Goal: Task Accomplishment & Management: Manage account settings

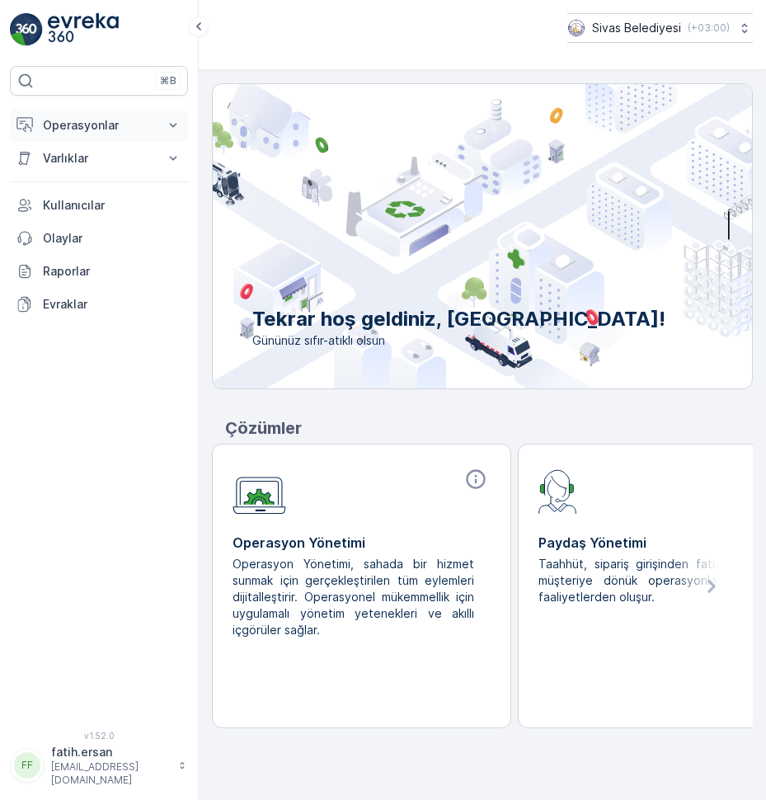
click at [80, 126] on p "Operasyonlar" at bounding box center [99, 125] width 112 height 16
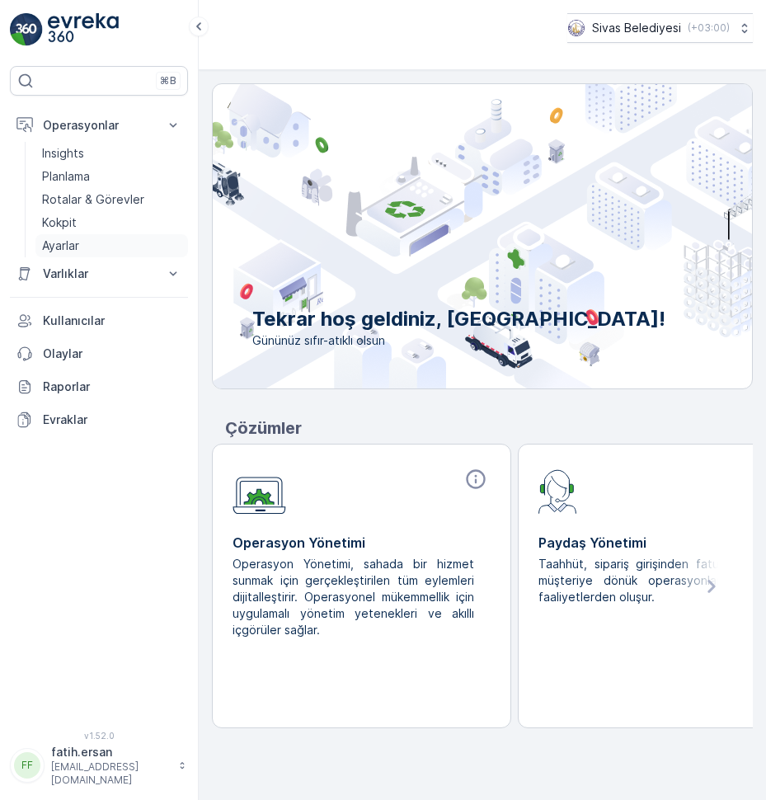
click at [63, 242] on p "Ayarlar" at bounding box center [60, 245] width 37 height 16
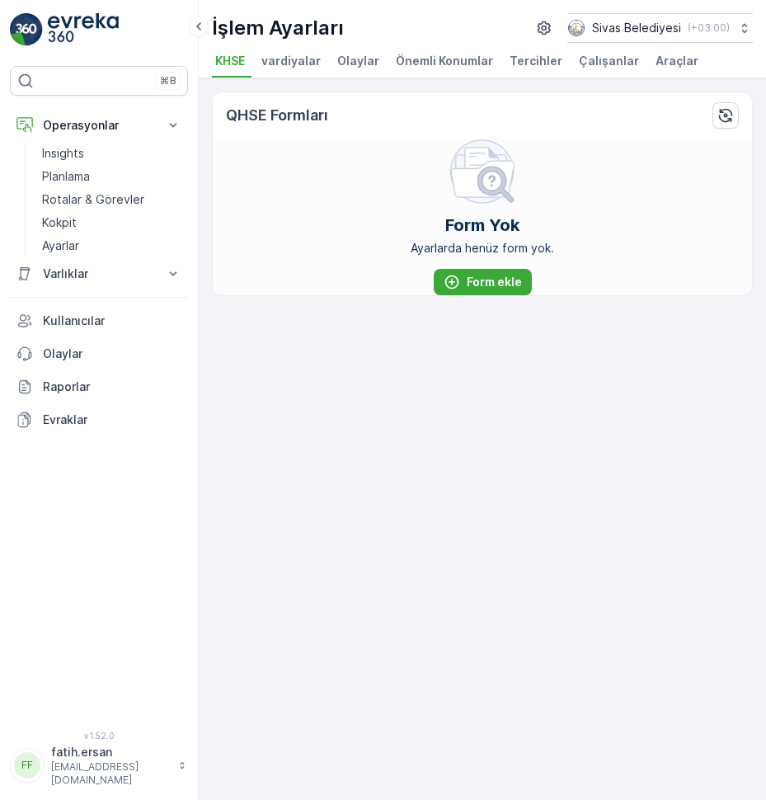
click at [598, 57] on span "Çalışanlar" at bounding box center [609, 61] width 60 height 16
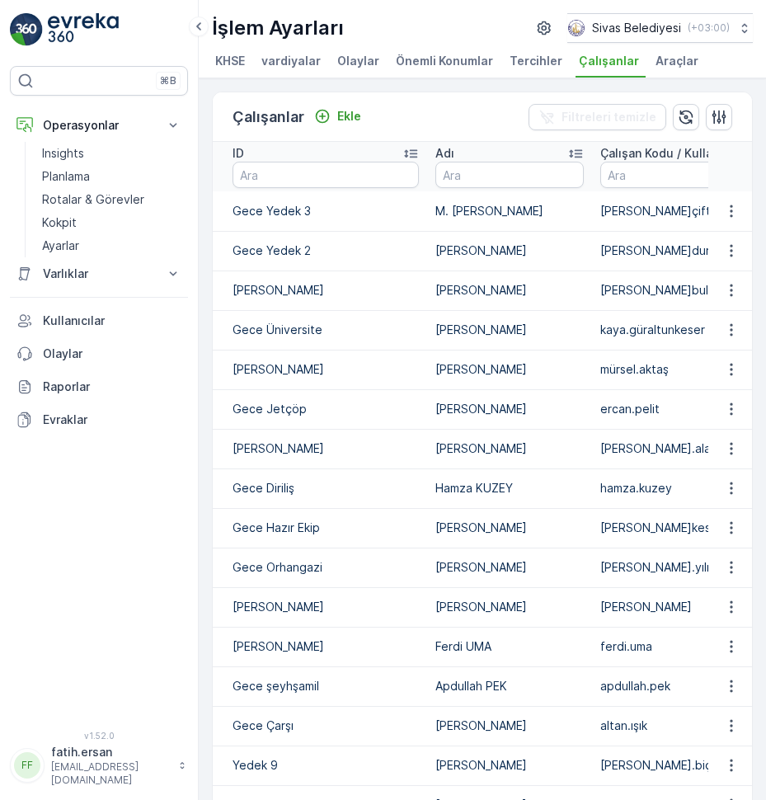
click at [475, 219] on p "M. [PERSON_NAME]" at bounding box center [509, 211] width 148 height 16
click at [725, 219] on icon "button" at bounding box center [731, 211] width 16 height 16
click at [730, 251] on span "Düzenle" at bounding box center [734, 252] width 45 height 16
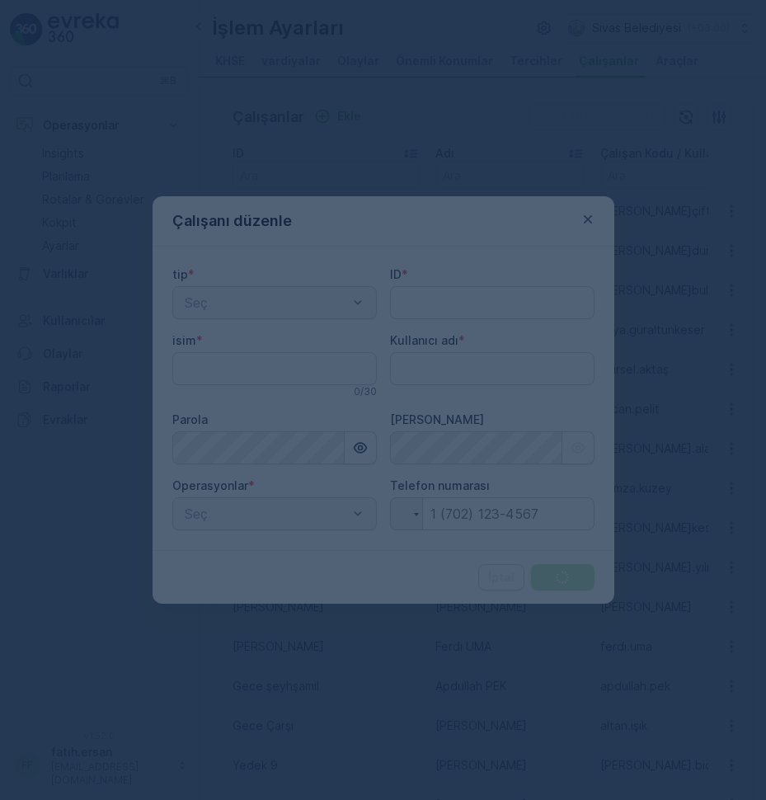
type adı "fatih.ersan"
type input "Gece Yedek 3"
type input "M. [PERSON_NAME]"
type adı "[PERSON_NAME]çiftçi"
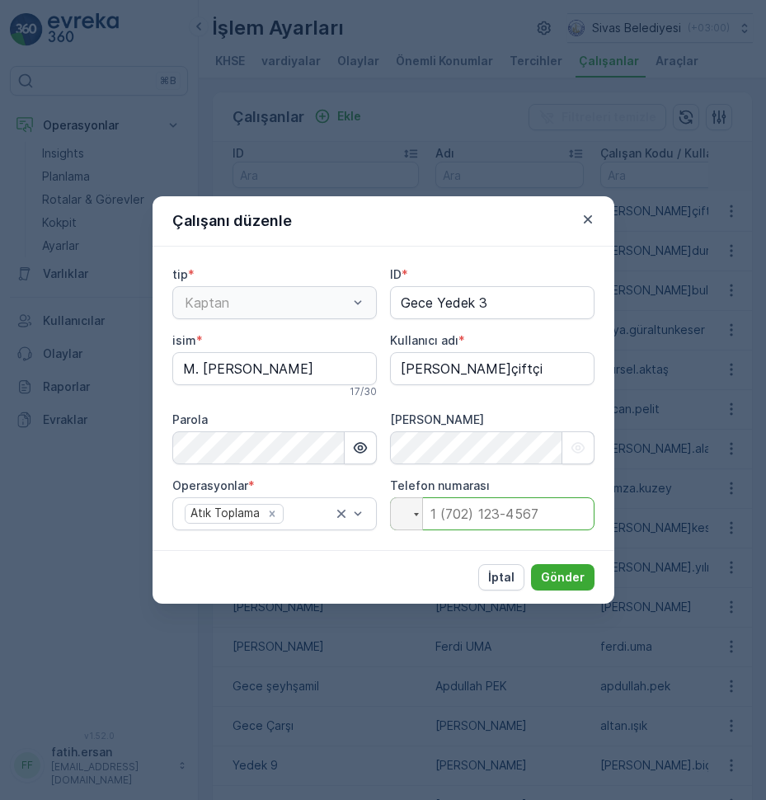
click at [447, 510] on input "tel" at bounding box center [492, 513] width 204 height 33
click at [455, 523] on input "tel" at bounding box center [492, 513] width 204 height 33
type input "+5"
click at [403, 521] on div at bounding box center [406, 513] width 31 height 31
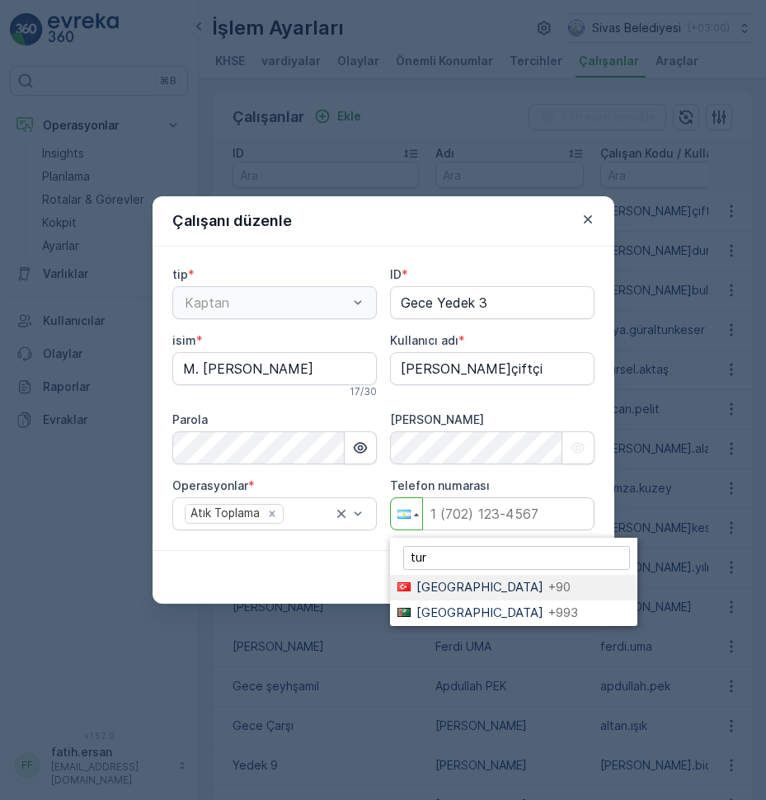
type input "tur"
click at [437, 586] on span "[GEOGRAPHIC_DATA]" at bounding box center [479, 587] width 127 height 16
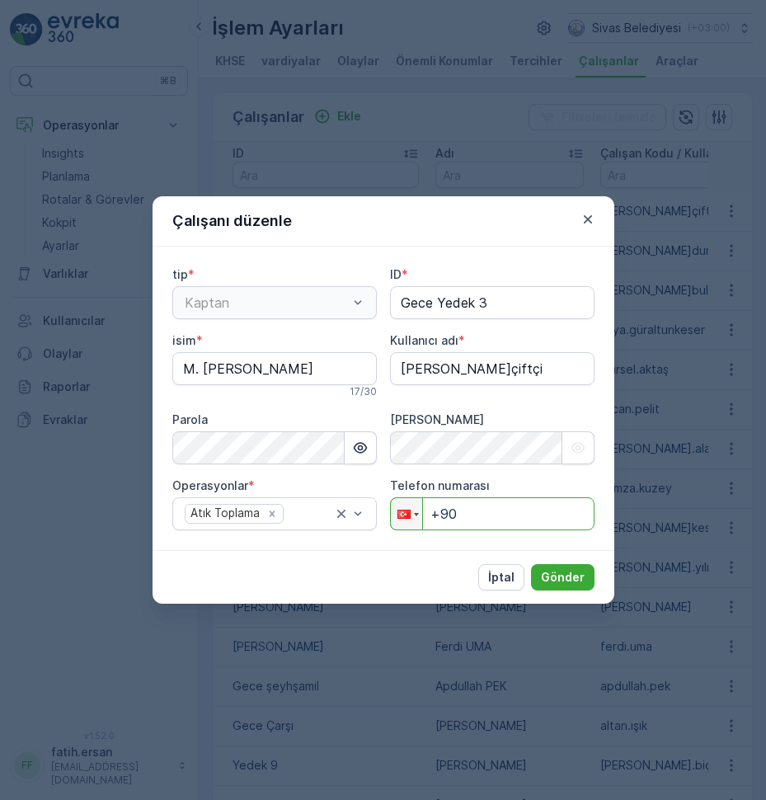
click at [466, 519] on input "+90" at bounding box center [492, 513] width 204 height 33
type input "[PHONE_NUMBER]"
click at [575, 577] on p "Gönder" at bounding box center [563, 577] width 44 height 16
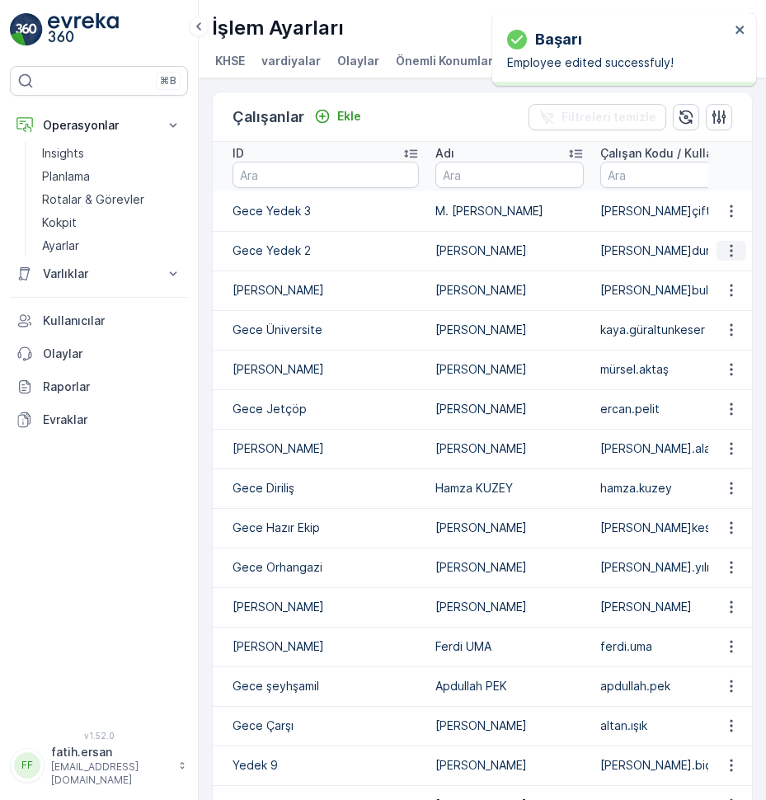
click at [723, 259] on icon "button" at bounding box center [731, 250] width 16 height 16
click at [724, 288] on span "Düzenle" at bounding box center [734, 292] width 45 height 16
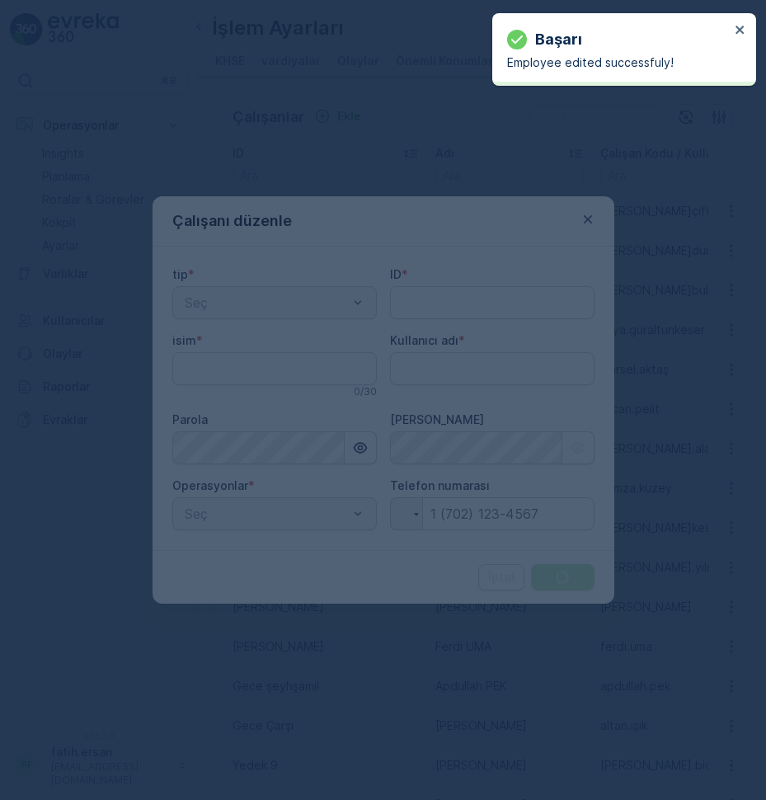
type adı "fatih.ersan"
type input "Gece Yedek 2"
type input "[PERSON_NAME]"
type adı "[PERSON_NAME]duran"
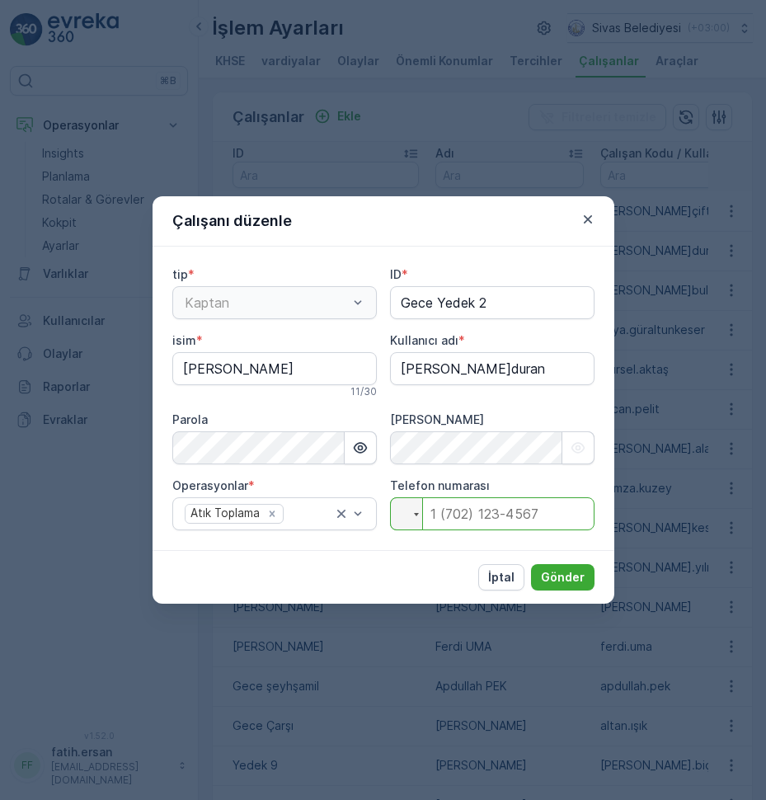
click at [447, 514] on input "tel" at bounding box center [492, 513] width 204 height 33
drag, startPoint x: 563, startPoint y: 509, endPoint x: 460, endPoint y: 514, distance: 103.2
click at [460, 514] on input "[PHONE_NUMBER]" at bounding box center [492, 513] width 204 height 33
type input "[PHONE_NUMBER]"
click at [587, 578] on button "Gönder" at bounding box center [562, 577] width 63 height 26
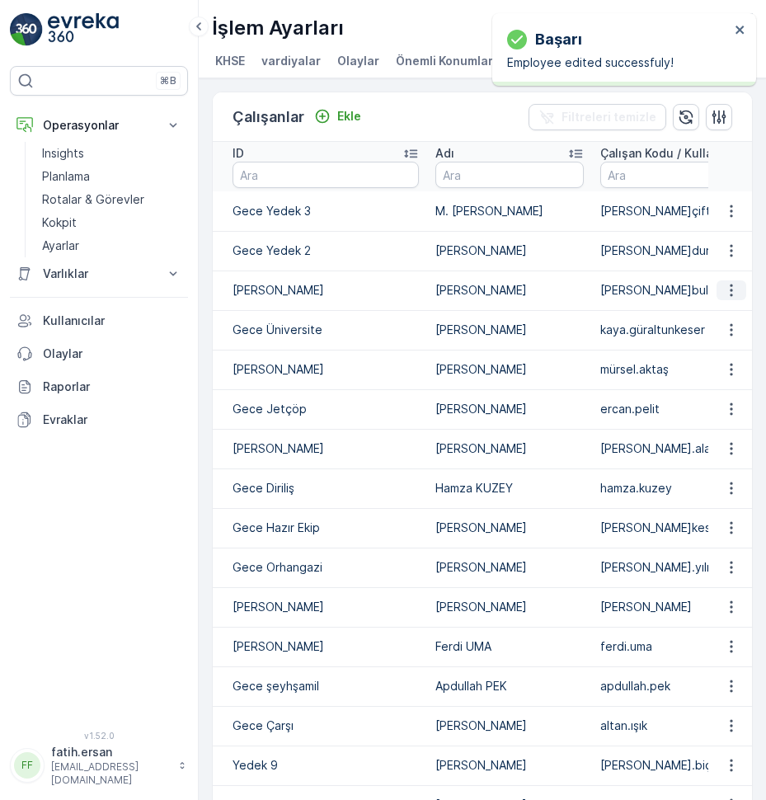
click at [723, 298] on icon "button" at bounding box center [731, 290] width 16 height 16
click at [725, 326] on span "Düzenle" at bounding box center [734, 331] width 45 height 16
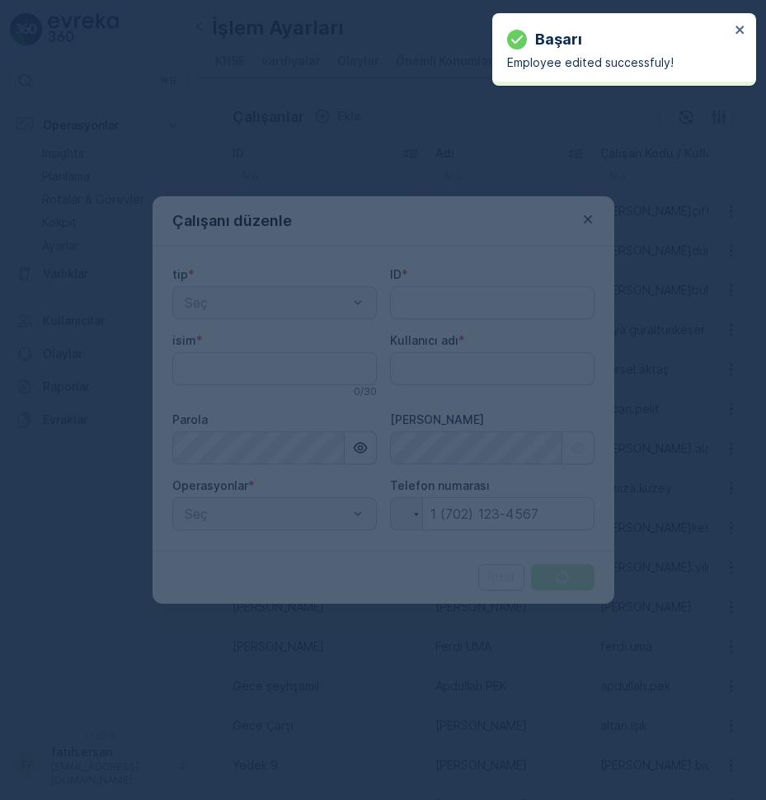
type input "[PERSON_NAME]"
type adı "[PERSON_NAME]bulut"
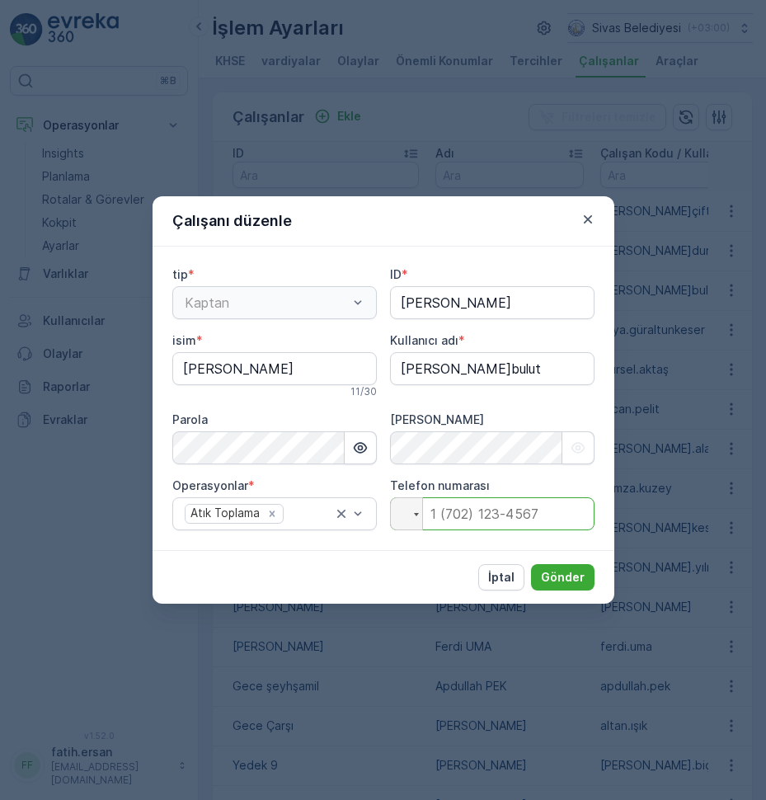
click at [443, 511] on input "tel" at bounding box center [492, 513] width 204 height 33
type input "+4"
type input "[PHONE_NUMBER]"
click at [574, 582] on p "Gönder" at bounding box center [563, 577] width 44 height 16
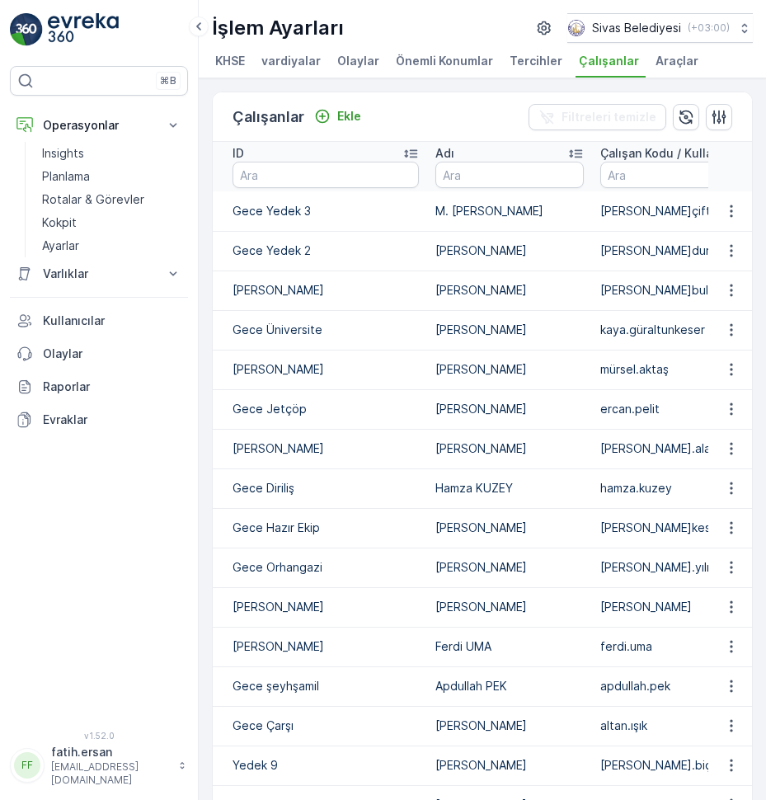
click at [569, 158] on icon at bounding box center [575, 154] width 13 height 8
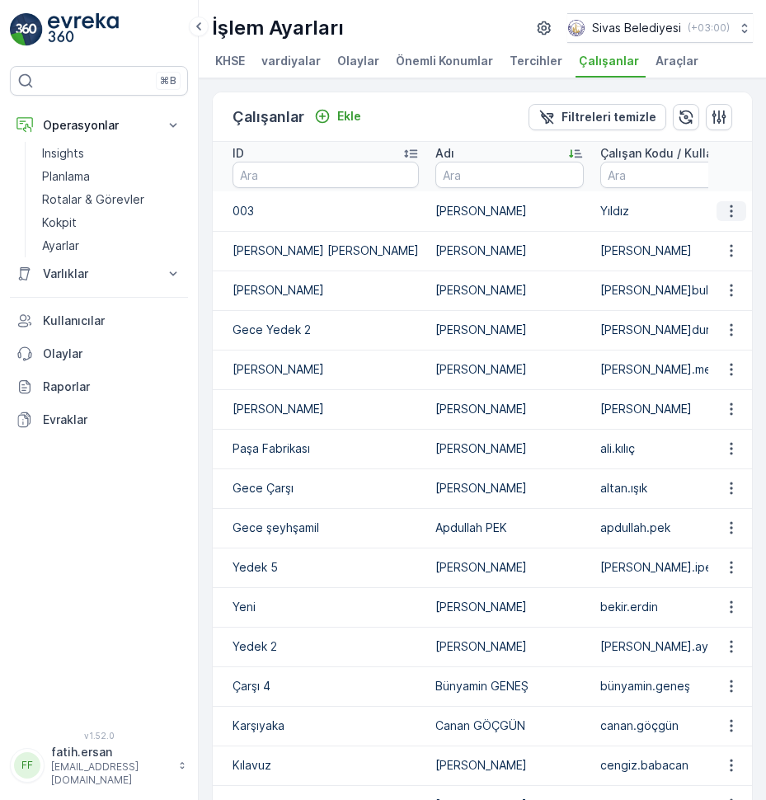
click at [723, 219] on icon "button" at bounding box center [731, 211] width 16 height 16
click at [730, 273] on span "silmek" at bounding box center [728, 275] width 33 height 16
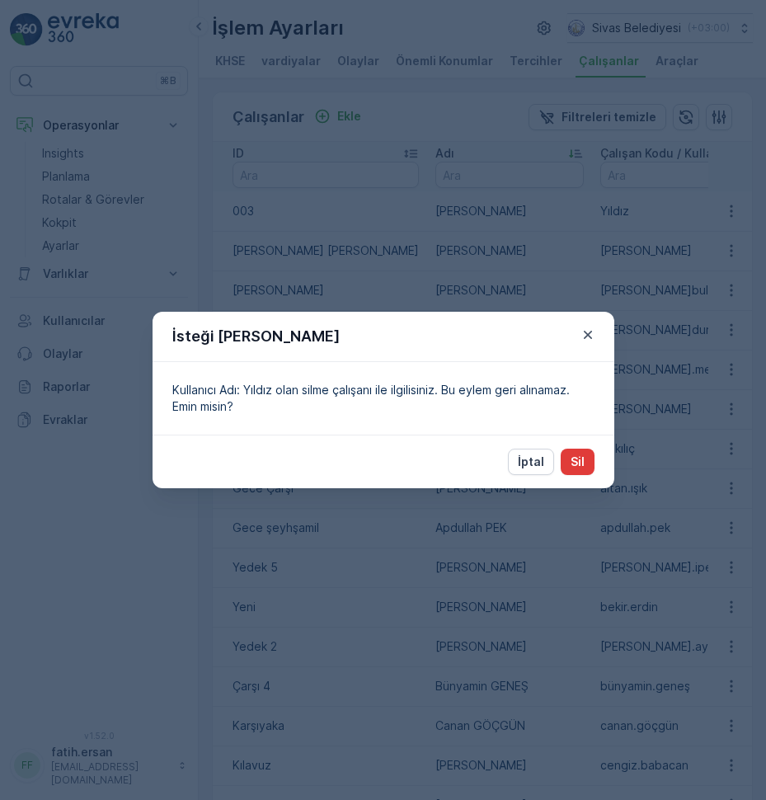
click at [584, 453] on button "Sil" at bounding box center [578, 461] width 34 height 26
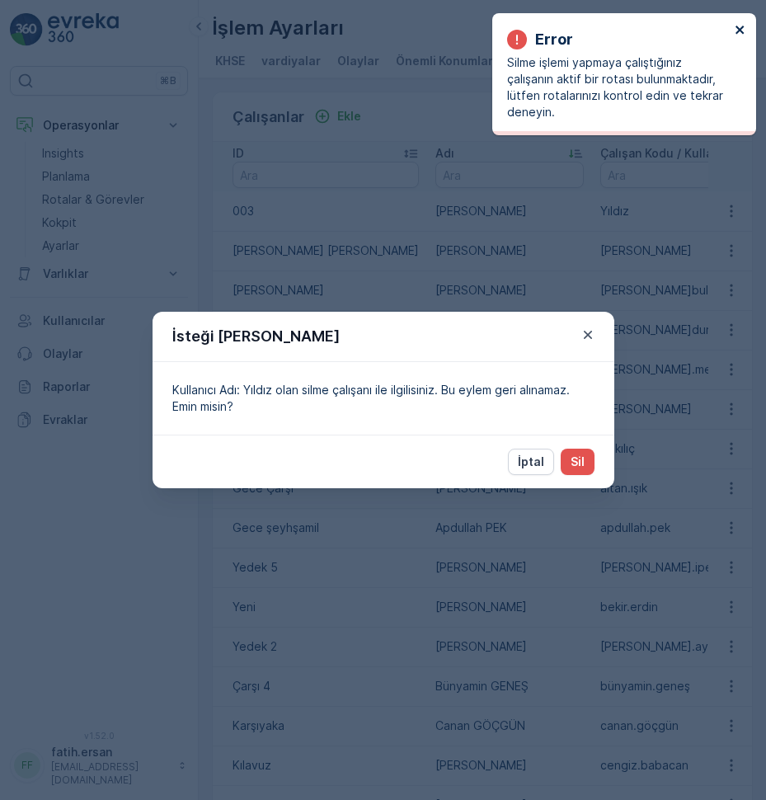
click at [735, 28] on icon "close" at bounding box center [740, 29] width 12 height 13
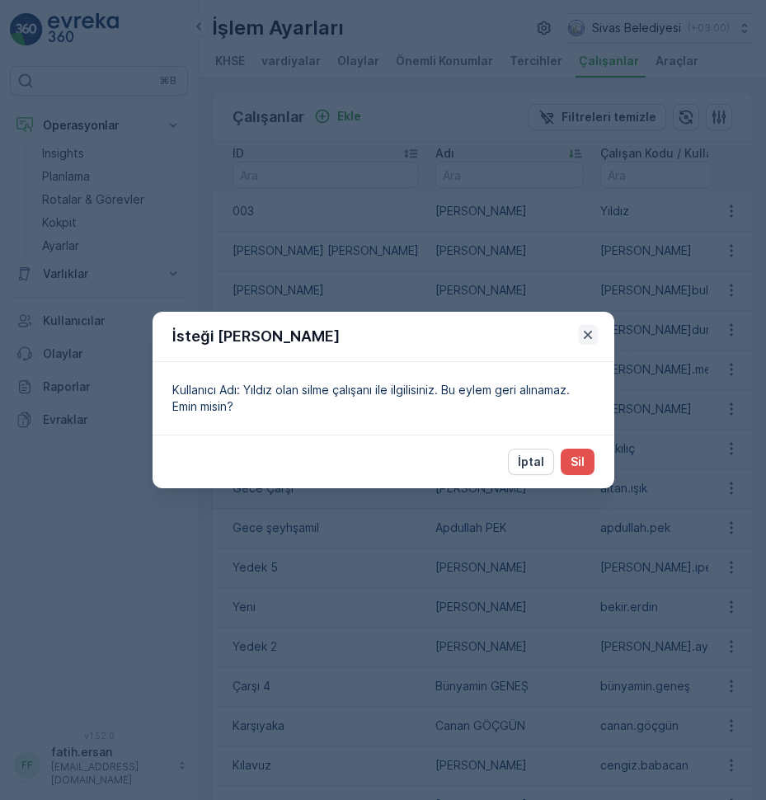
click at [587, 336] on icon "button" at bounding box center [587, 334] width 16 height 16
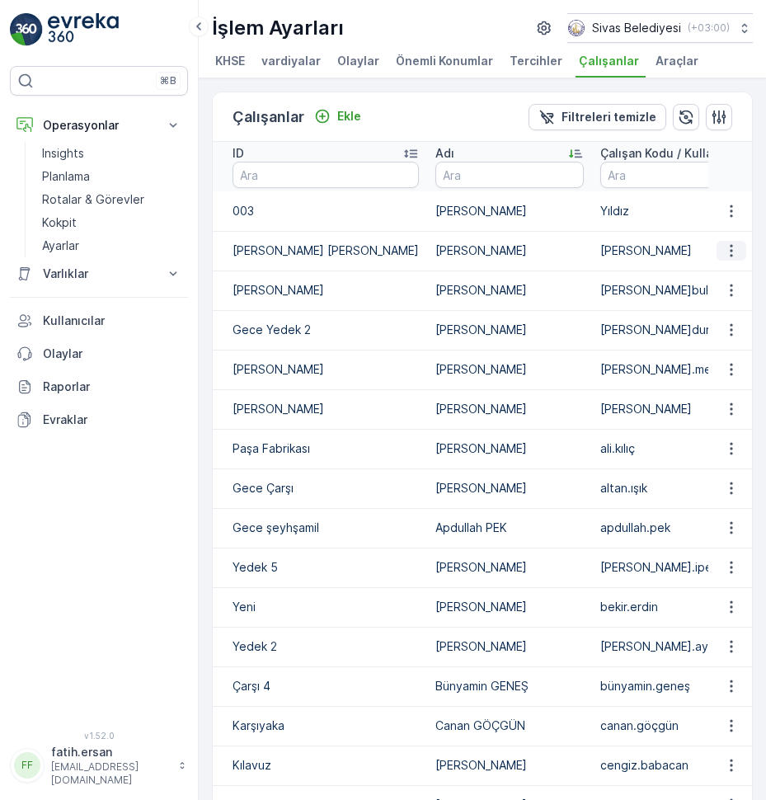
click at [730, 259] on icon "button" at bounding box center [731, 250] width 16 height 16
click at [720, 289] on span "Düzenle" at bounding box center [734, 292] width 45 height 16
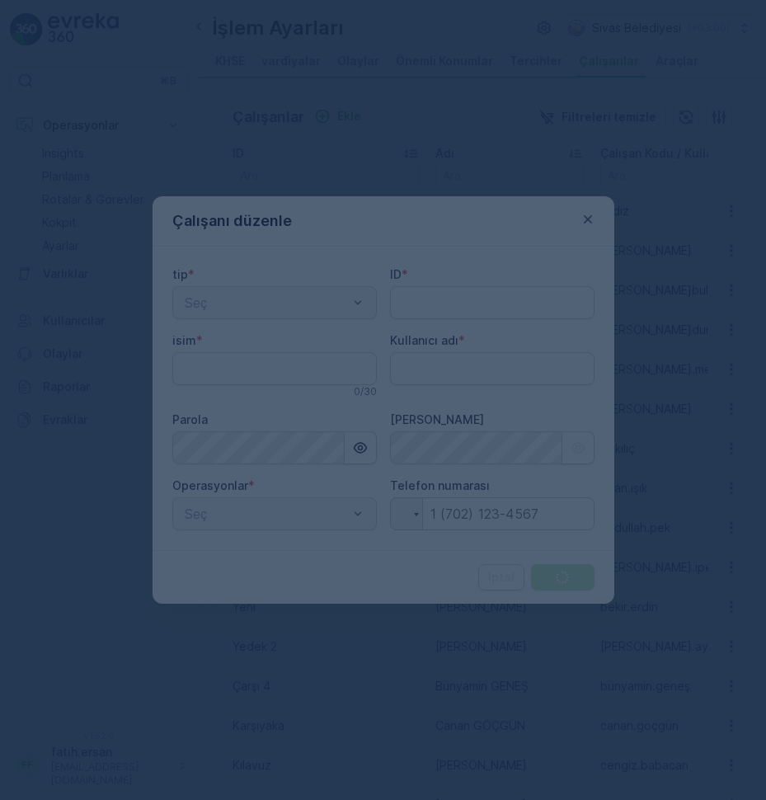
type adı "fatih.ersan"
type input "[PERSON_NAME] [PERSON_NAME]"
type input "[PERSON_NAME]"
type adı "[PERSON_NAME]"
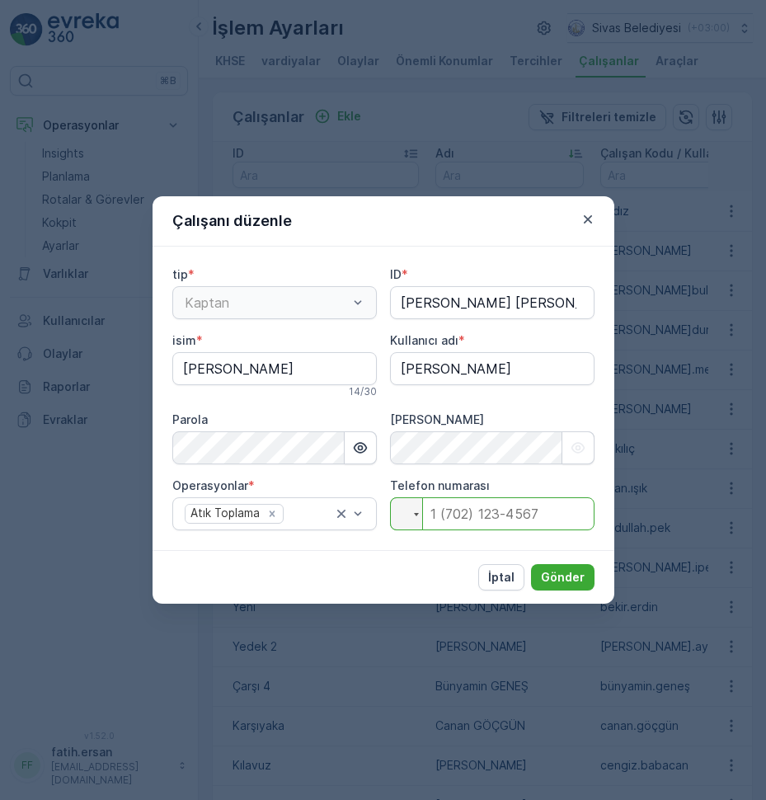
click at [467, 513] on input "tel" at bounding box center [492, 513] width 204 height 33
type input "[PHONE_NUMBER]"
click at [570, 578] on p "Gönder" at bounding box center [563, 577] width 44 height 16
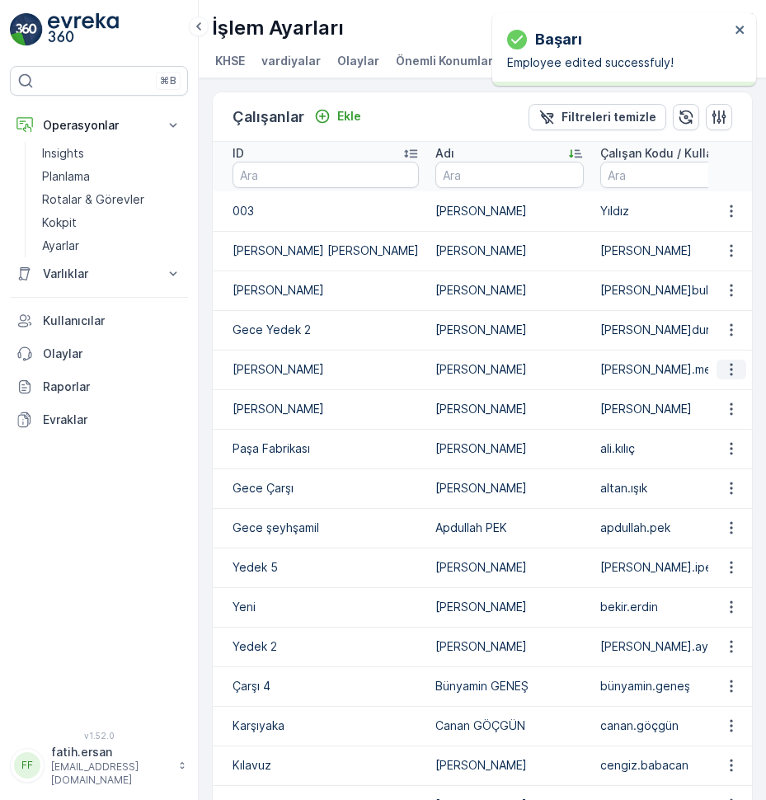
click at [730, 378] on icon "button" at bounding box center [731, 369] width 16 height 16
click at [725, 414] on span "Düzenle" at bounding box center [734, 410] width 45 height 16
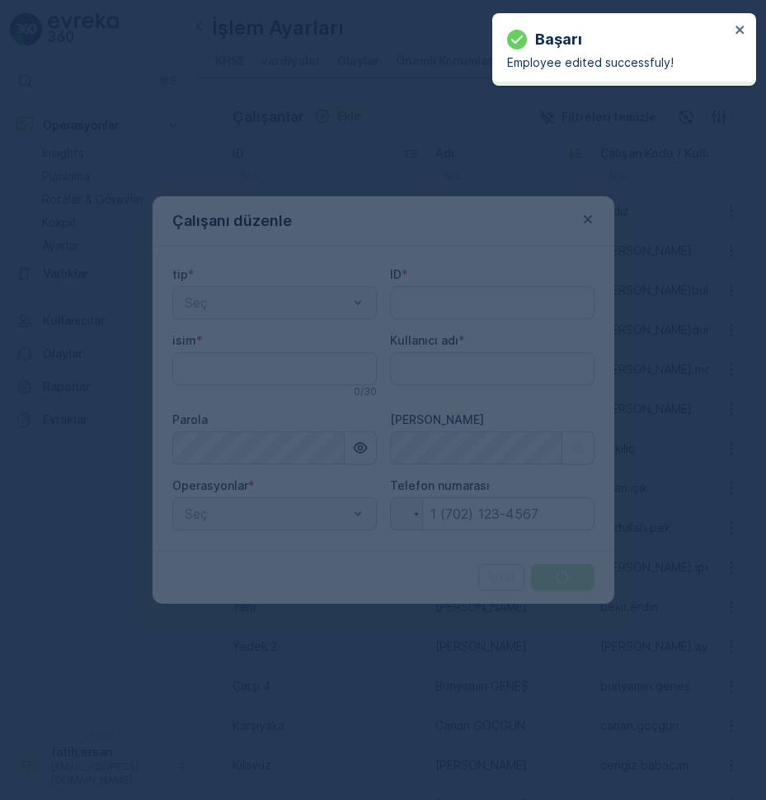
type input "[PERSON_NAME]"
type adı "[PERSON_NAME].mercan"
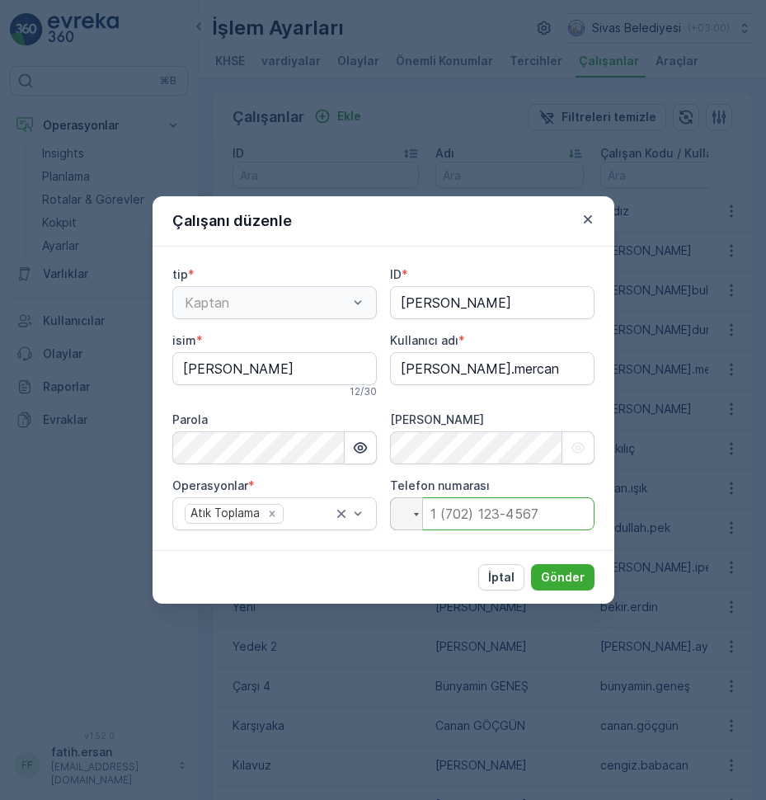
click at [468, 518] on input "tel" at bounding box center [492, 513] width 204 height 33
type input "[PHONE_NUMBER]"
click at [575, 573] on p "Gönder" at bounding box center [563, 577] width 44 height 16
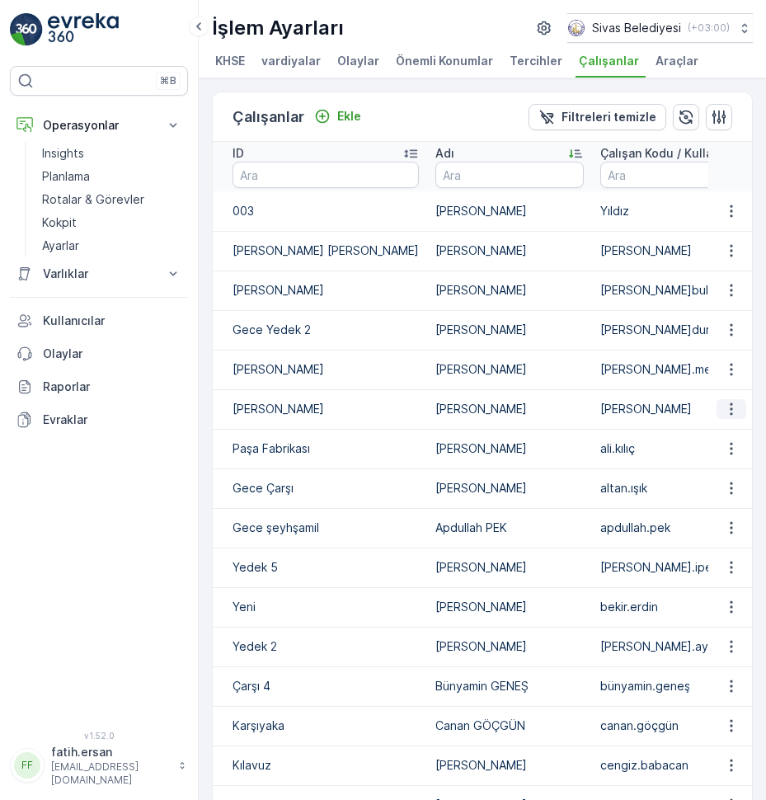
click at [729, 417] on icon "button" at bounding box center [731, 409] width 16 height 16
click at [739, 446] on span "Düzenle" at bounding box center [734, 450] width 45 height 16
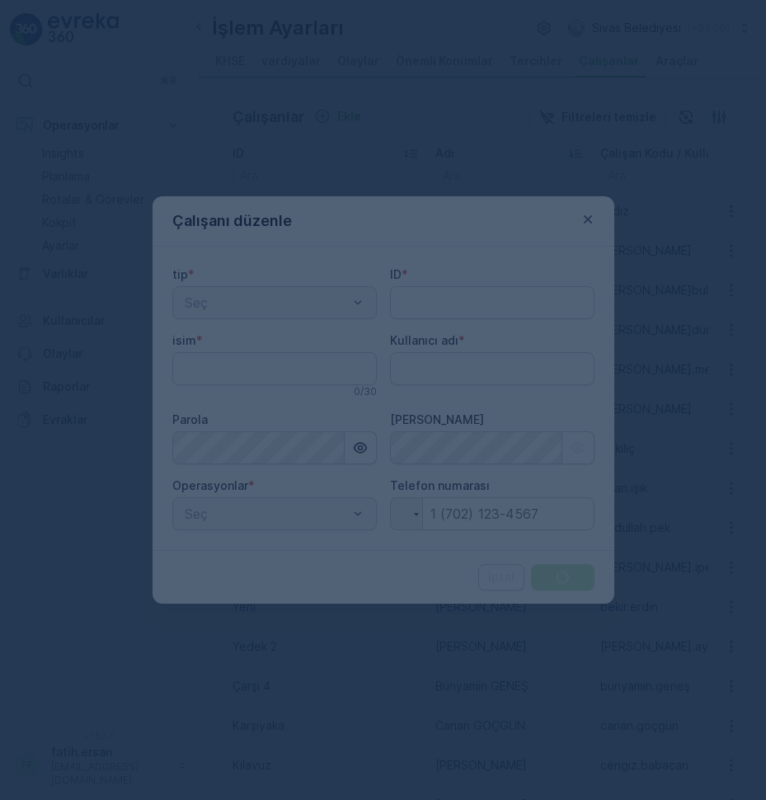
type input "[PERSON_NAME]"
type adı "[PERSON_NAME]"
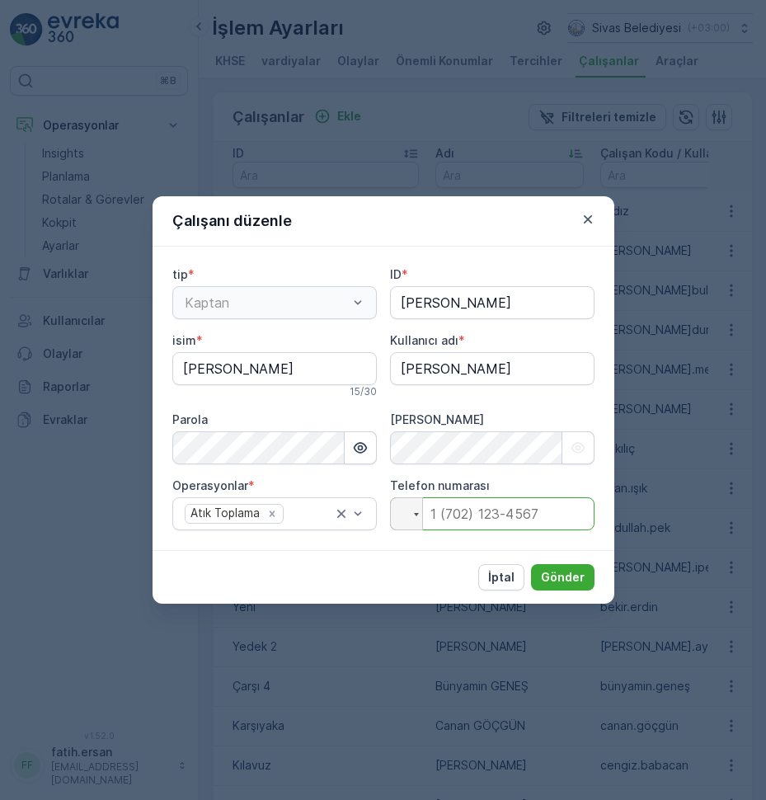
click at [450, 503] on input "tel" at bounding box center [492, 513] width 204 height 33
type input "[PHONE_NUMBER]"
click at [566, 571] on p "Gönder" at bounding box center [563, 577] width 44 height 16
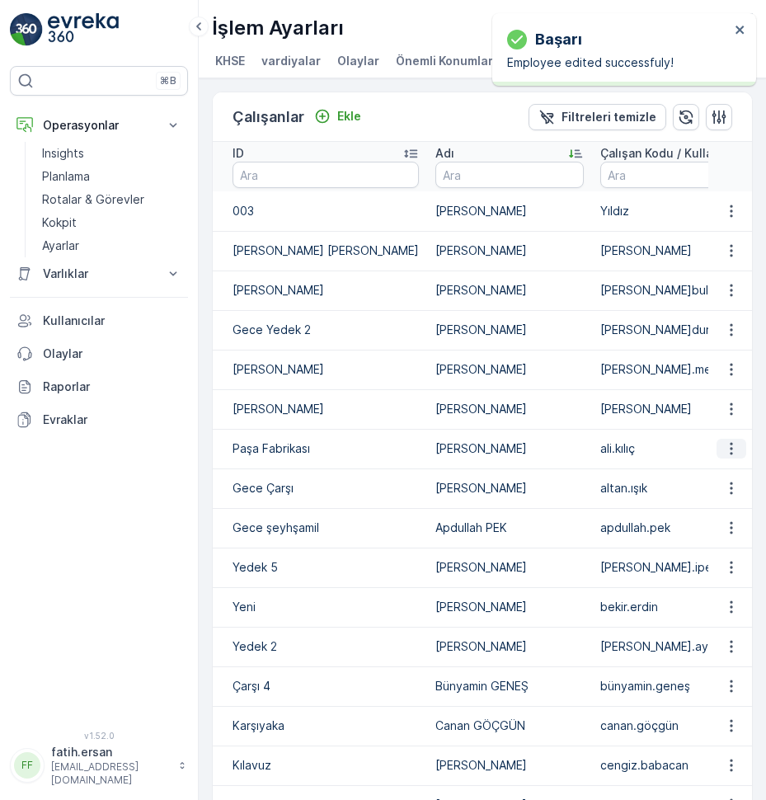
click at [730, 455] on icon "button" at bounding box center [731, 449] width 2 height 12
click at [722, 489] on span "Düzenle" at bounding box center [734, 489] width 45 height 16
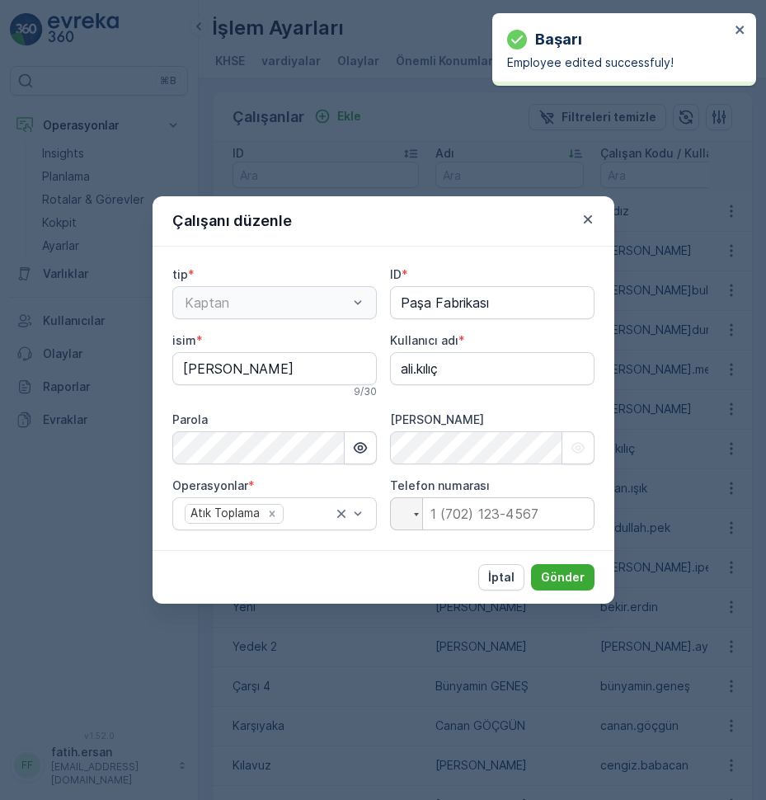
type input "Paşa Fabrikası"
type input "[PERSON_NAME]"
type adı "ali.kılıç"
click at [456, 514] on input "tel" at bounding box center [492, 513] width 204 height 33
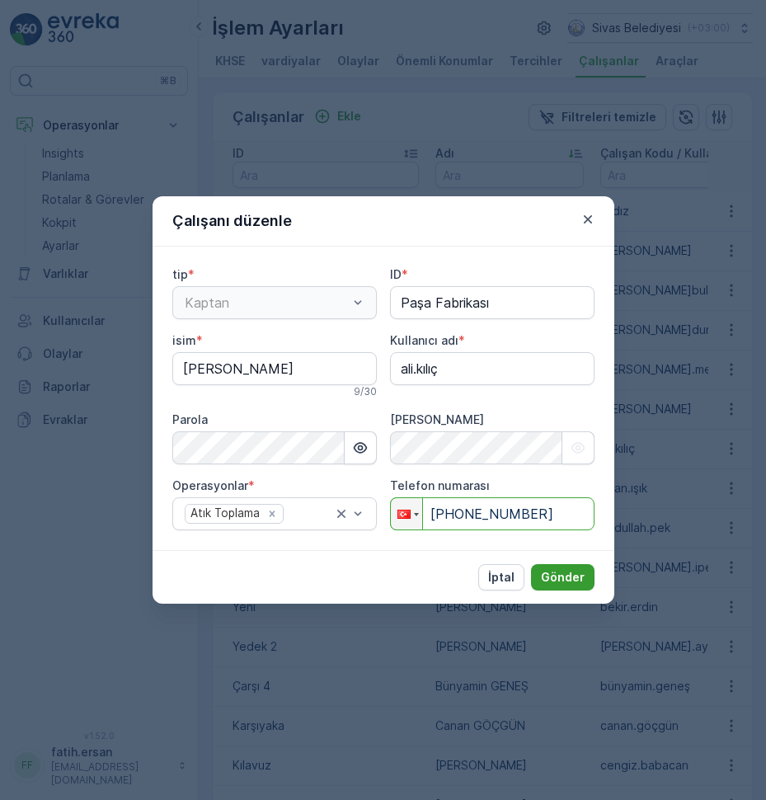
type input "[PHONE_NUMBER]"
click at [577, 577] on p "Gönder" at bounding box center [563, 577] width 44 height 16
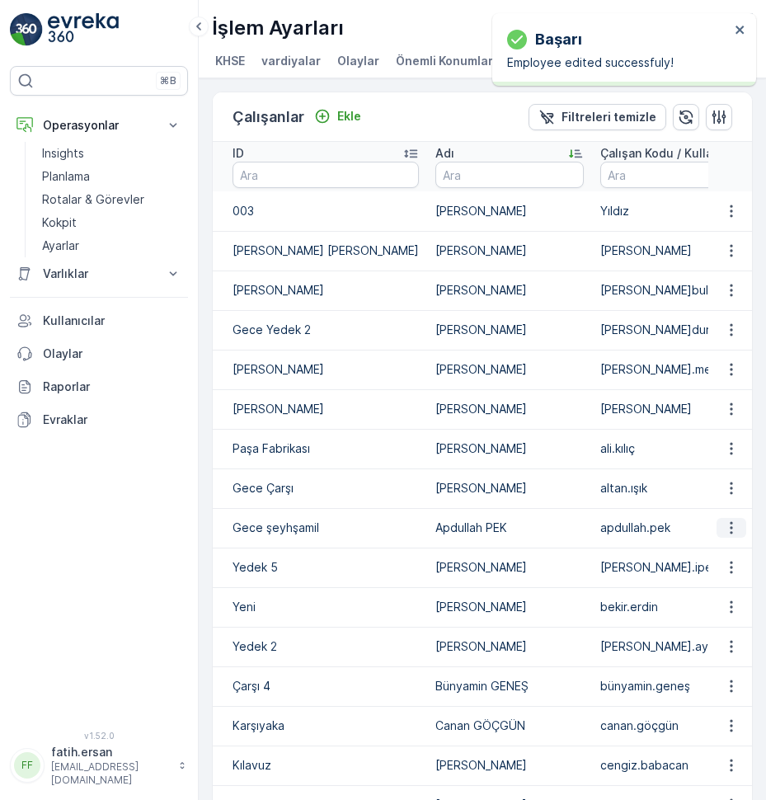
click at [723, 536] on icon "button" at bounding box center [731, 527] width 16 height 16
click at [721, 566] on span "Düzenle" at bounding box center [734, 569] width 45 height 16
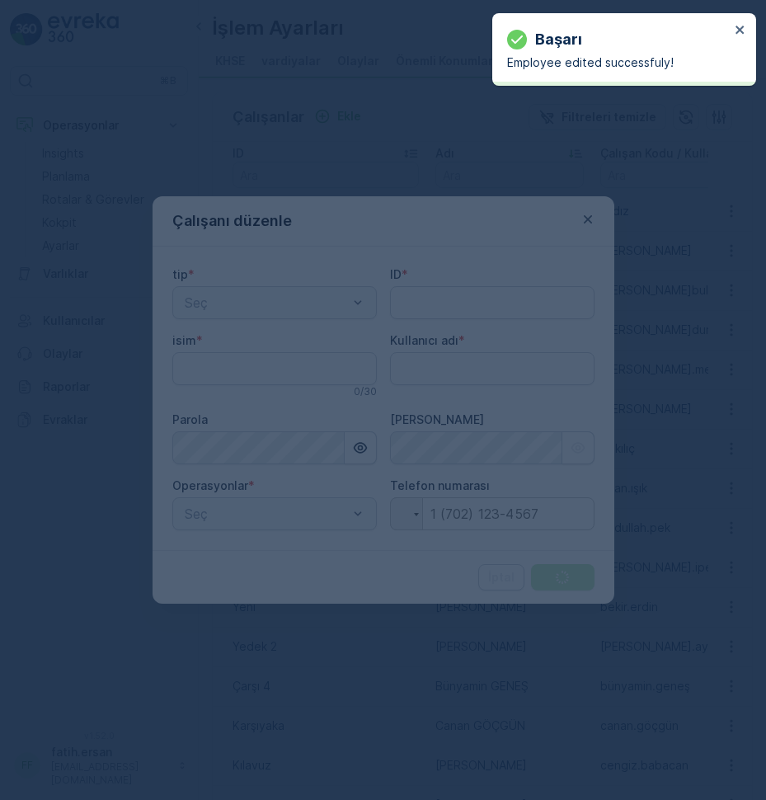
type adı "fatih.ersan"
type input "Gece şeyhşamil"
type input "Apdullah PEK"
type adı "apdullah.pek"
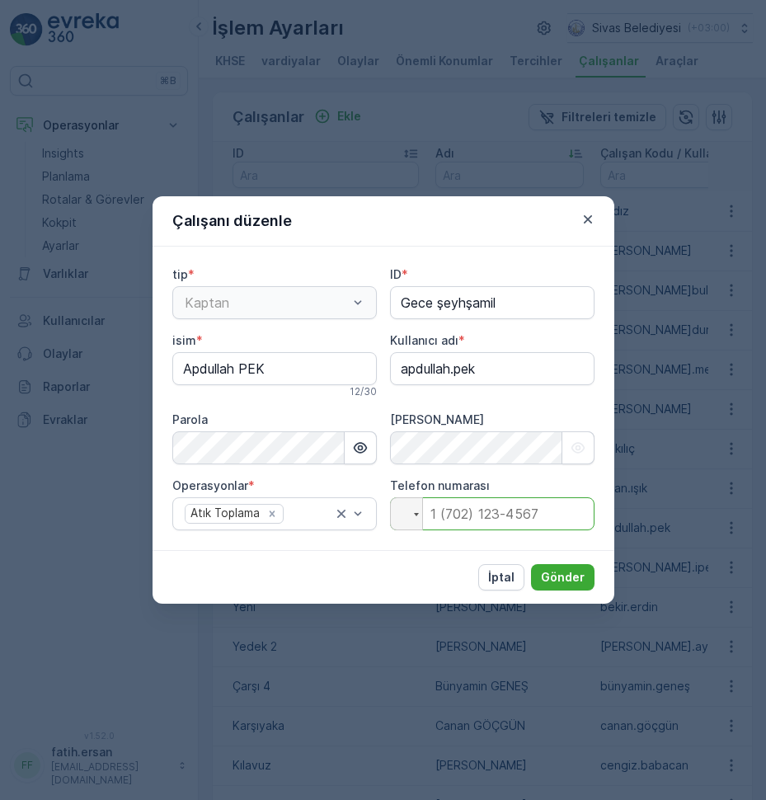
click at [481, 509] on input "tel" at bounding box center [492, 513] width 204 height 33
click at [199, 368] on input "Apdullah PEK" at bounding box center [274, 368] width 204 height 33
type input "[PERSON_NAME]"
click at [416, 368] on adı "apdullah.pek" at bounding box center [492, 368] width 204 height 33
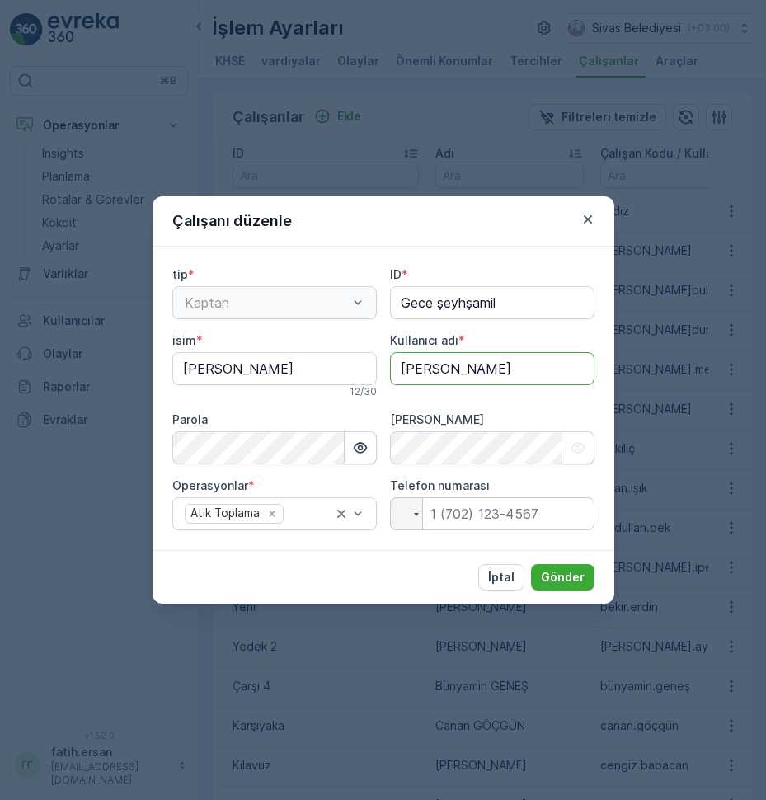
type adı "[PERSON_NAME]"
drag, startPoint x: 432, startPoint y: 531, endPoint x: 433, endPoint y: 520, distance: 10.7
click at [432, 529] on div "tip * Kaptan ID * Gece şeyhşamil isim * [PERSON_NAME] 12 / 30 Kullanıcı adı * […" at bounding box center [383, 397] width 462 height 303
click at [433, 518] on input "tel" at bounding box center [492, 513] width 204 height 33
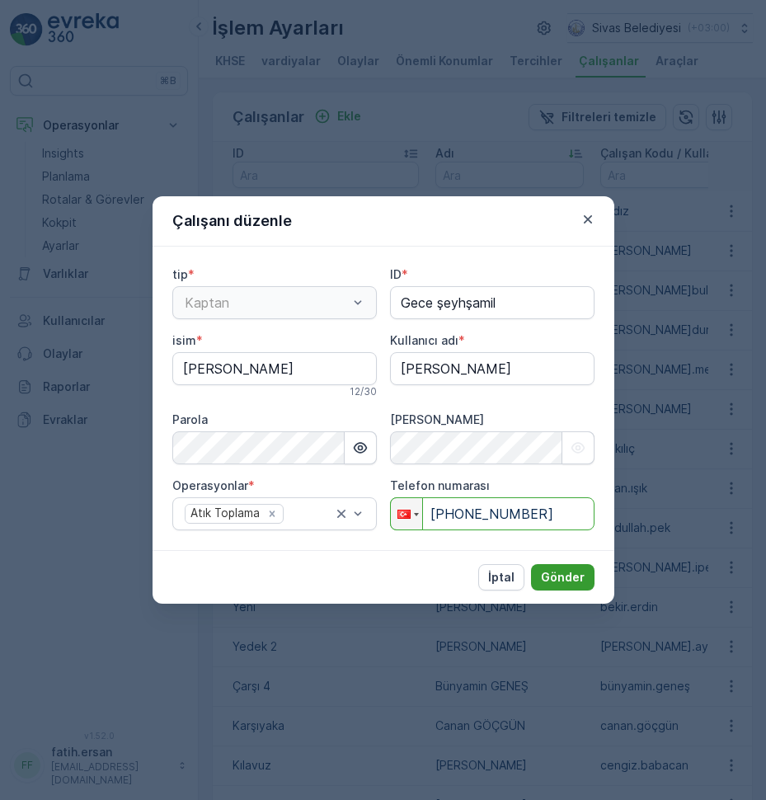
type input "[PHONE_NUMBER]"
click at [566, 579] on p "Gönder" at bounding box center [563, 577] width 44 height 16
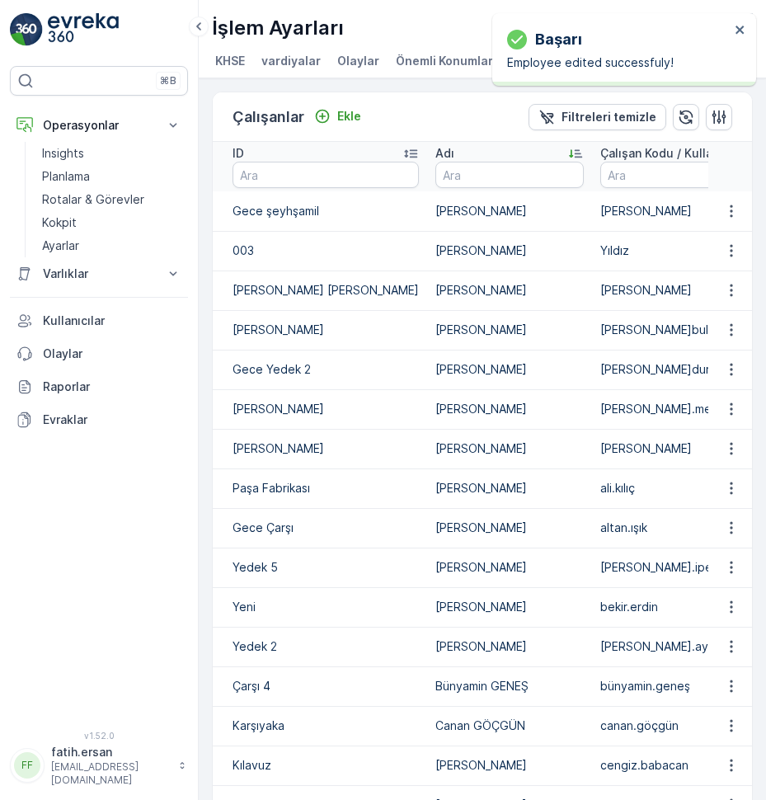
scroll to position [82, 0]
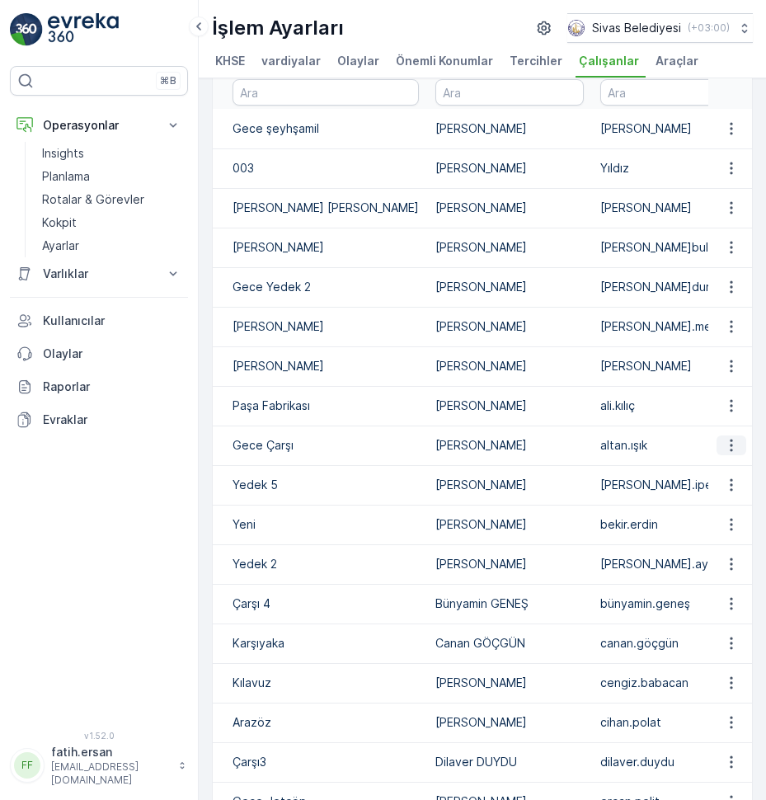
click at [730, 453] on icon "button" at bounding box center [731, 445] width 16 height 16
click at [717, 489] on span "Düzenle" at bounding box center [734, 486] width 45 height 16
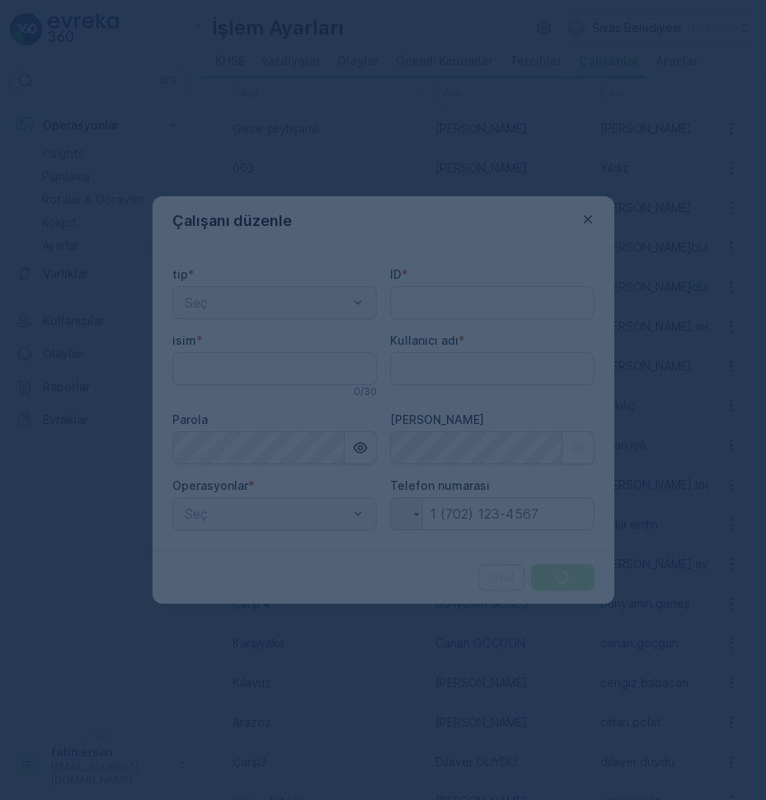
type adı "fatih.ersan"
type input "Gece Çarşı"
type input "[PERSON_NAME]"
type adı "altan.ışık"
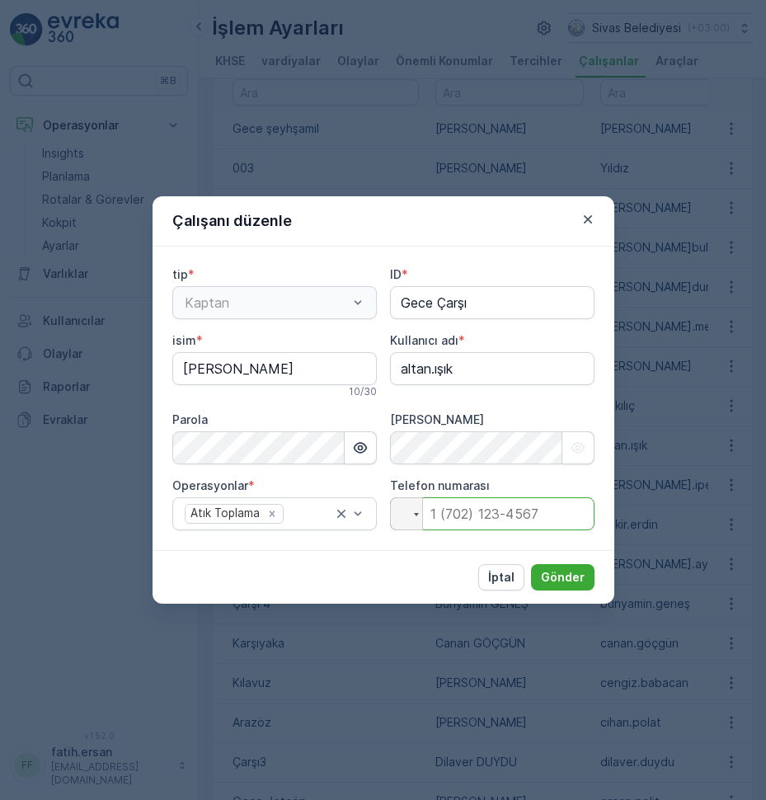
click at [466, 518] on input "tel" at bounding box center [492, 513] width 204 height 33
type input "[PHONE_NUMBER]"
click at [587, 578] on button "Gönder" at bounding box center [562, 577] width 63 height 26
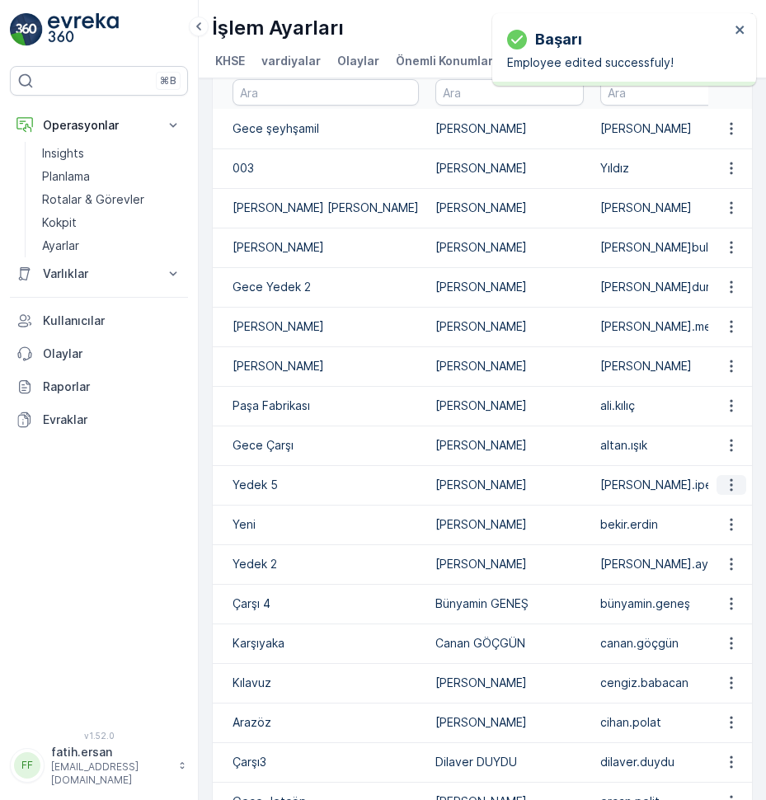
click at [723, 493] on icon "button" at bounding box center [731, 484] width 16 height 16
click at [721, 523] on span "Düzenle" at bounding box center [734, 526] width 45 height 16
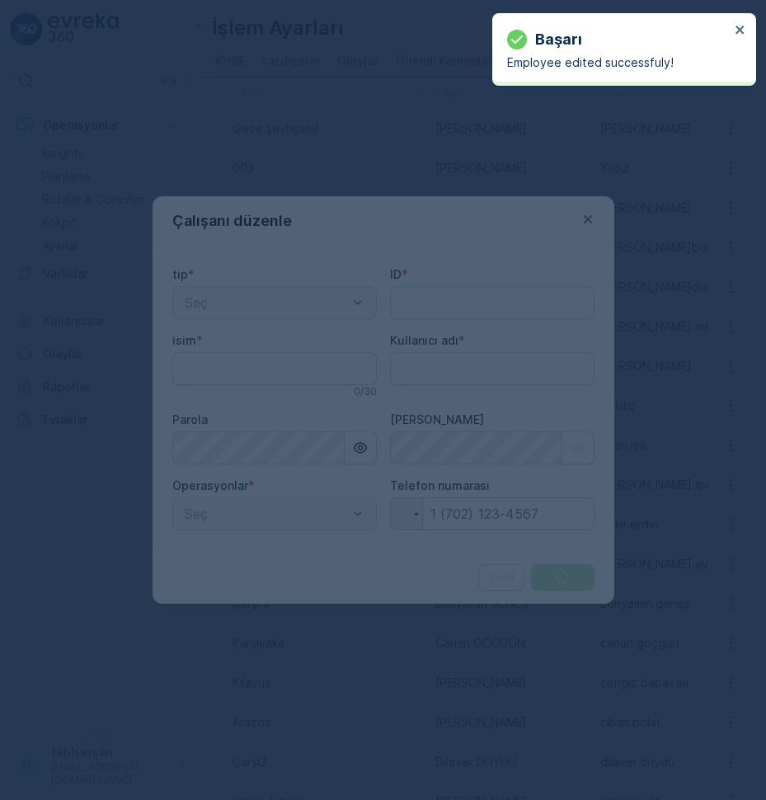
type adı "fatih.ersan"
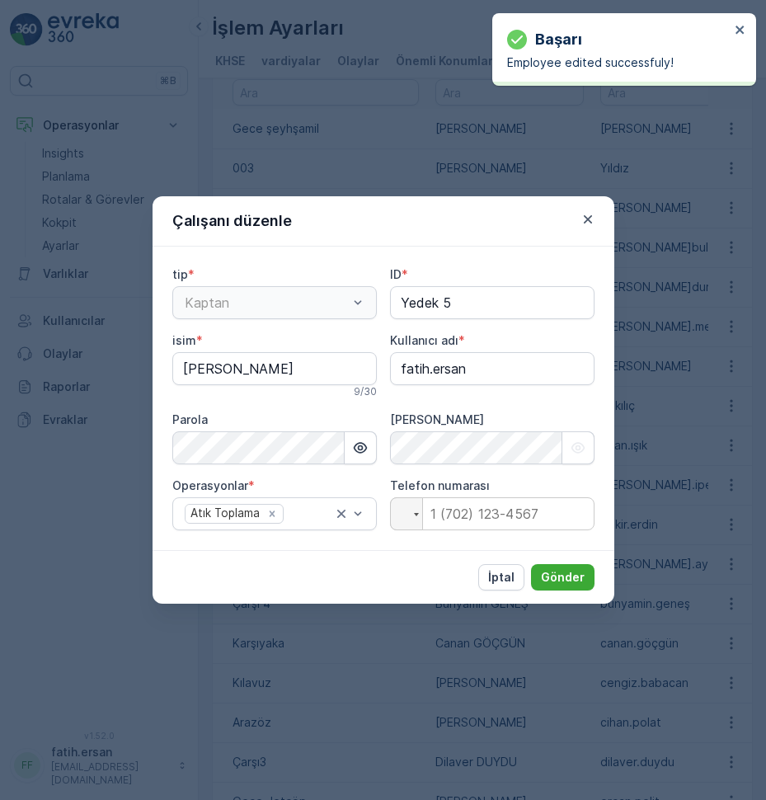
type input "Yedek 5"
type input "[PERSON_NAME]"
type adı "[PERSON_NAME].ipek"
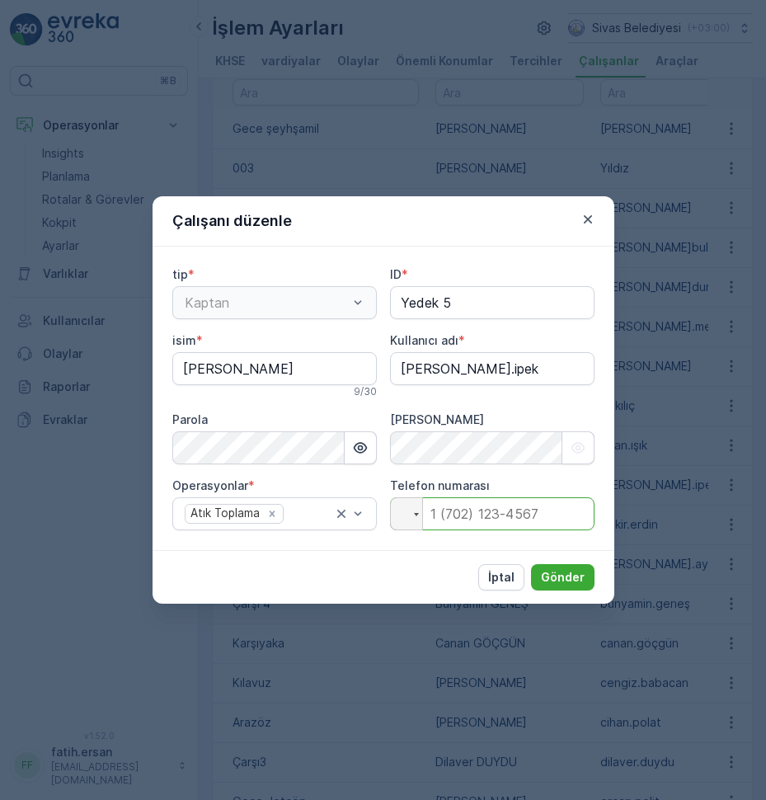
click at [449, 508] on input "tel" at bounding box center [492, 513] width 204 height 33
type input "[PHONE_NUMBER]"
click at [564, 579] on p "Gönder" at bounding box center [563, 577] width 44 height 16
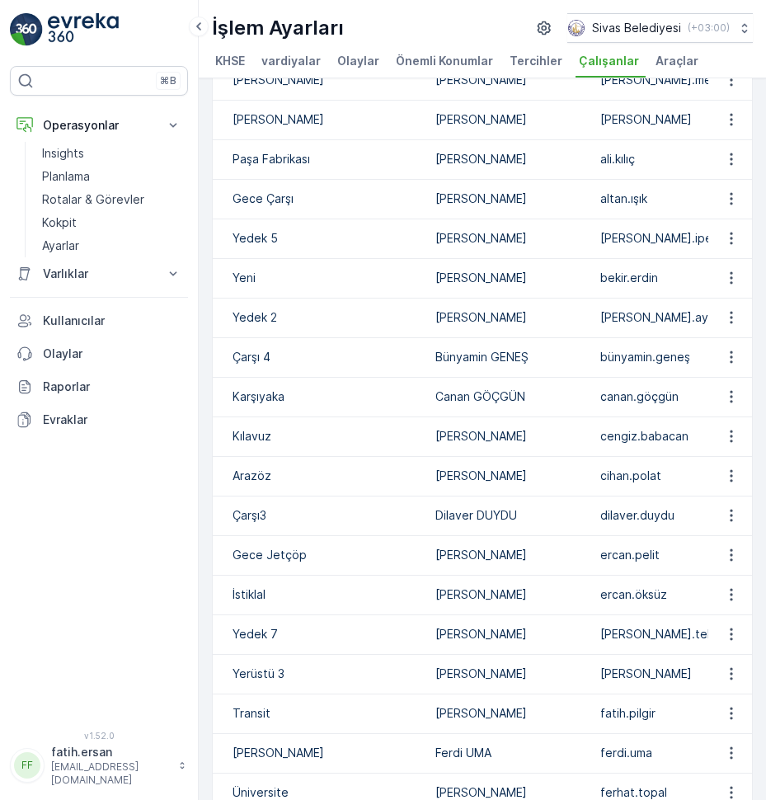
scroll to position [0, 0]
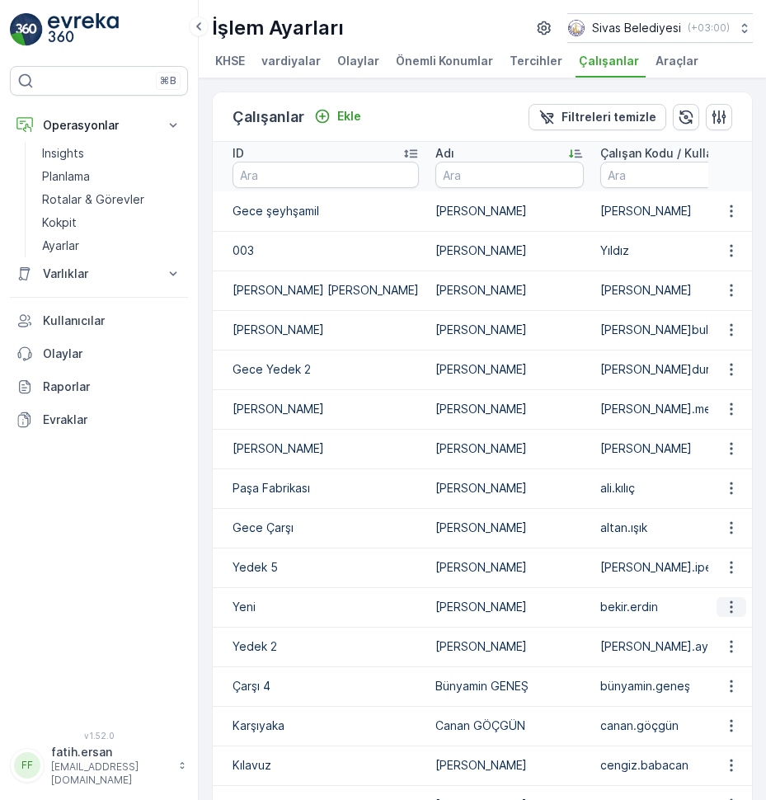
click at [729, 615] on icon "button" at bounding box center [731, 606] width 16 height 16
click at [734, 642] on span "Düzenle" at bounding box center [734, 648] width 45 height 16
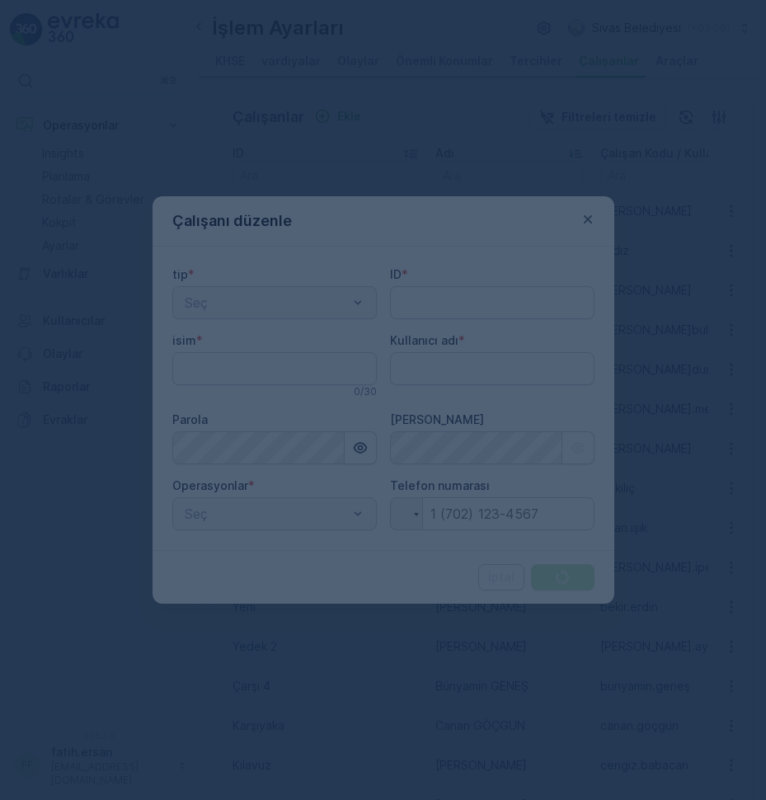
type input "Yeni"
type input "[PERSON_NAME]"
type adı "bekir.erdin"
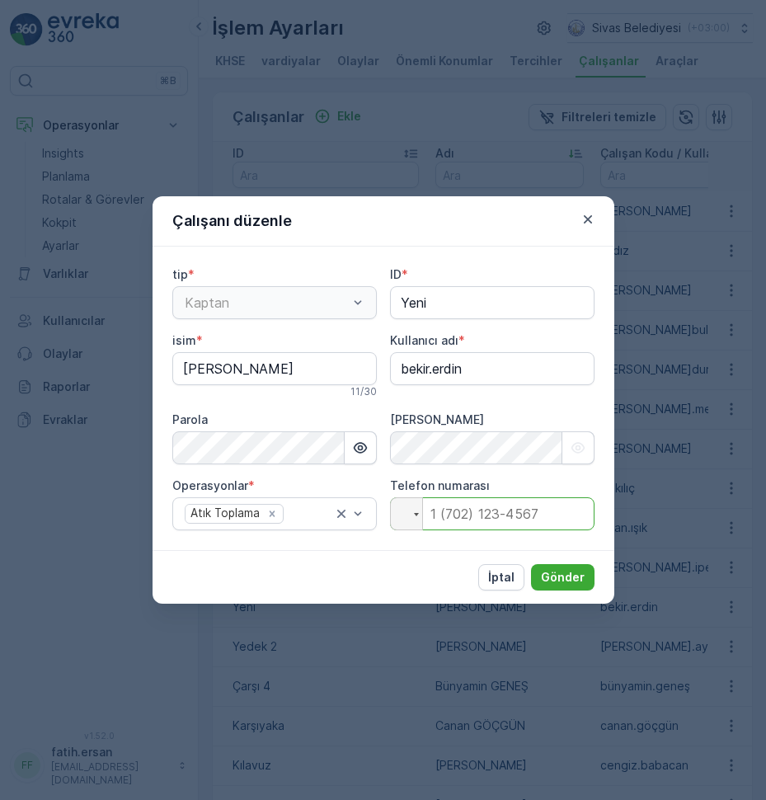
click at [478, 525] on input "tel" at bounding box center [492, 513] width 204 height 33
type input "[PHONE_NUMBER]"
click at [568, 580] on p "Gönder" at bounding box center [563, 577] width 44 height 16
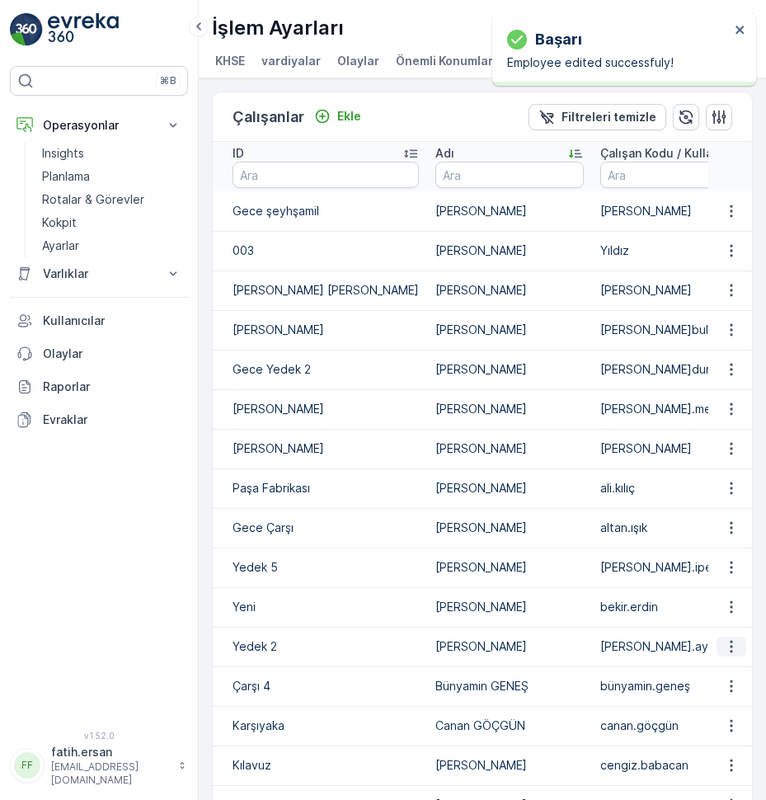
click at [725, 654] on icon "button" at bounding box center [731, 646] width 16 height 16
click at [728, 687] on span "Düzenle" at bounding box center [734, 687] width 45 height 16
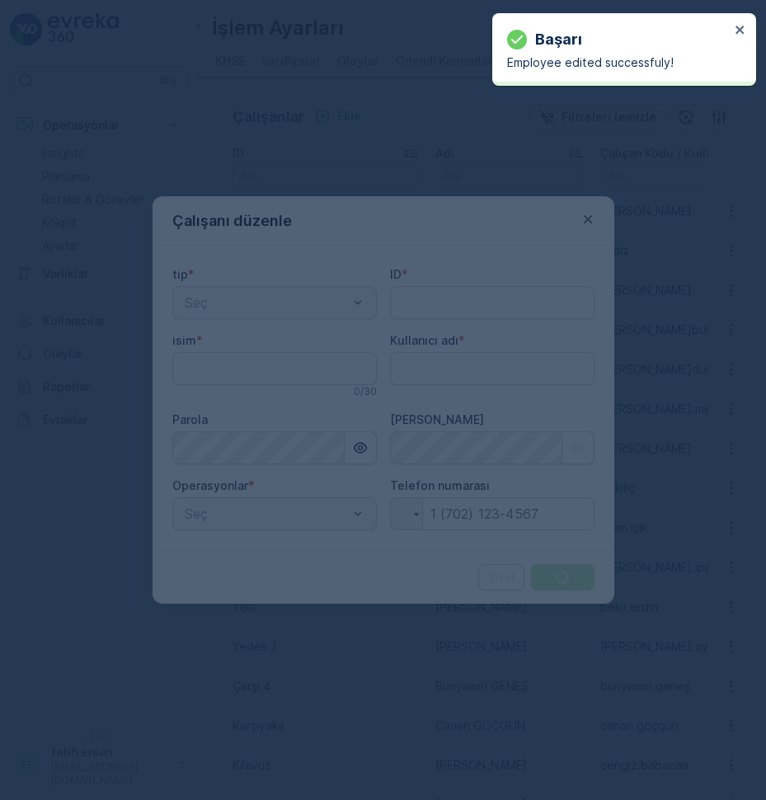
type input "Yedek 2"
type input "[PERSON_NAME]"
type adı "[PERSON_NAME].ayık"
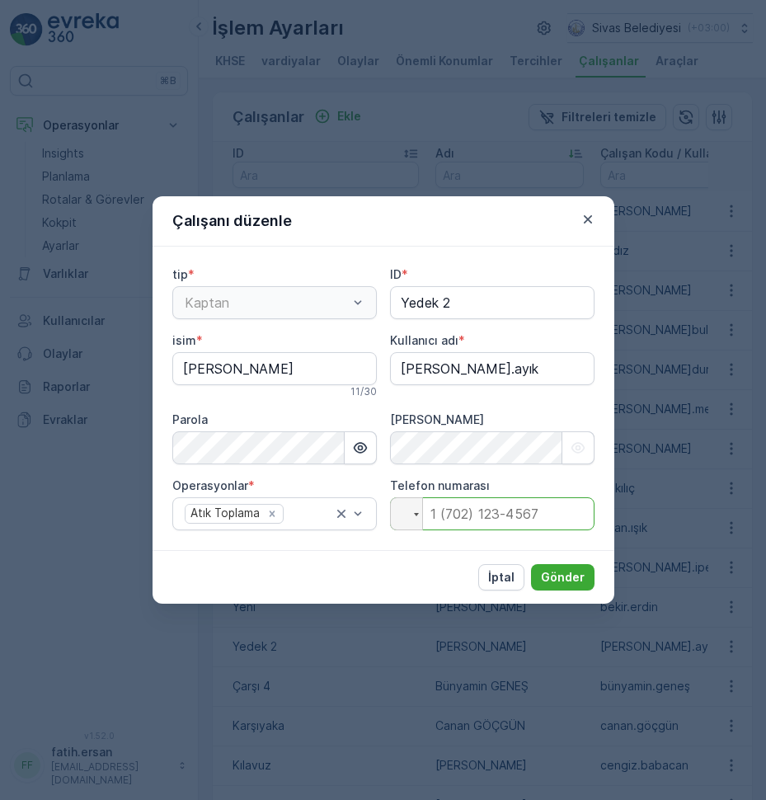
click at [439, 512] on input "tel" at bounding box center [492, 513] width 204 height 33
type input "[PHONE_NUMBER]"
click at [575, 575] on p "Gönder" at bounding box center [563, 577] width 44 height 16
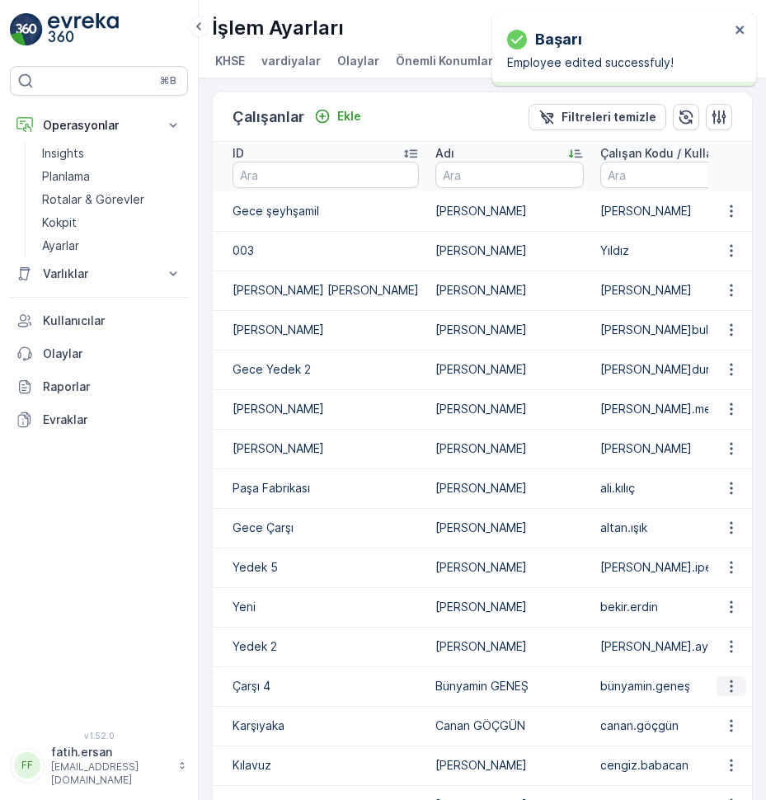
click at [730, 694] on icon "button" at bounding box center [731, 686] width 16 height 16
click at [731, 726] on span "Düzenle" at bounding box center [734, 727] width 45 height 16
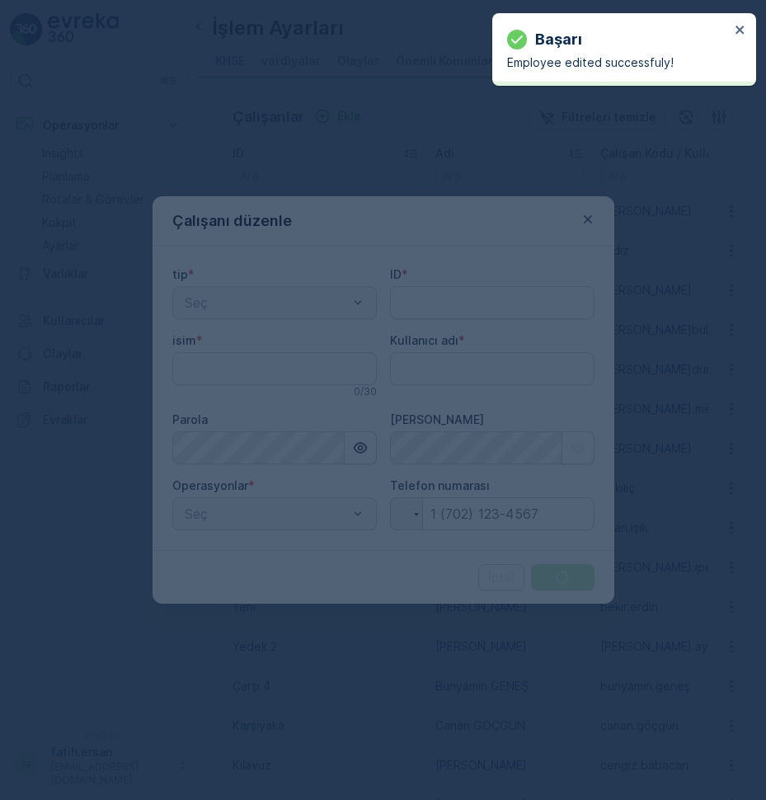
type input "Çarşı 4"
type input "Bünyamin GENEŞ"
type adı "bünyamin.geneş"
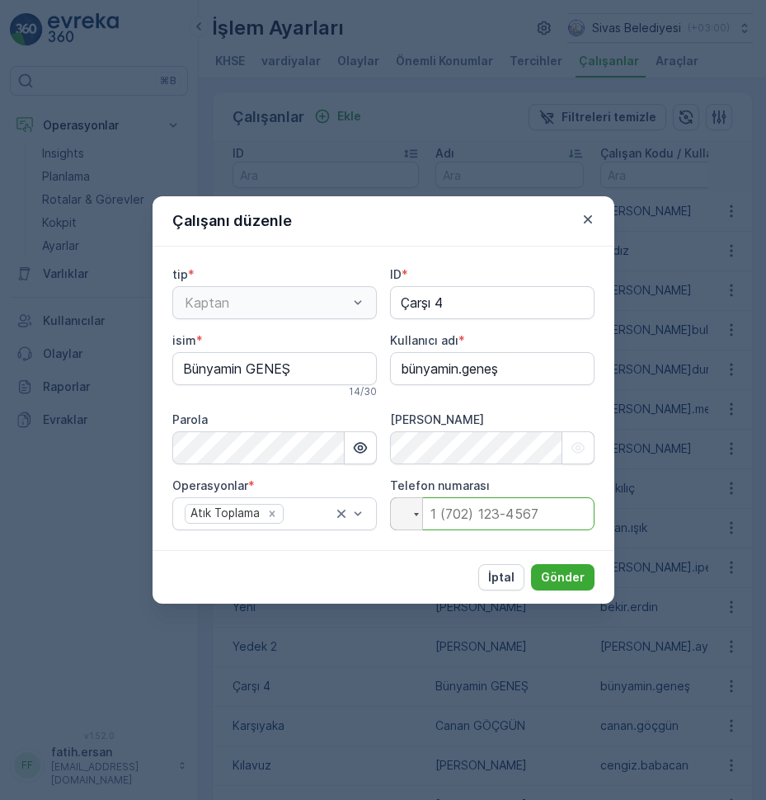
click at [446, 523] on input "tel" at bounding box center [492, 513] width 204 height 33
type input "[PHONE_NUMBER]"
click at [565, 573] on p "Gönder" at bounding box center [563, 577] width 44 height 16
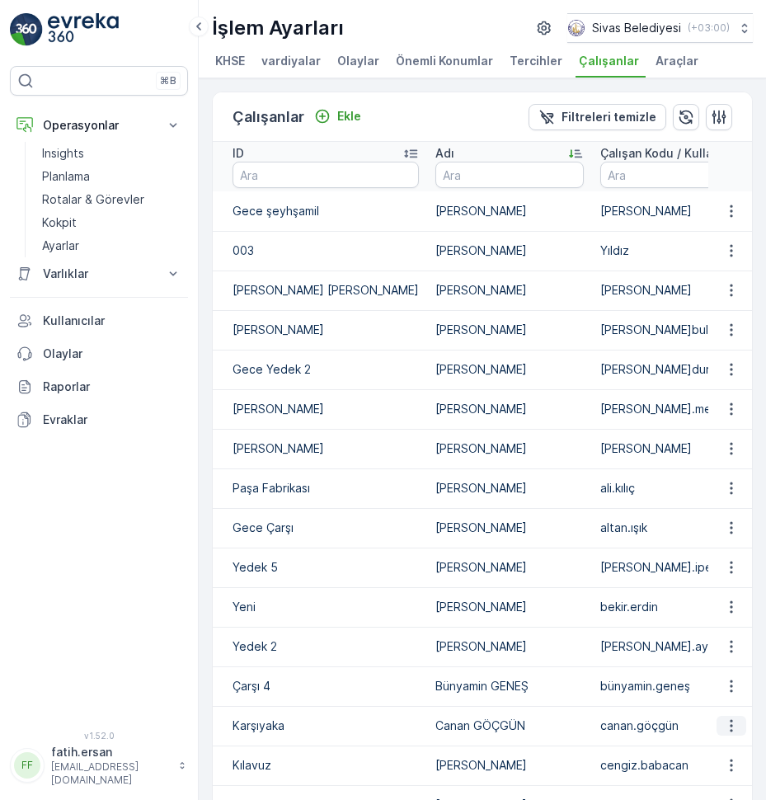
click at [724, 734] on icon "button" at bounding box center [731, 725] width 16 height 16
click at [734, 699] on span "Düzenle" at bounding box center [734, 694] width 45 height 16
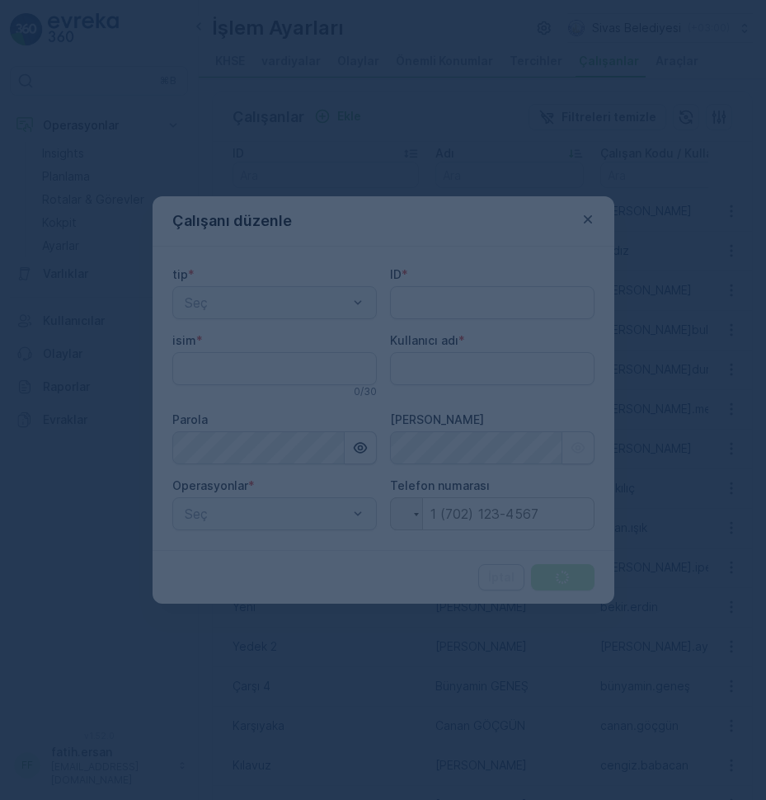
type adı "fatih.ersan"
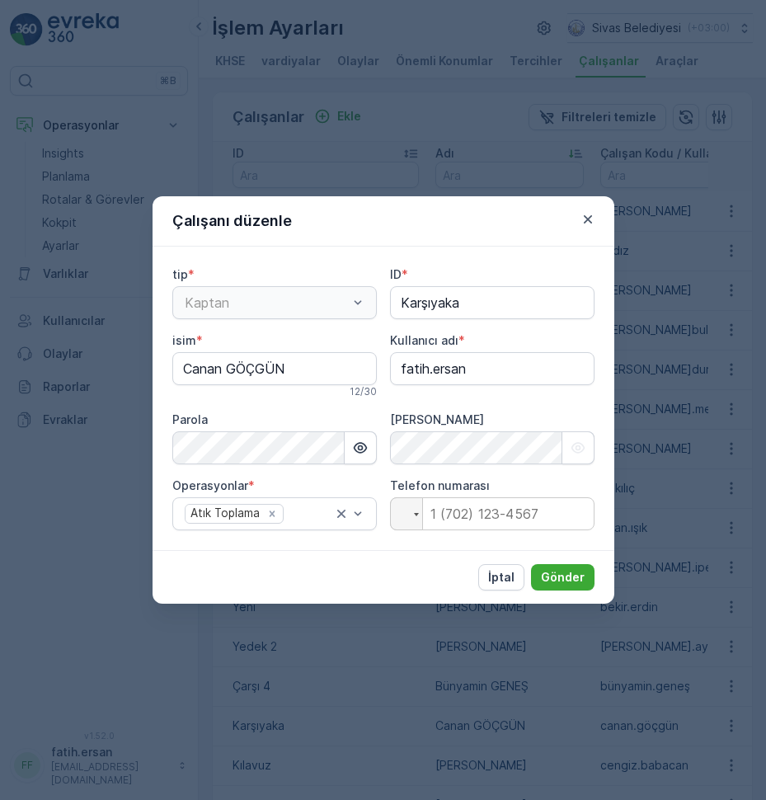
type input "Karşıyaka"
type input "Canan GÖÇGÜN"
type adı "canan.göçgün"
click at [472, 511] on input "tel" at bounding box center [492, 513] width 204 height 33
type input "[PHONE_NUMBER]"
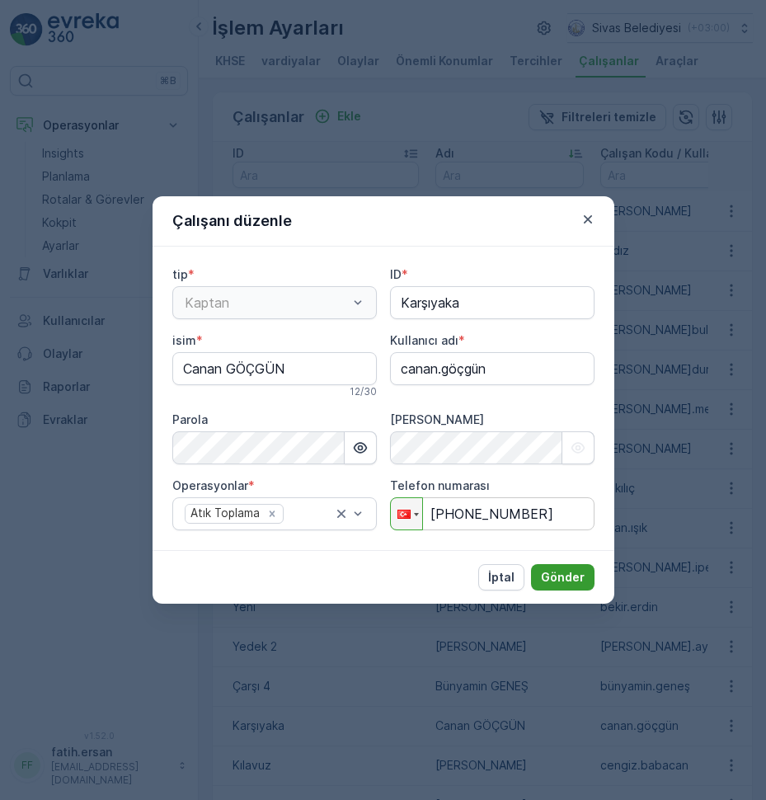
click at [574, 586] on button "Gönder" at bounding box center [562, 577] width 63 height 26
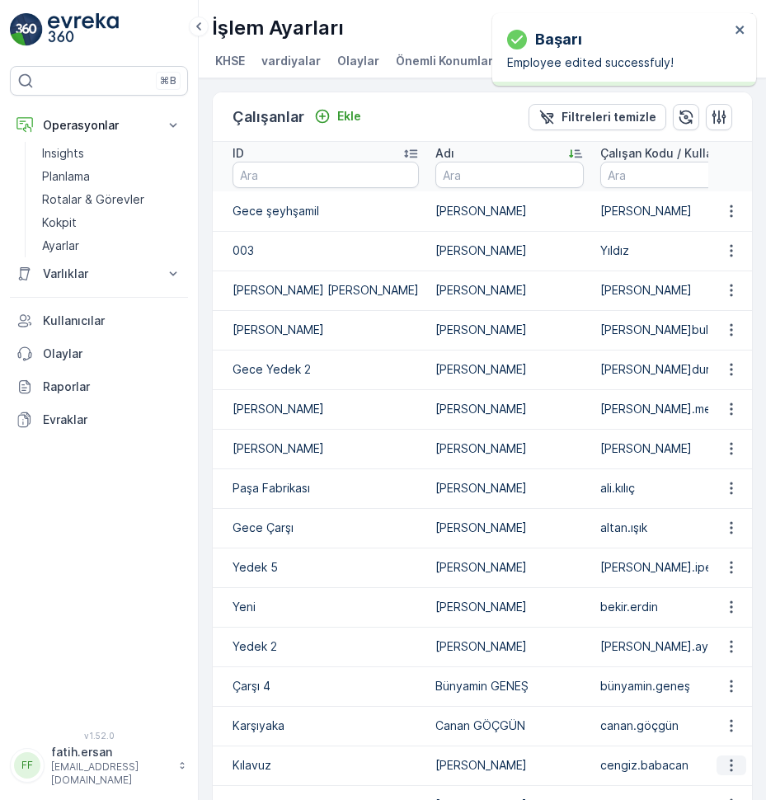
click at [723, 773] on icon "button" at bounding box center [731, 765] width 16 height 16
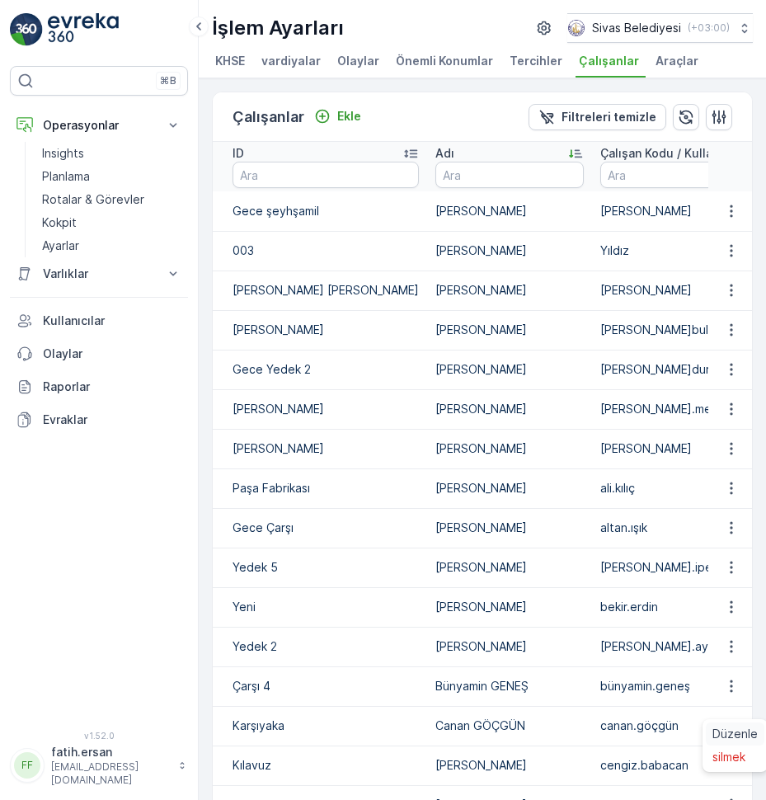
click at [723, 733] on span "Düzenle" at bounding box center [734, 733] width 45 height 16
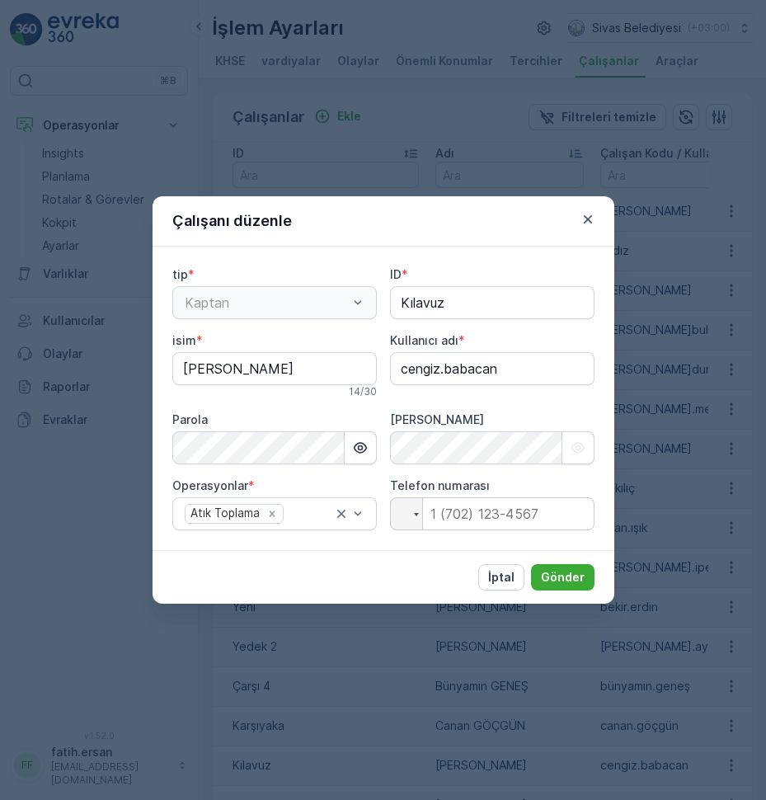
type input "Kılavuz"
type input "[PERSON_NAME]"
type adı "cengiz.babacan"
click at [411, 518] on div at bounding box center [406, 513] width 31 height 31
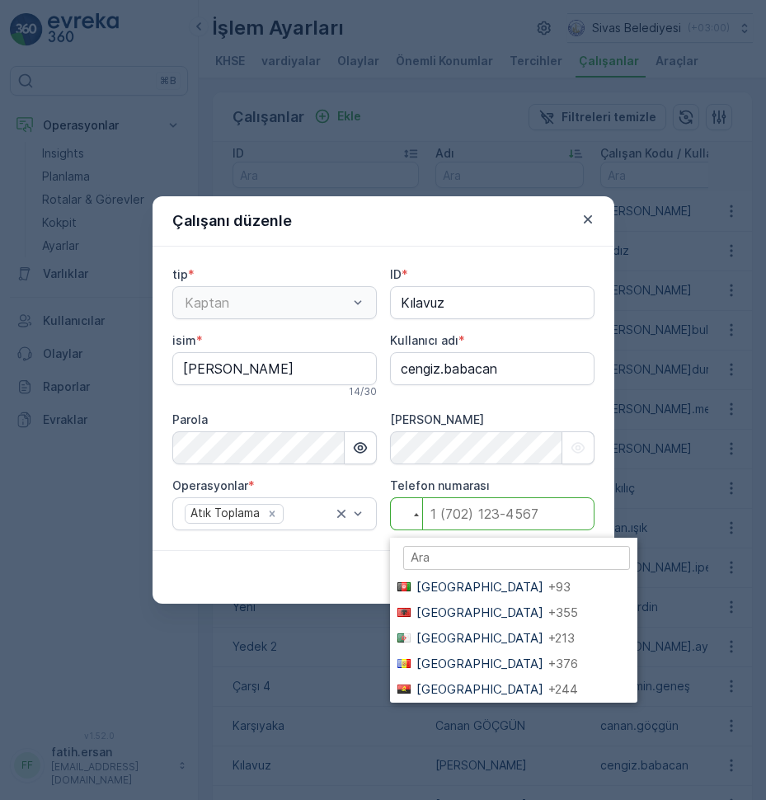
click at [439, 518] on input "tel" at bounding box center [492, 513] width 204 height 33
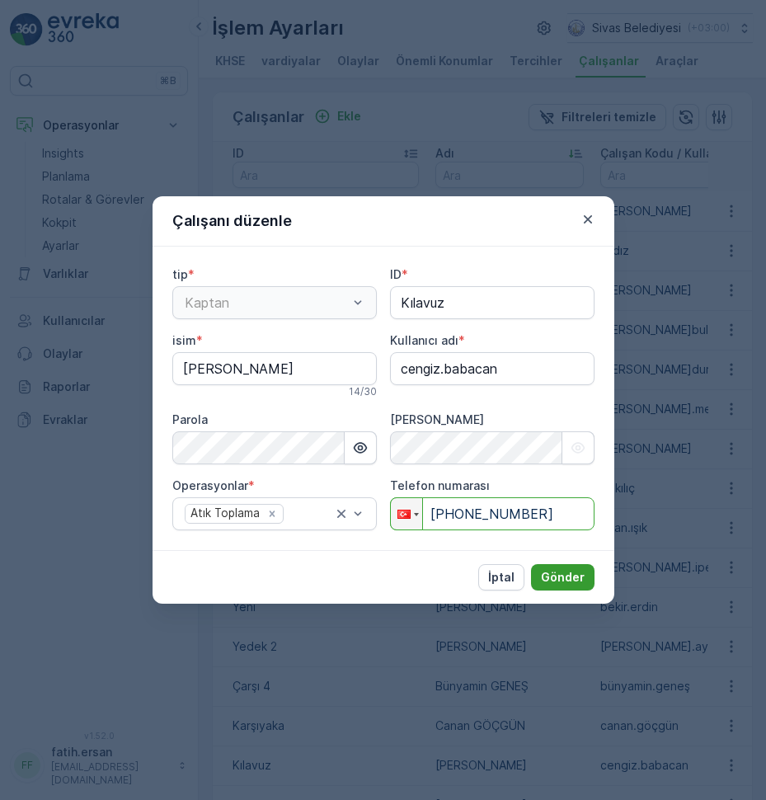
type input "[PHONE_NUMBER]"
click at [577, 585] on button "Gönder" at bounding box center [562, 577] width 63 height 26
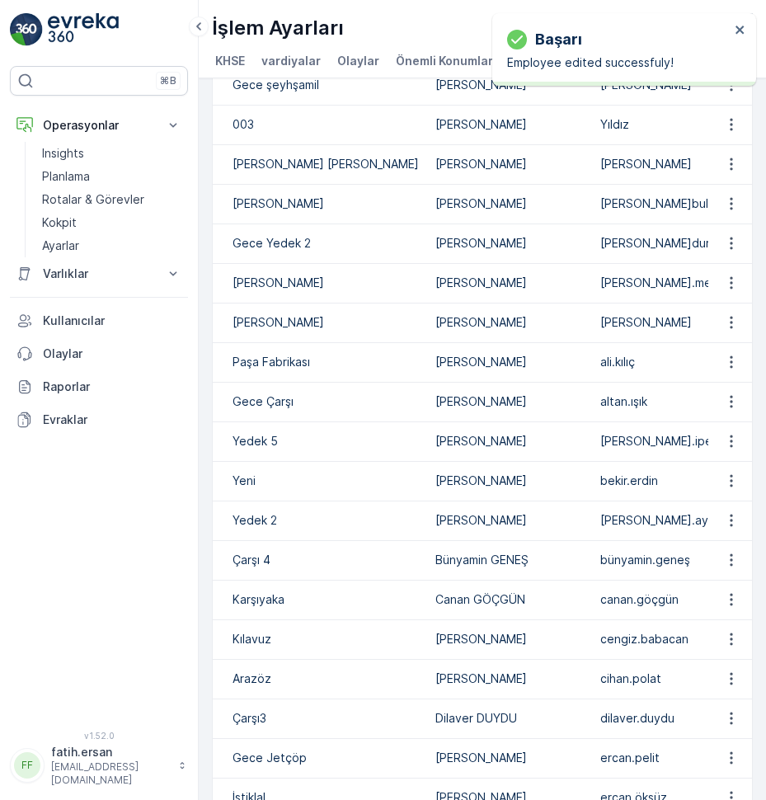
scroll to position [165, 0]
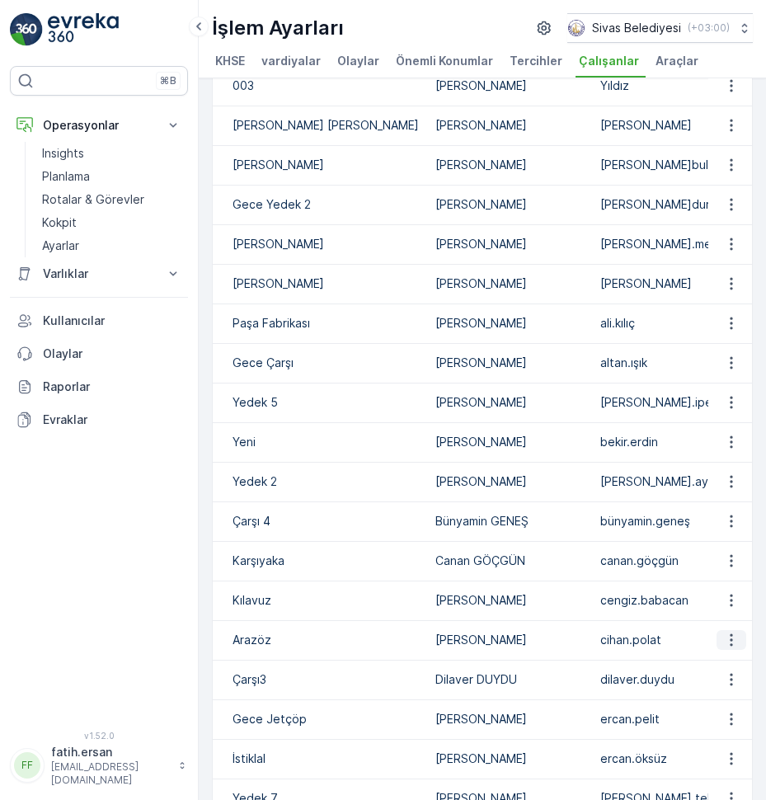
click at [726, 648] on icon "button" at bounding box center [731, 639] width 16 height 16
click at [734, 677] on span "Düzenle" at bounding box center [734, 681] width 45 height 16
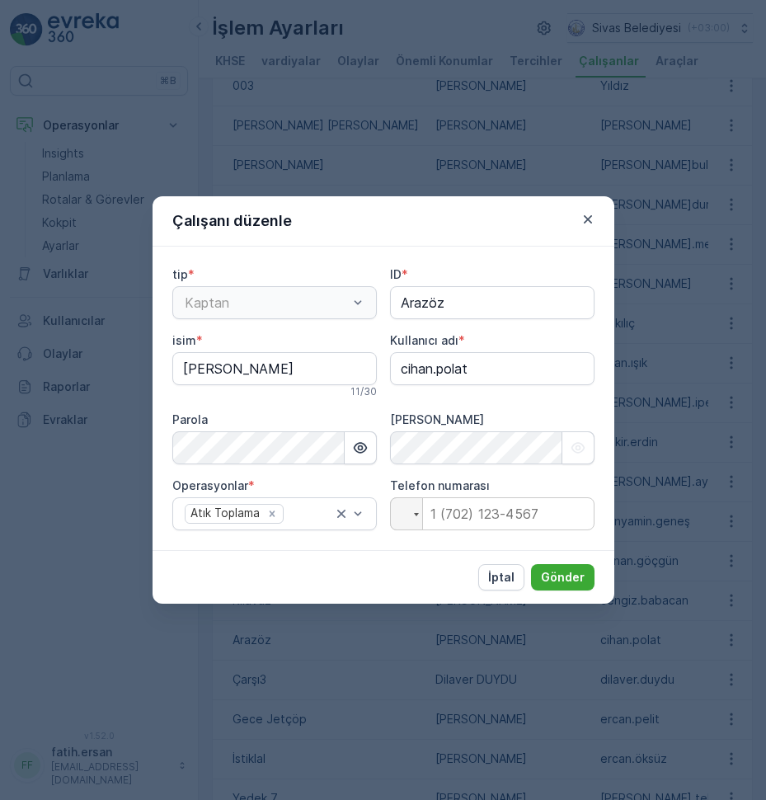
type input "Arazöz"
type input "[PERSON_NAME]"
type adı "cihan.polat"
click at [486, 514] on input "tel" at bounding box center [492, 513] width 204 height 33
type input "[PHONE_NUMBER]"
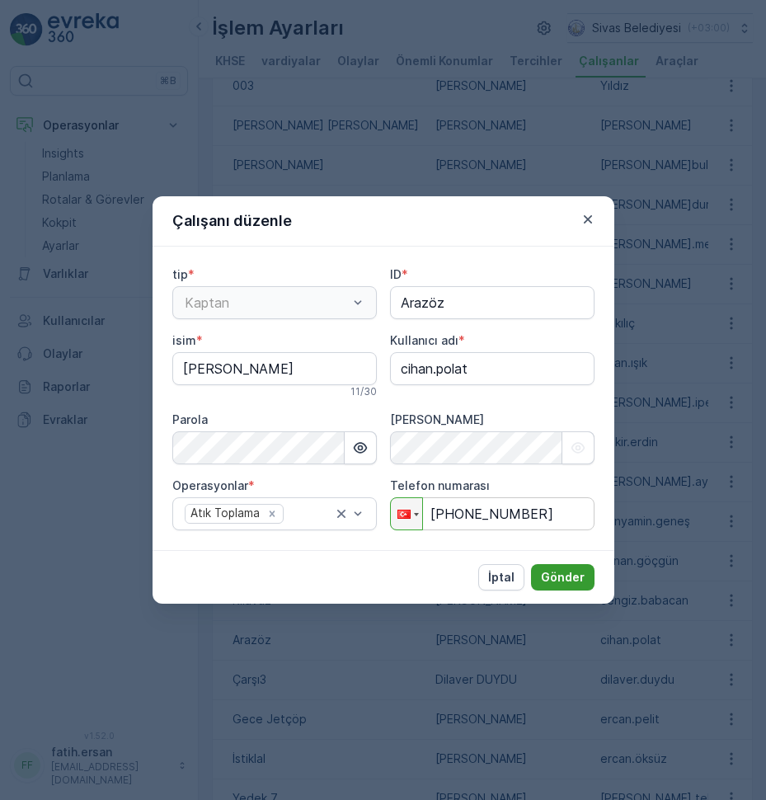
drag, startPoint x: 566, startPoint y: 558, endPoint x: 571, endPoint y: 572, distance: 14.9
click at [567, 559] on div "İptal Gönder" at bounding box center [383, 577] width 462 height 54
click at [571, 572] on p "Gönder" at bounding box center [563, 577] width 44 height 16
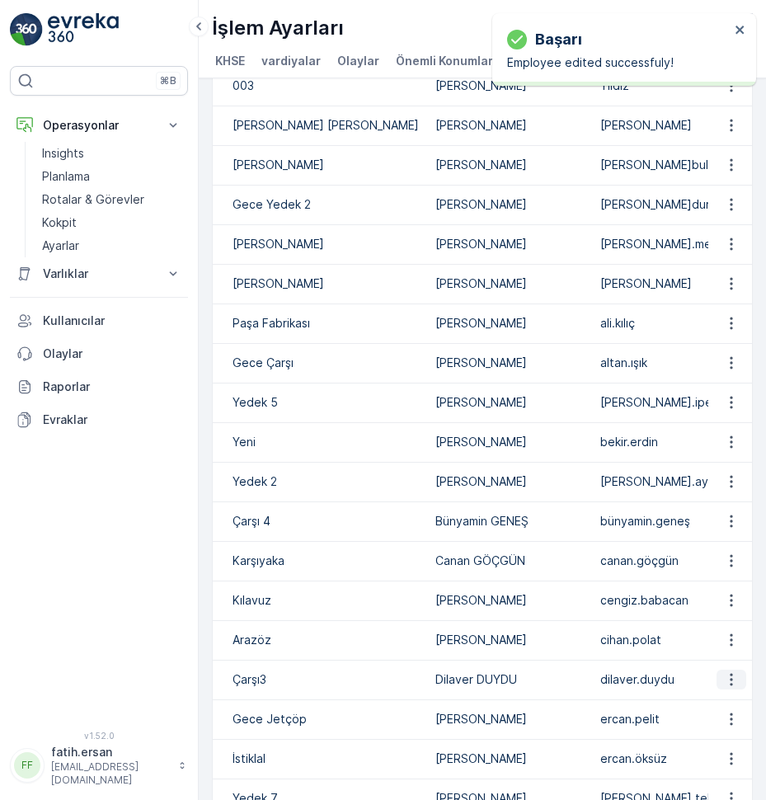
click at [730, 686] on icon "button" at bounding box center [731, 679] width 2 height 12
click at [726, 716] on span "Düzenle" at bounding box center [734, 720] width 45 height 16
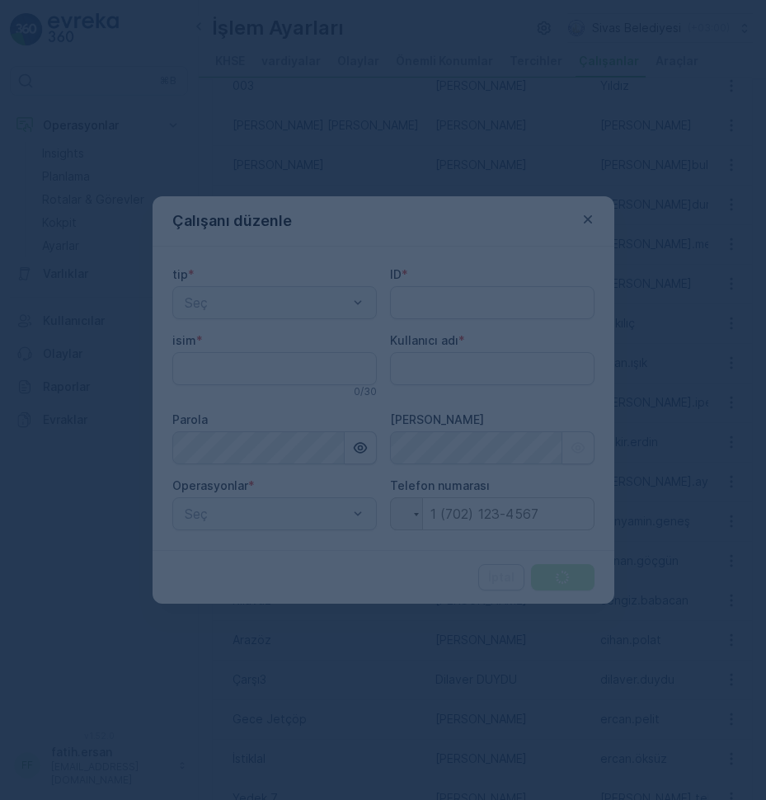
type input "Çarşı3"
type input "Dilaver DUYDU"
type adı "dilaver.duydu"
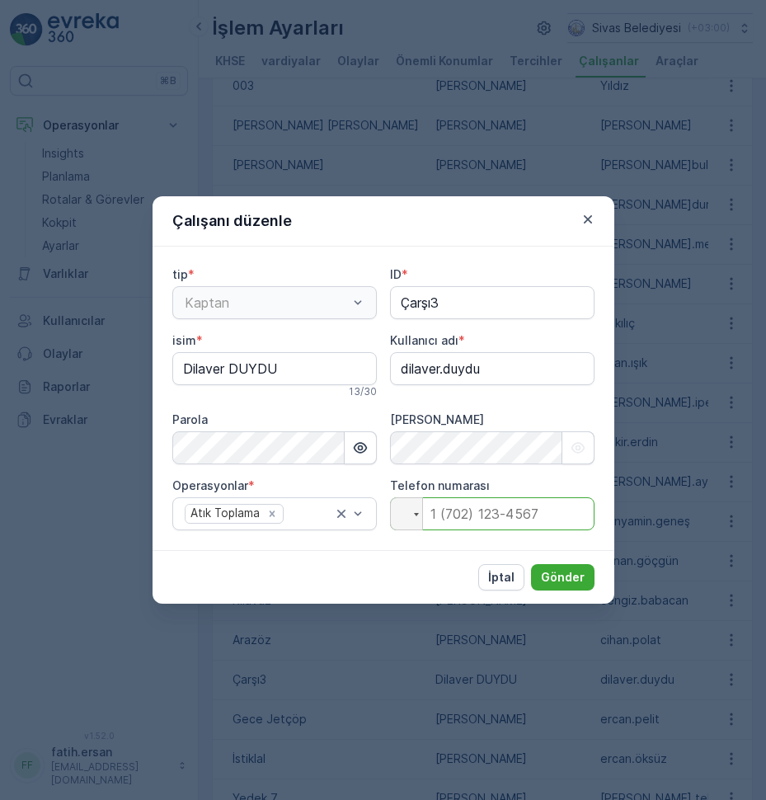
click at [504, 514] on input "tel" at bounding box center [492, 513] width 204 height 33
type input "[PHONE_NUMBER]"
click at [571, 570] on p "Gönder" at bounding box center [563, 577] width 44 height 16
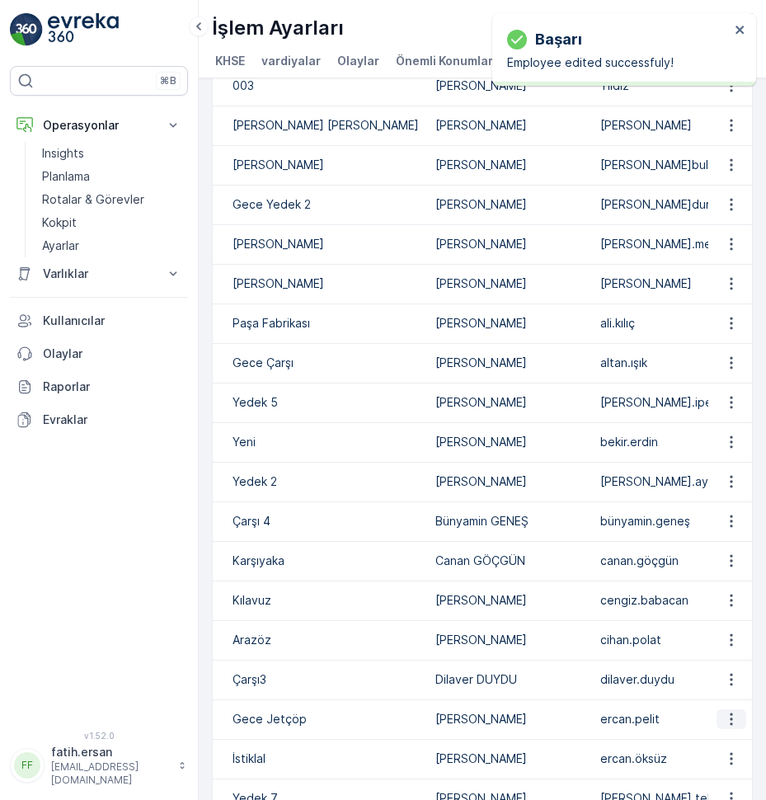
click at [735, 729] on button "button" at bounding box center [731, 719] width 30 height 20
click at [737, 761] on span "Düzenle" at bounding box center [734, 760] width 45 height 16
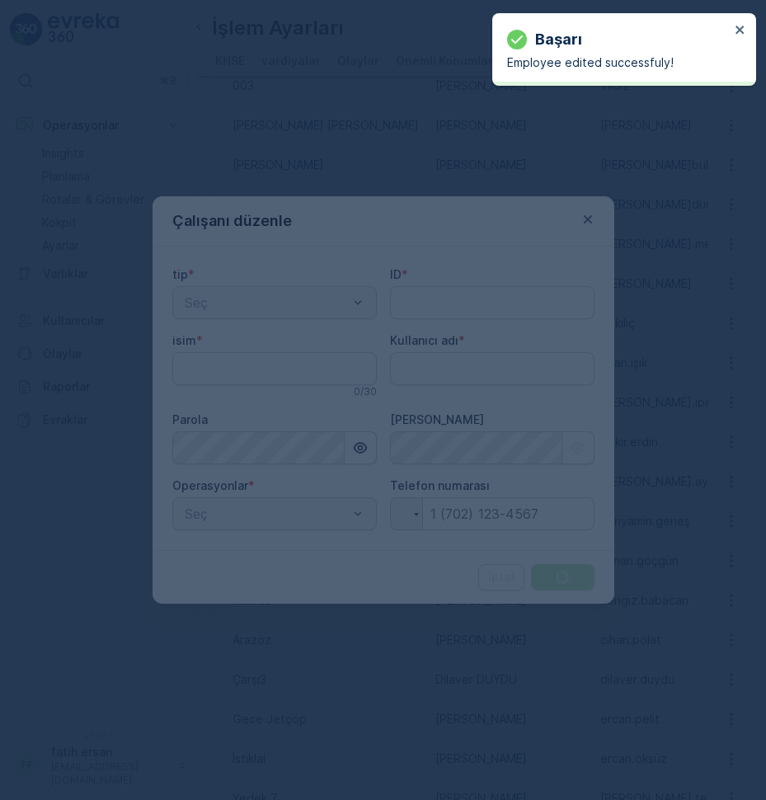
type input "Gece Jetçöp"
type input "[PERSON_NAME]"
type adı "ercan.pelit"
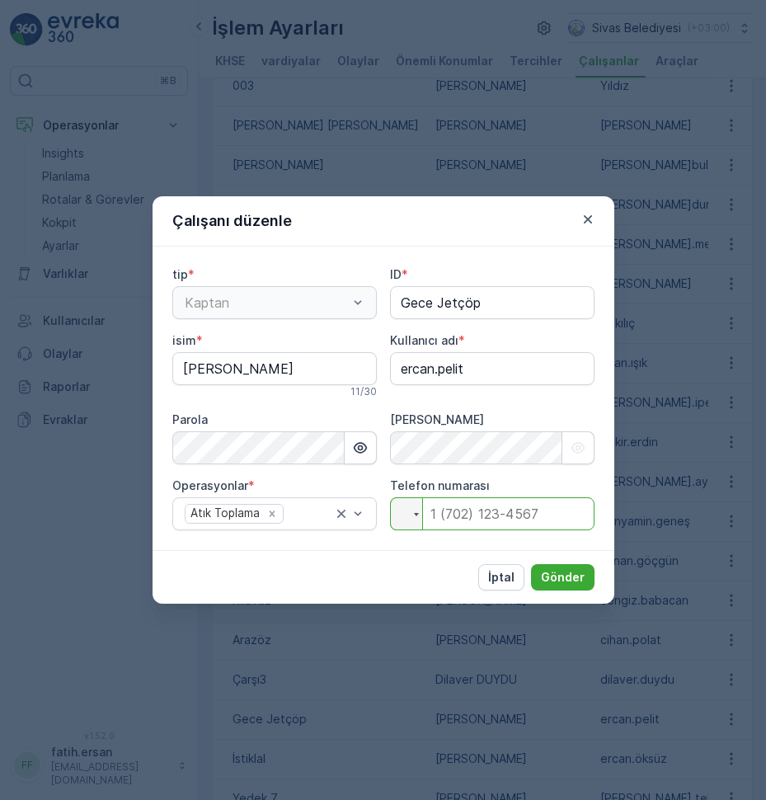
click at [441, 503] on input "tel" at bounding box center [492, 513] width 204 height 33
type input "[PHONE_NUMBER]"
click at [567, 580] on p "Gönder" at bounding box center [563, 577] width 44 height 16
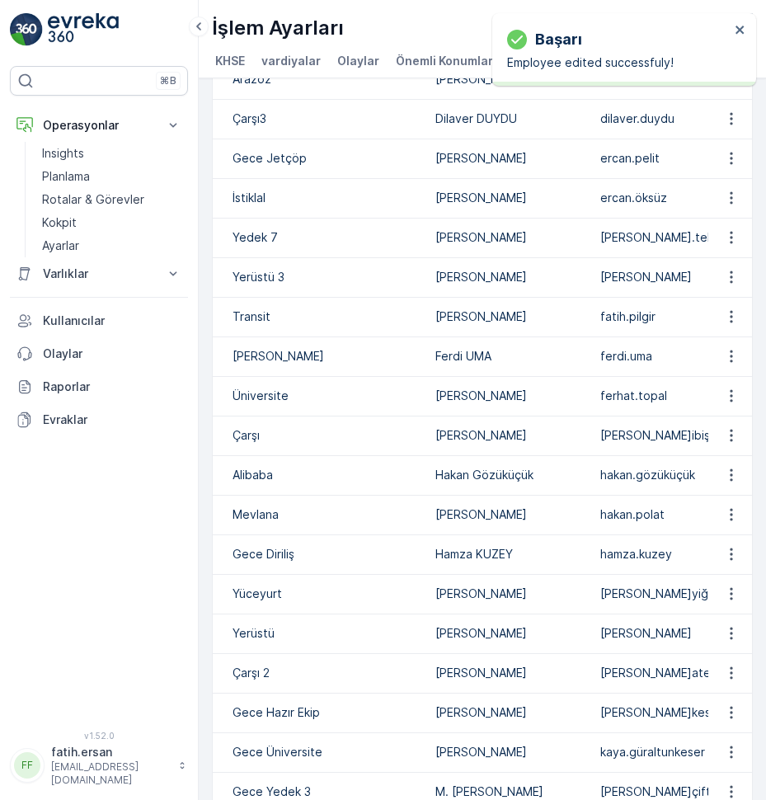
scroll to position [742, 0]
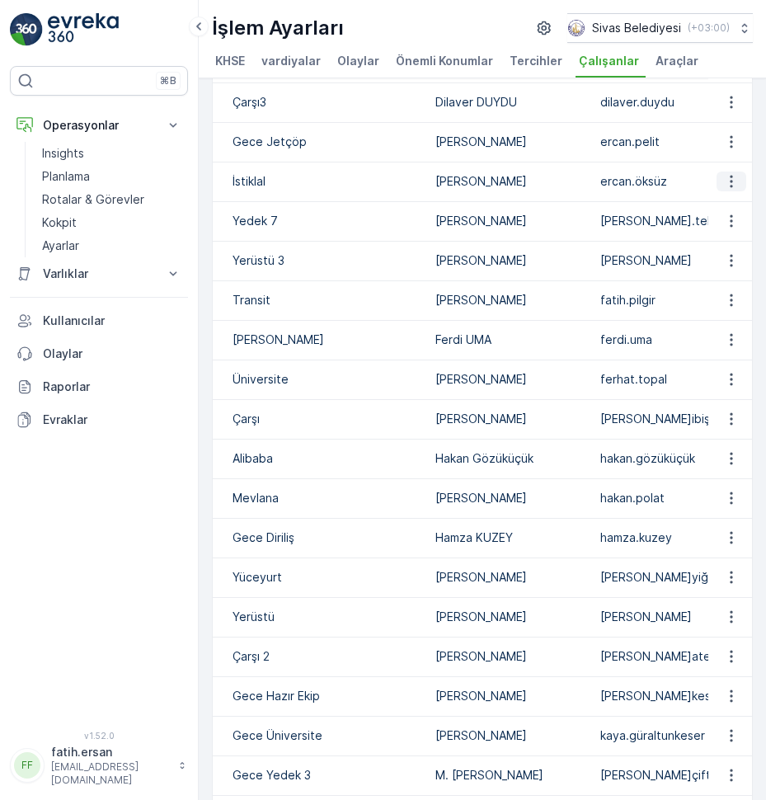
click at [723, 190] on icon "button" at bounding box center [731, 181] width 16 height 16
click at [720, 223] on span "Düzenle" at bounding box center [734, 222] width 45 height 16
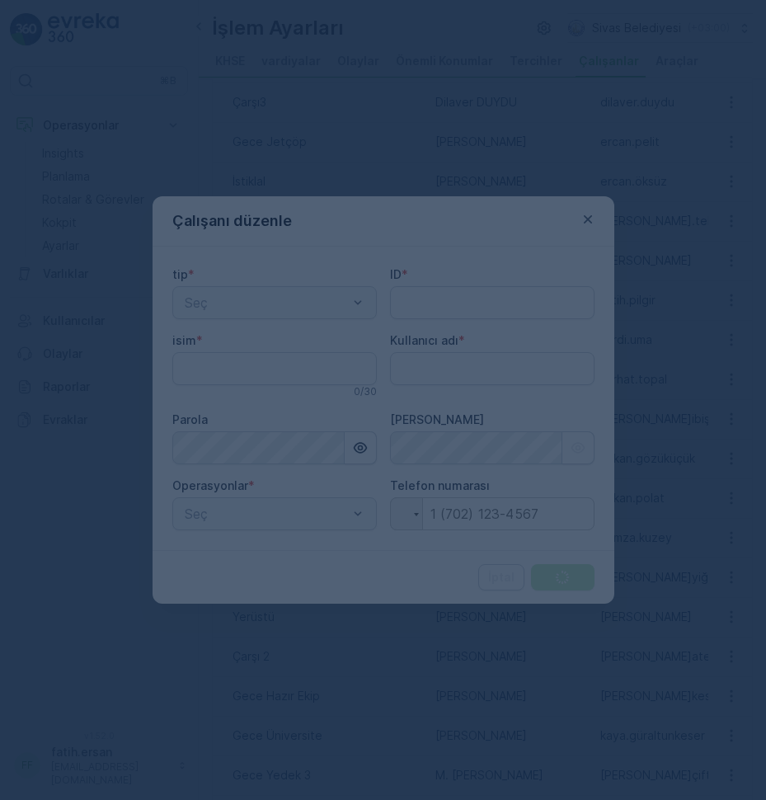
type input "İstiklal"
type input "[PERSON_NAME]"
type adı "ercan.öksüz"
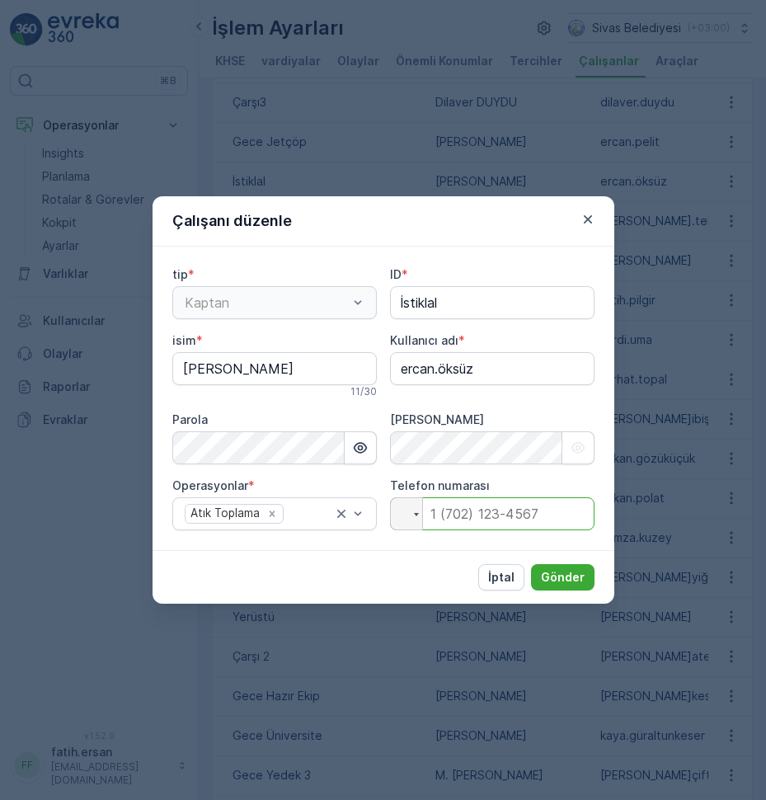
click at [520, 518] on input "tel" at bounding box center [492, 513] width 204 height 33
type input "[PHONE_NUMBER]"
click at [583, 589] on button "Gönder" at bounding box center [562, 577] width 63 height 26
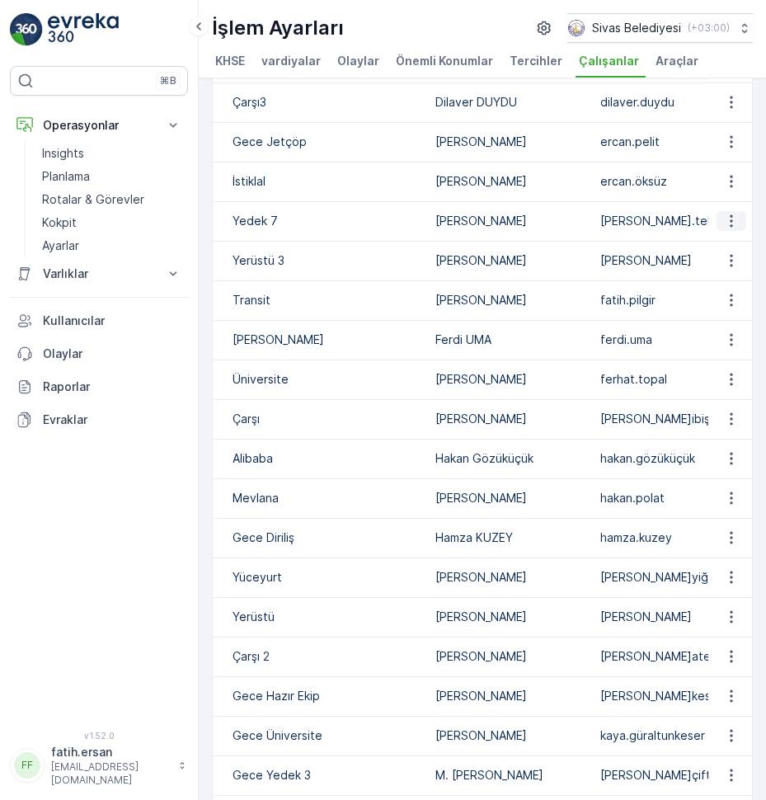
click at [724, 229] on icon "button" at bounding box center [731, 221] width 16 height 16
click at [717, 256] on span "Düzenle" at bounding box center [734, 262] width 45 height 16
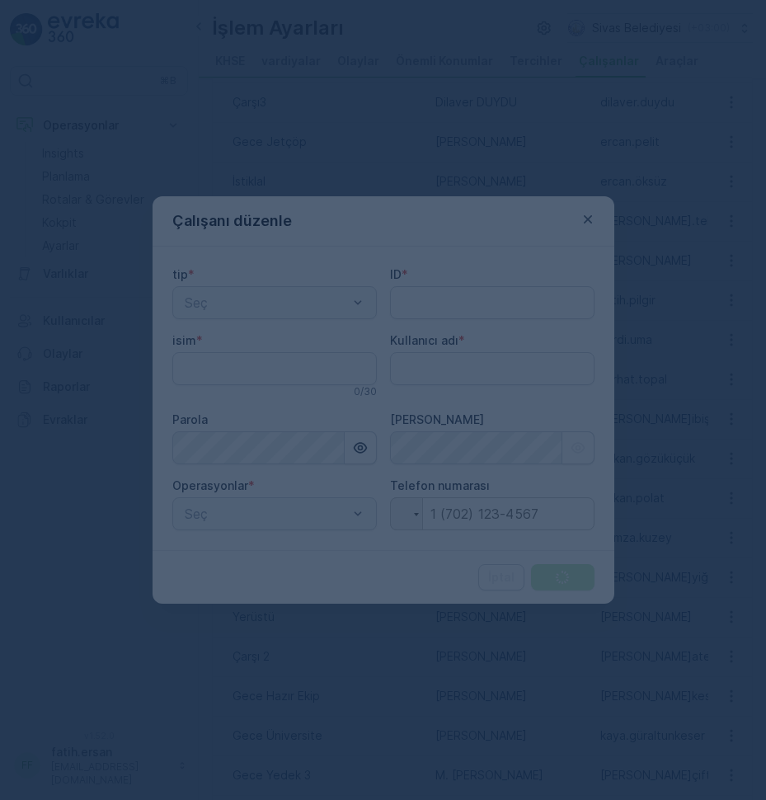
type input "Yedek 7"
type input "[PERSON_NAME]"
type adı "[PERSON_NAME].telman"
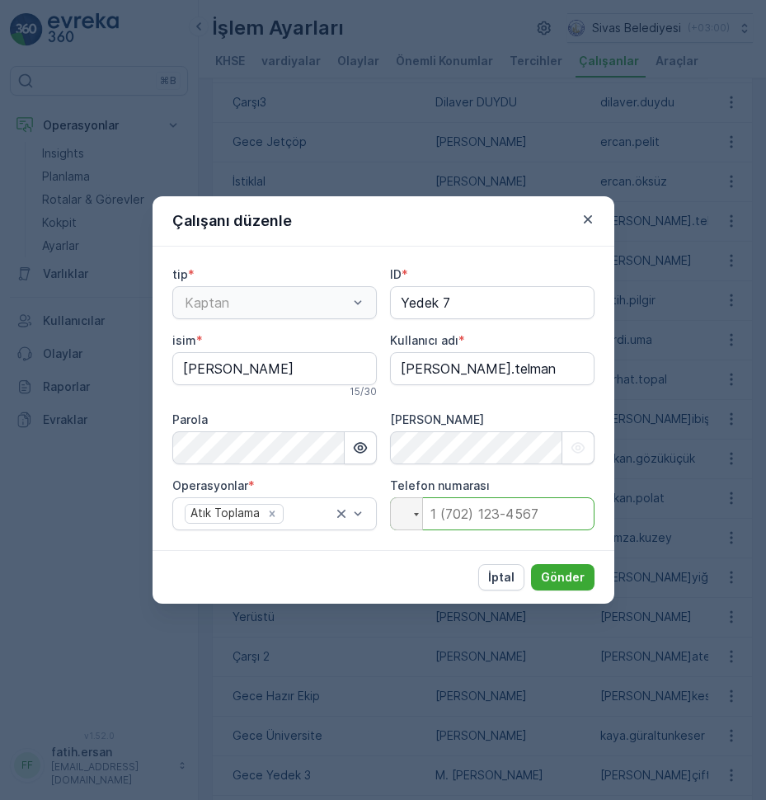
click at [439, 511] on input "tel" at bounding box center [492, 513] width 204 height 33
type input "[PHONE_NUMBER]"
click at [559, 575] on p "Gönder" at bounding box center [563, 577] width 44 height 16
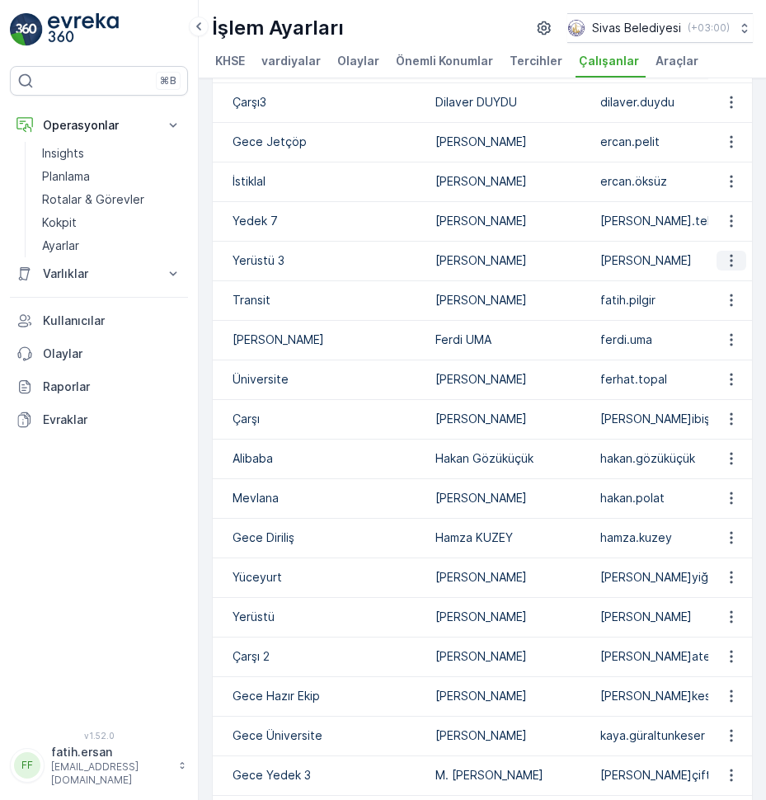
click at [725, 269] on icon "button" at bounding box center [731, 260] width 16 height 16
click at [725, 294] on span "Düzenle" at bounding box center [734, 301] width 45 height 16
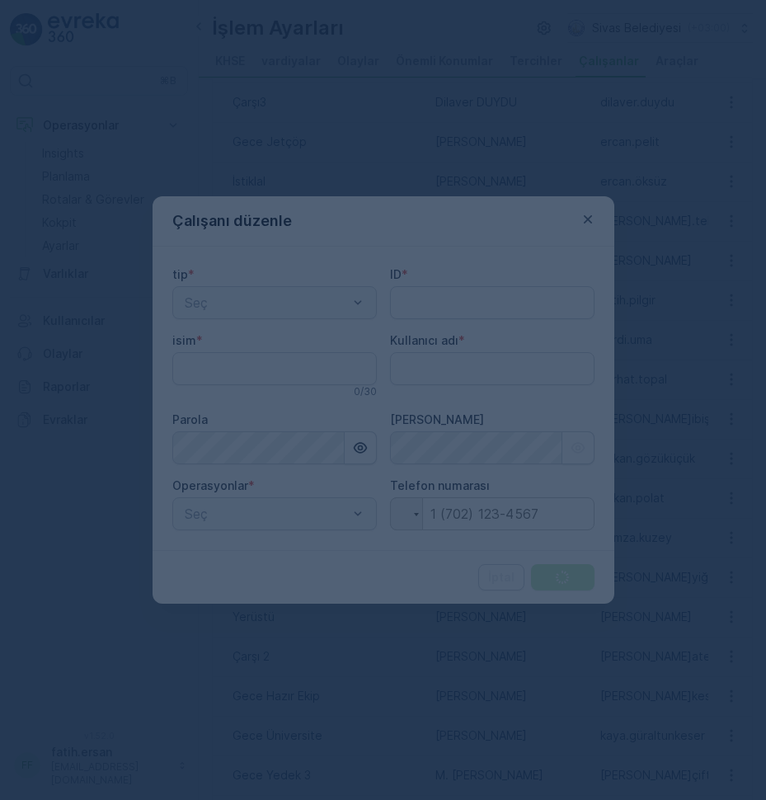
type input "Yerüstü 3"
type input "[PERSON_NAME]"
type adı "[PERSON_NAME]"
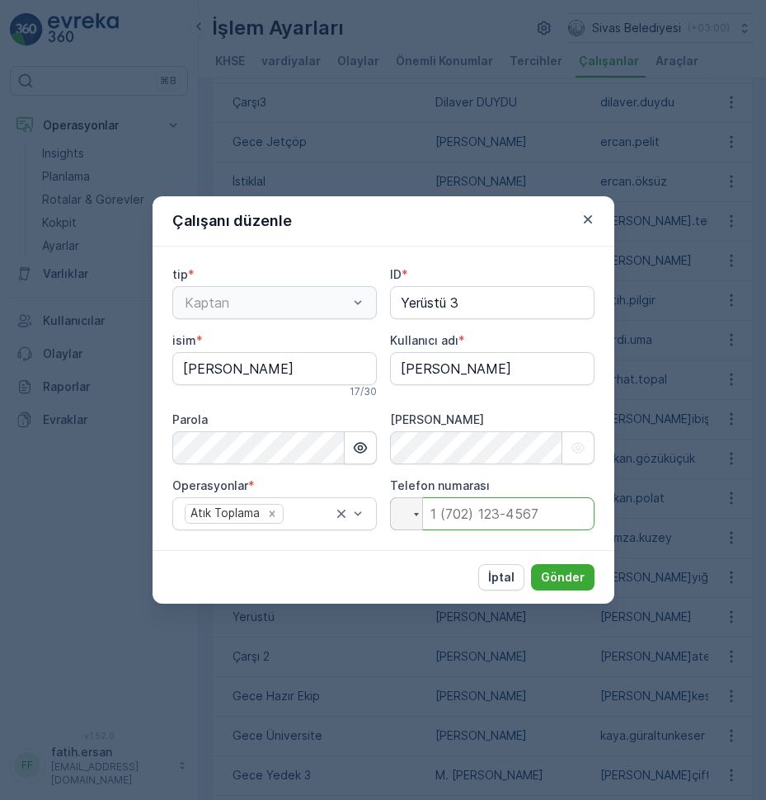
click at [495, 518] on input "tel" at bounding box center [492, 513] width 204 height 33
type input "[PHONE_NUMBER]"
click at [574, 577] on p "Gönder" at bounding box center [563, 577] width 44 height 16
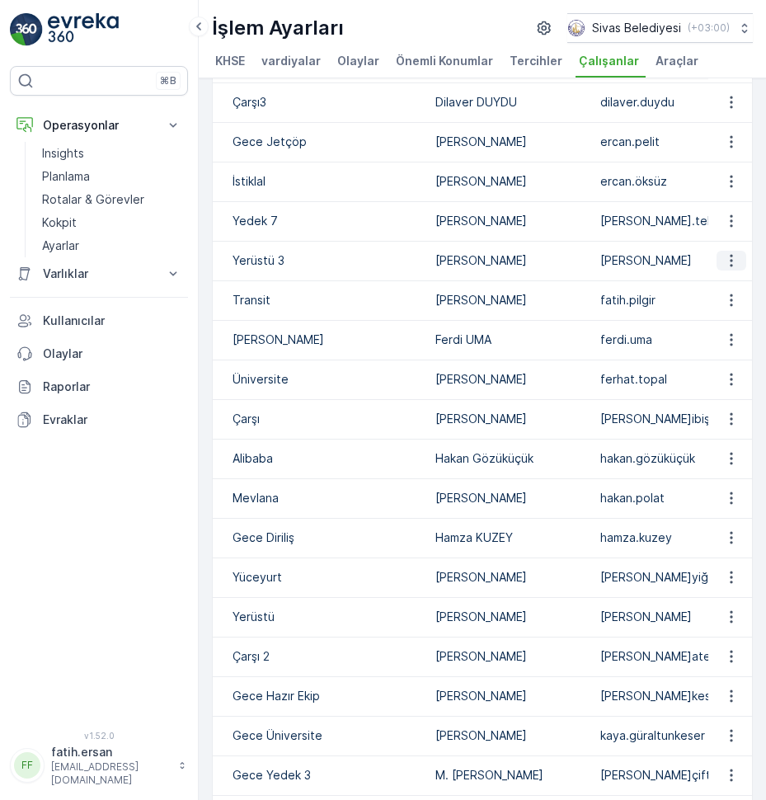
click at [725, 269] on icon "button" at bounding box center [731, 260] width 16 height 16
click at [723, 296] on span "Düzenle" at bounding box center [734, 301] width 45 height 16
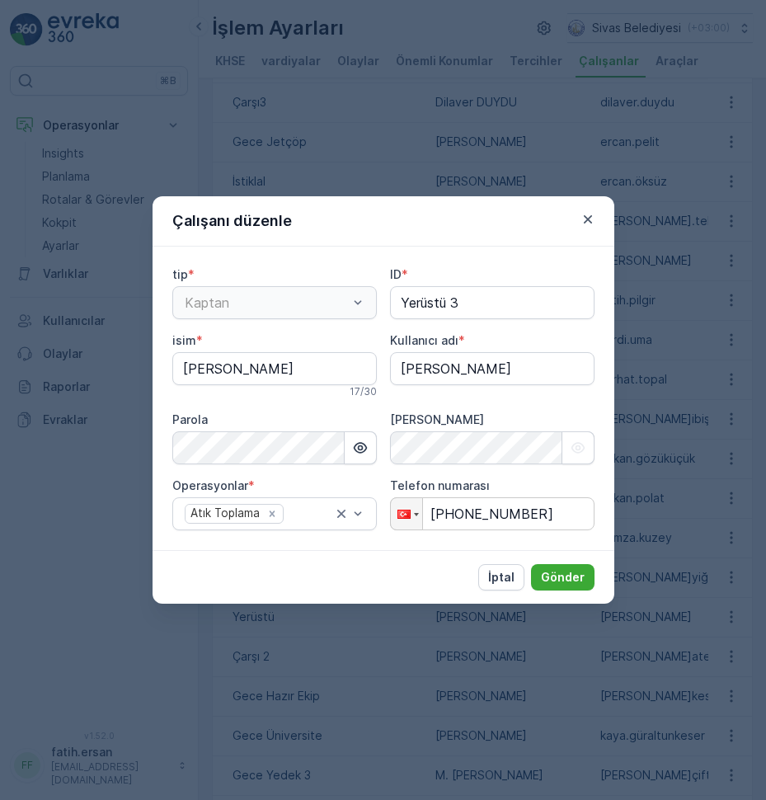
click at [591, 218] on icon "button" at bounding box center [587, 219] width 16 height 16
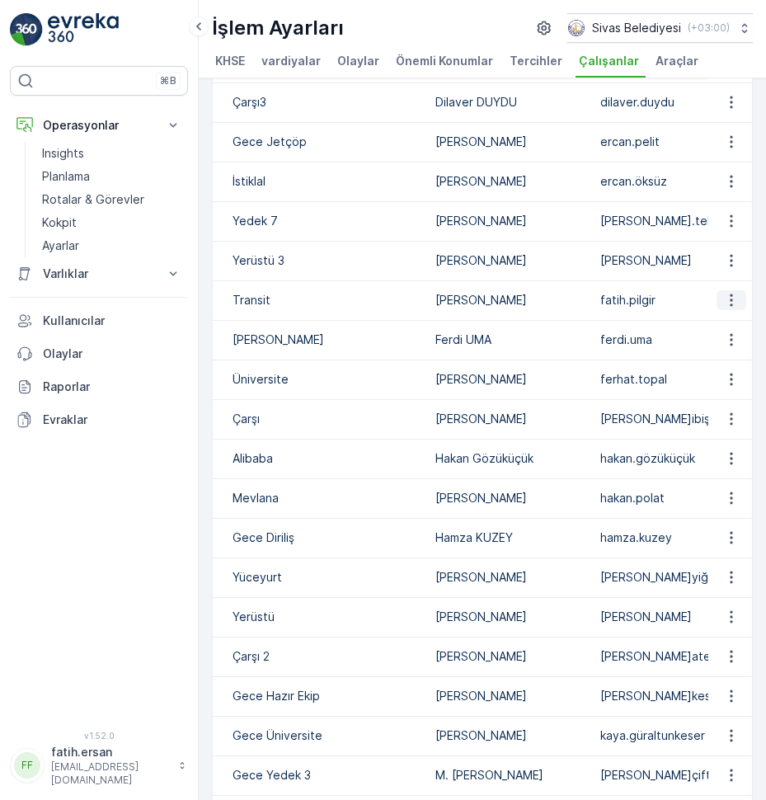
click at [723, 308] on icon "button" at bounding box center [731, 300] width 16 height 16
click at [732, 335] on span "Düzenle" at bounding box center [734, 341] width 45 height 16
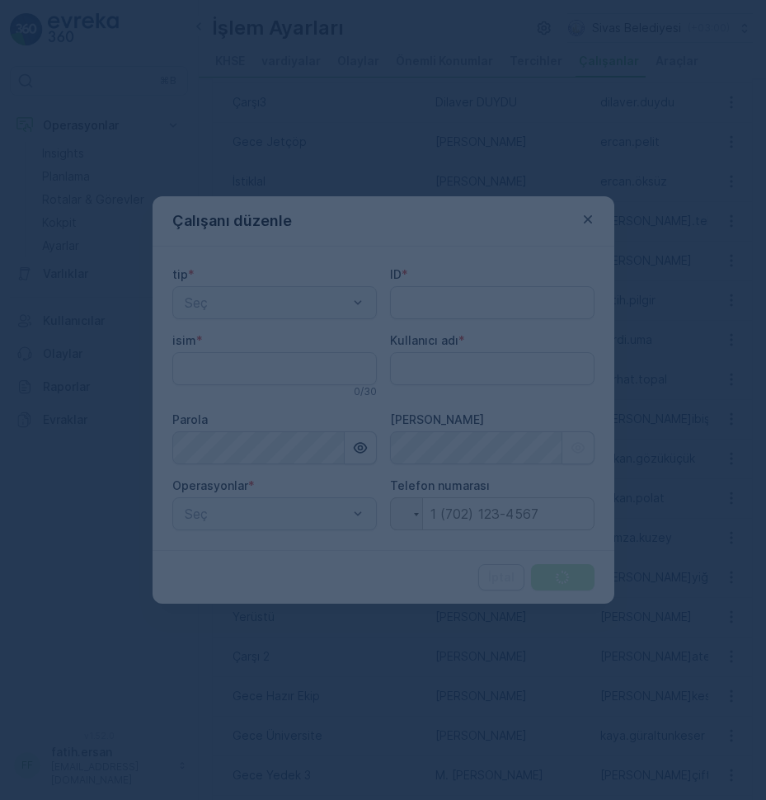
type adı "fatih.ersan"
type input "Transit"
type input "[PERSON_NAME]"
type adı "fatih.pilgir"
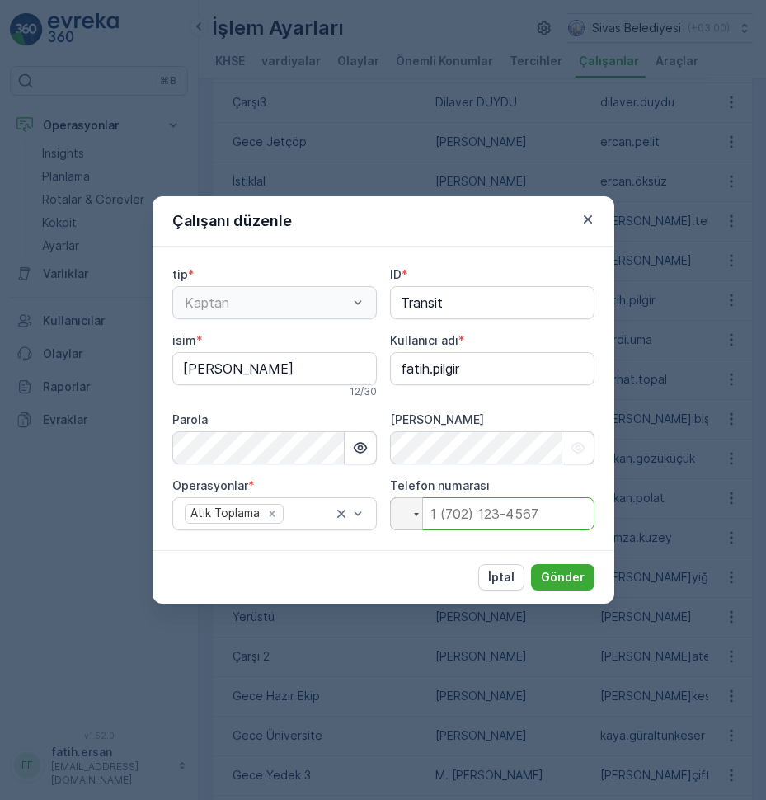
click at [438, 523] on input "tel" at bounding box center [492, 513] width 204 height 33
type input "[PHONE_NUMBER]"
click at [561, 575] on p "Gönder" at bounding box center [563, 577] width 44 height 16
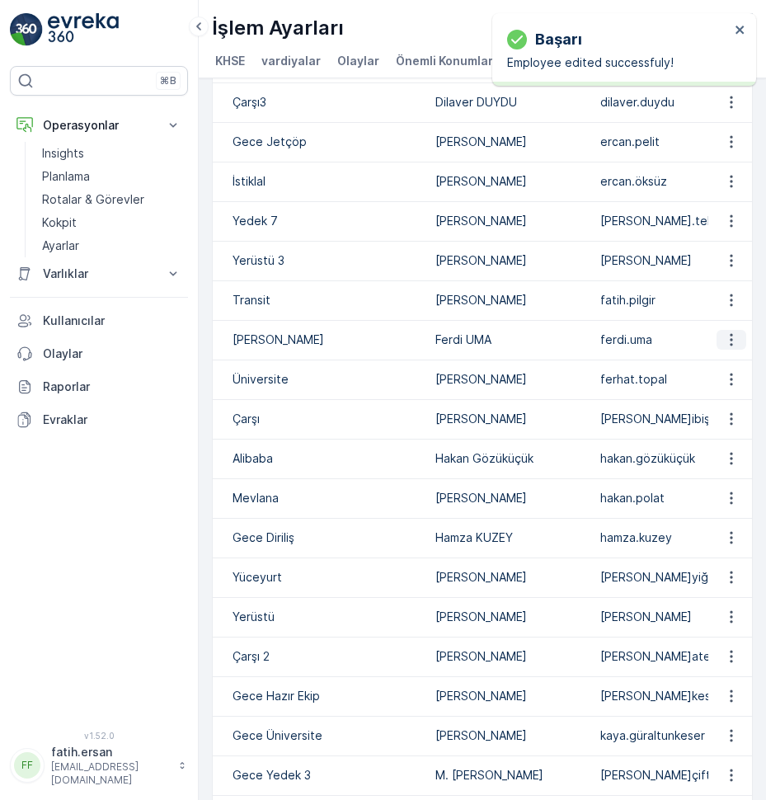
click at [730, 346] on icon "button" at bounding box center [731, 340] width 2 height 12
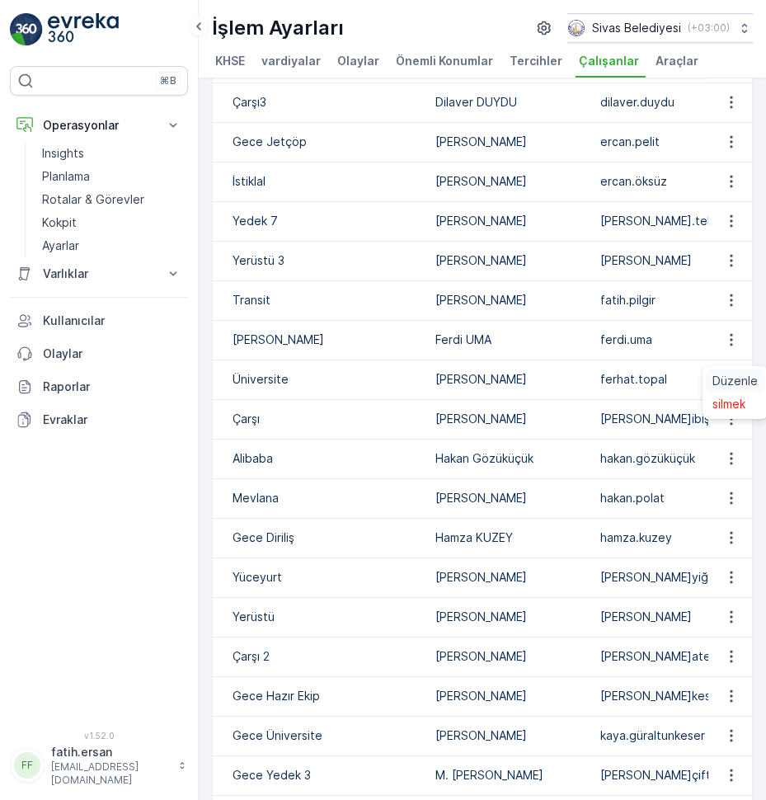
click at [720, 377] on span "Düzenle" at bounding box center [734, 381] width 45 height 16
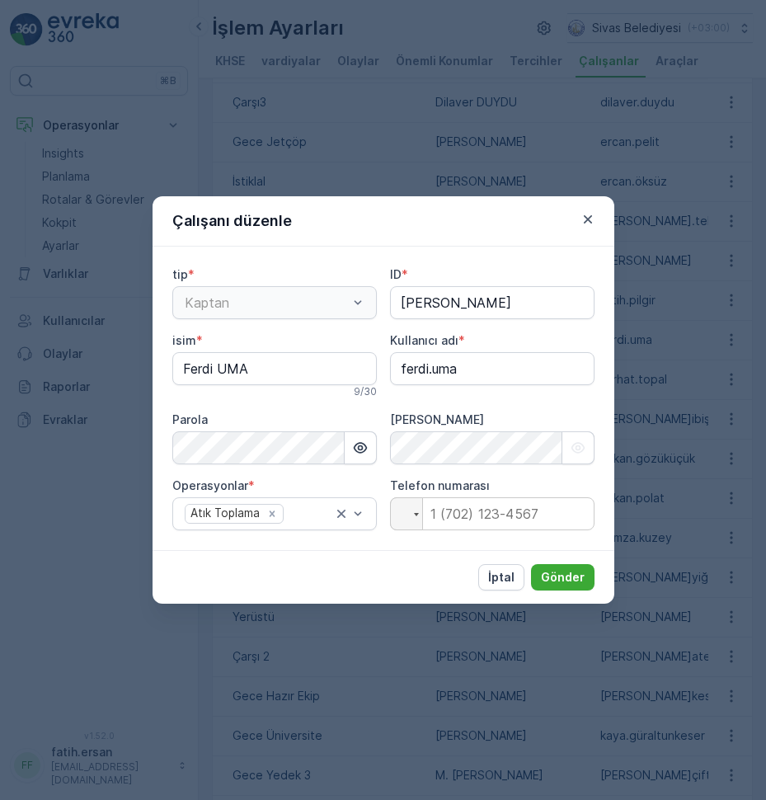
type input "[PERSON_NAME]"
type input "Ferdi UMA"
type adı "ferdi.uma"
click at [416, 526] on div at bounding box center [406, 513] width 31 height 31
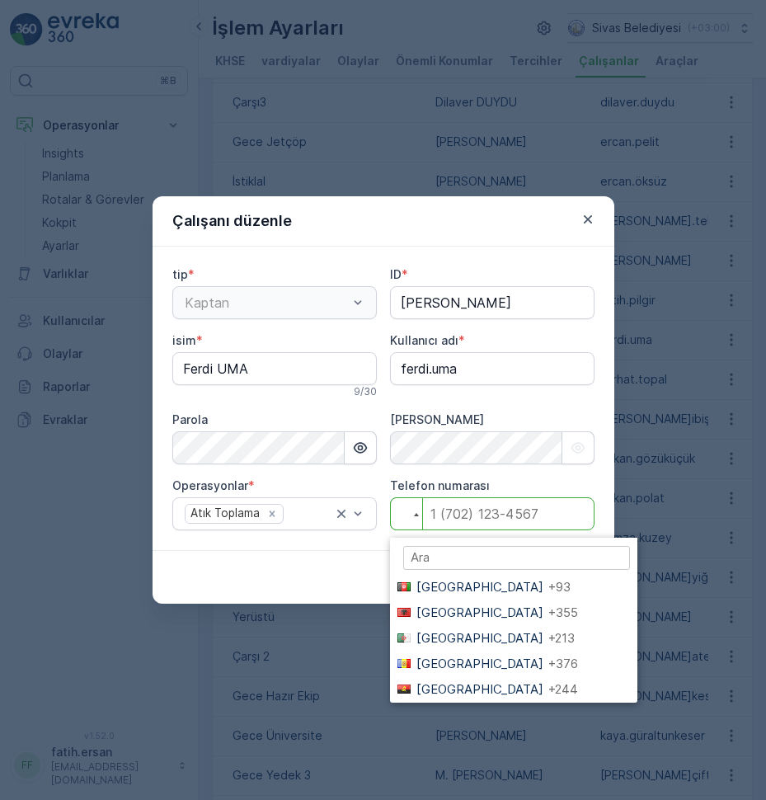
click at [448, 519] on input "tel" at bounding box center [492, 513] width 204 height 33
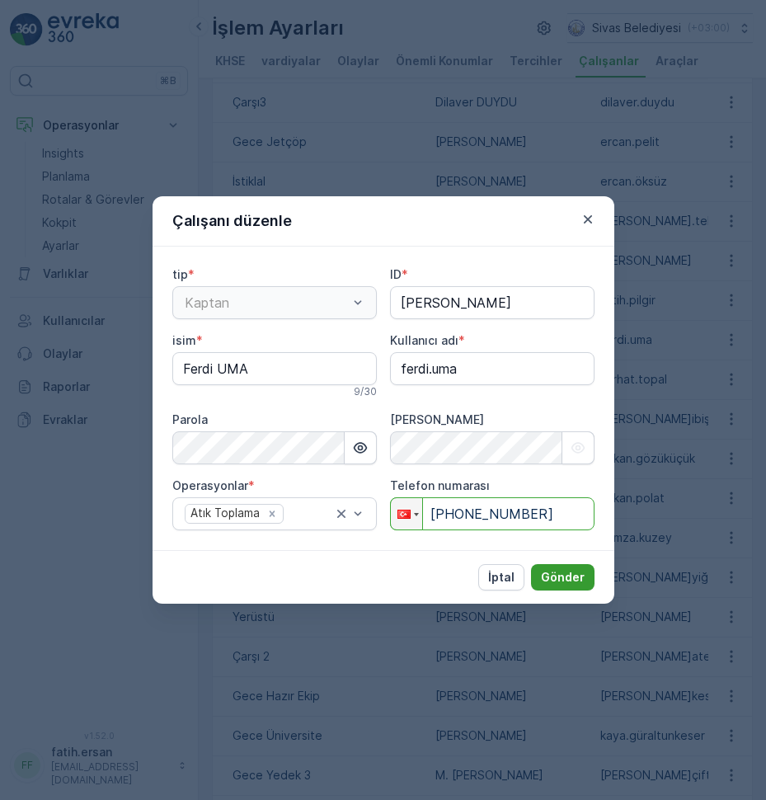
type input "[PHONE_NUMBER]"
click at [557, 568] on button "Gönder" at bounding box center [562, 577] width 63 height 26
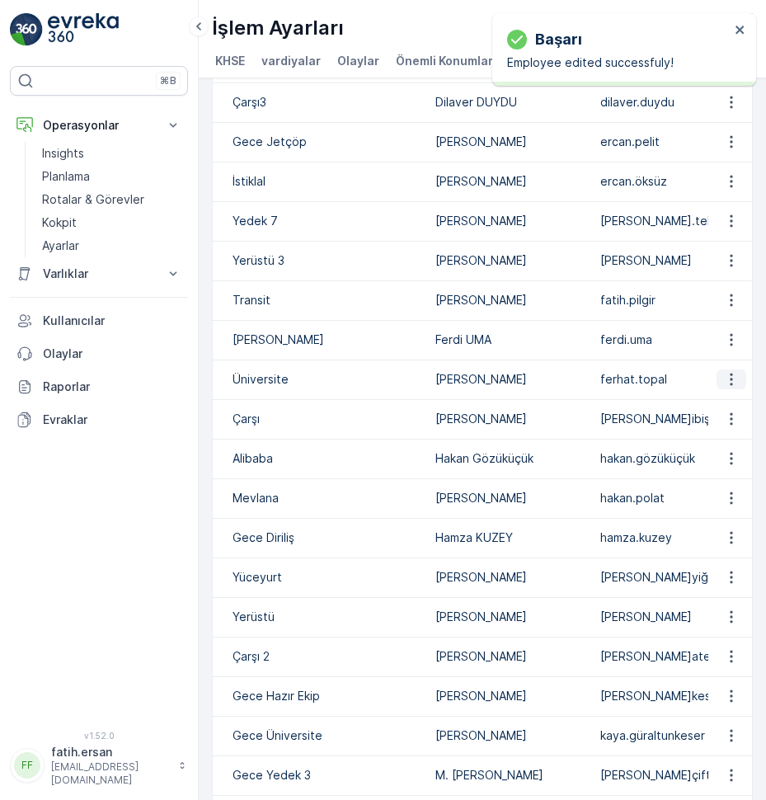
click at [725, 387] on icon "button" at bounding box center [731, 379] width 16 height 16
click at [725, 415] on span "Düzenle" at bounding box center [734, 420] width 45 height 16
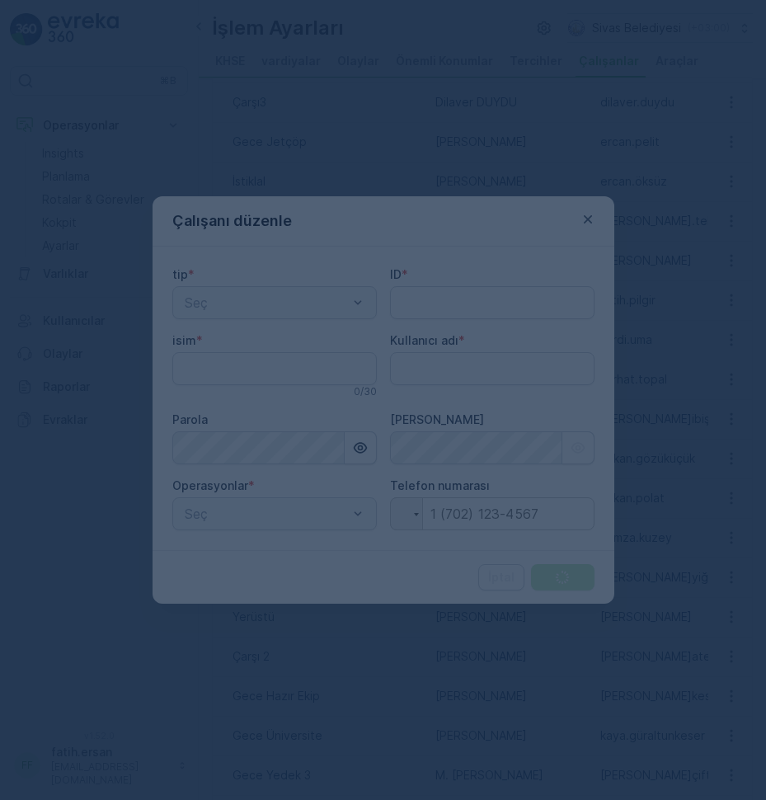
type adı "fatih.ersan"
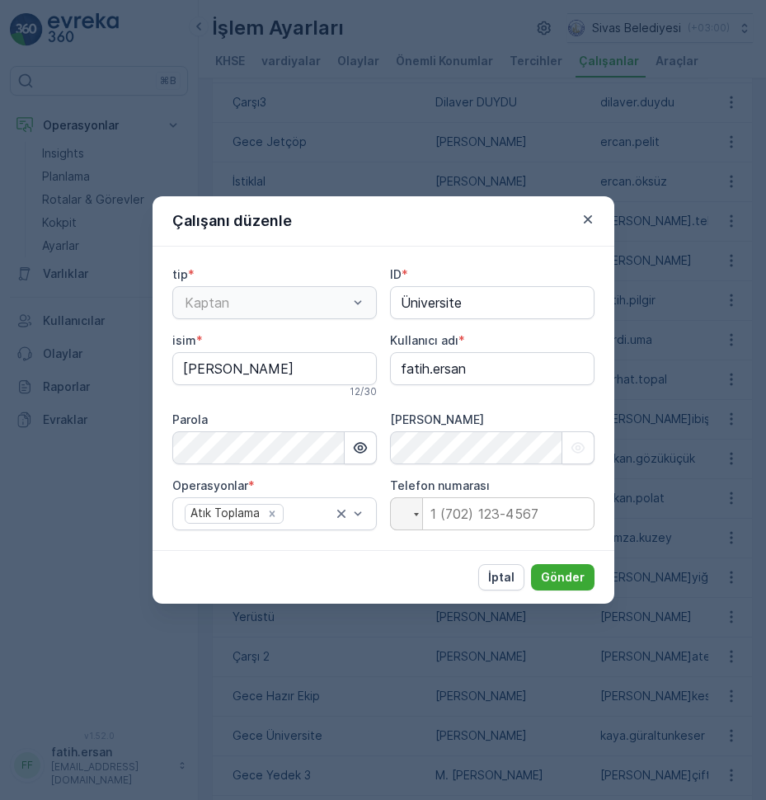
type input "Üniversite"
type input "[PERSON_NAME]"
type adı "ferhat.topal"
click at [467, 498] on input "tel" at bounding box center [492, 513] width 204 height 33
type input "[PHONE_NUMBER]"
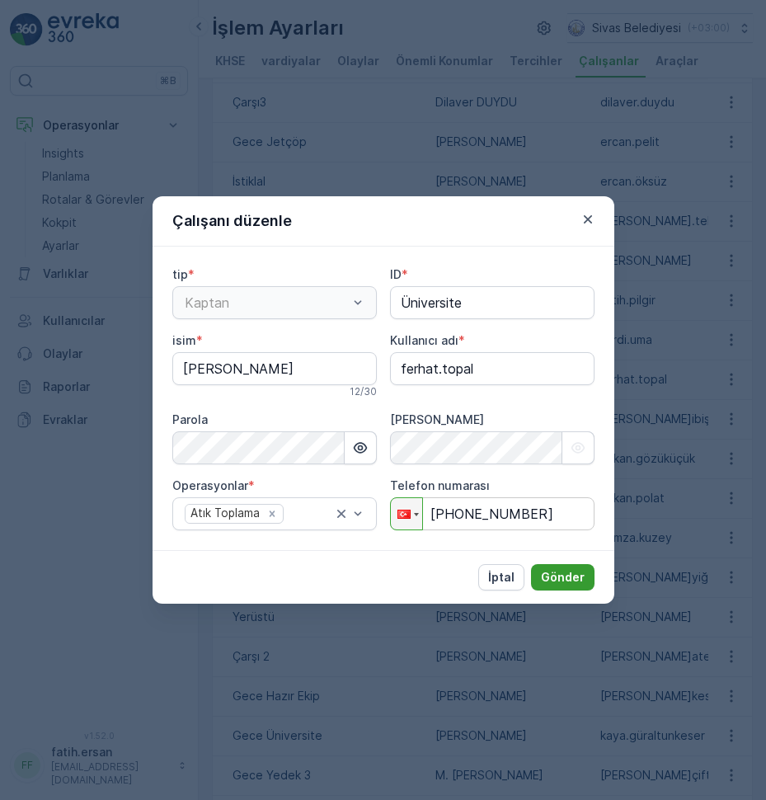
click at [561, 575] on p "Gönder" at bounding box center [563, 577] width 44 height 16
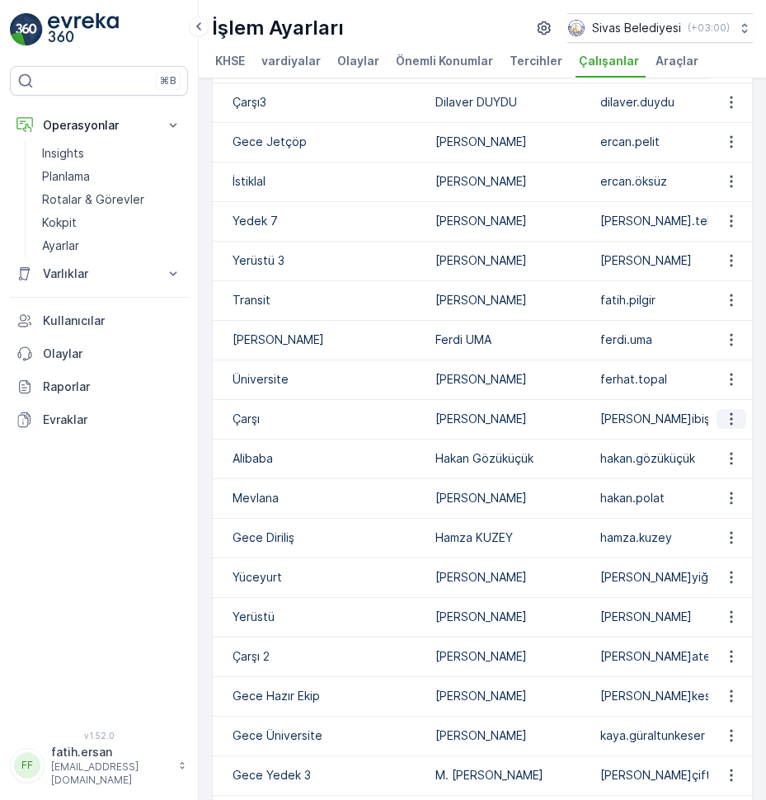
click at [717, 429] on button "button" at bounding box center [731, 419] width 30 height 20
click at [720, 453] on span "Düzenle" at bounding box center [734, 460] width 45 height 16
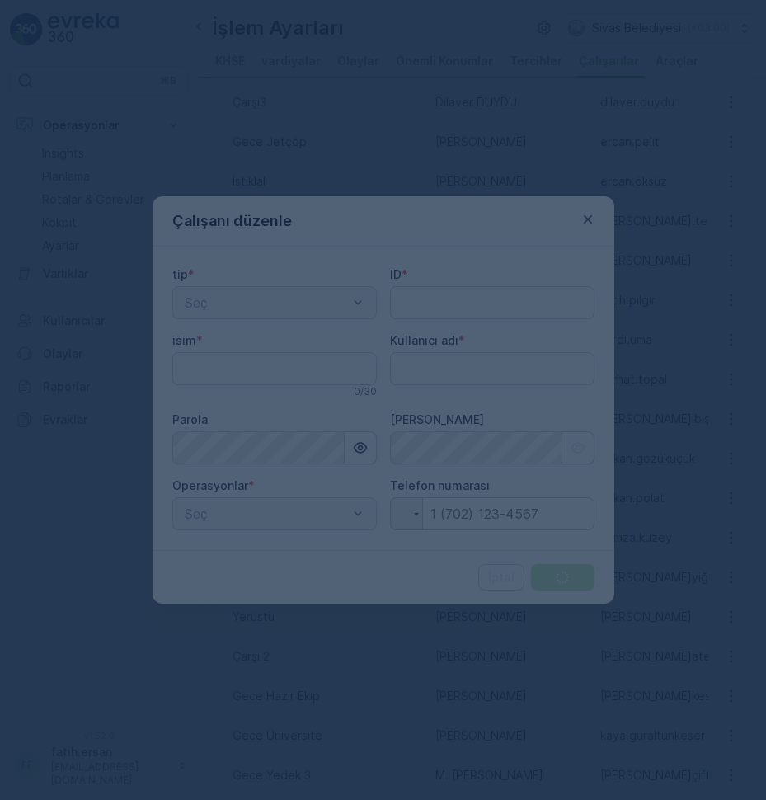
type input "Çarşı"
type input "[PERSON_NAME]"
type adı "[PERSON_NAME]ibiş"
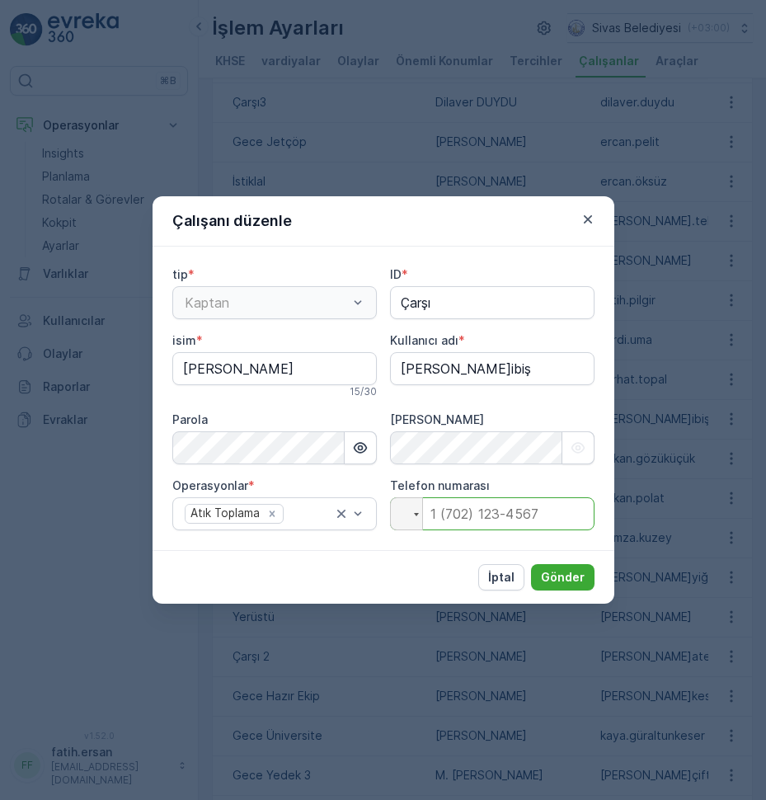
drag, startPoint x: 471, startPoint y: 511, endPoint x: 457, endPoint y: 512, distance: 14.0
click at [470, 512] on input "tel" at bounding box center [492, 513] width 204 height 33
type input "[PHONE_NUMBER]"
click at [562, 570] on p "Gönder" at bounding box center [563, 577] width 44 height 16
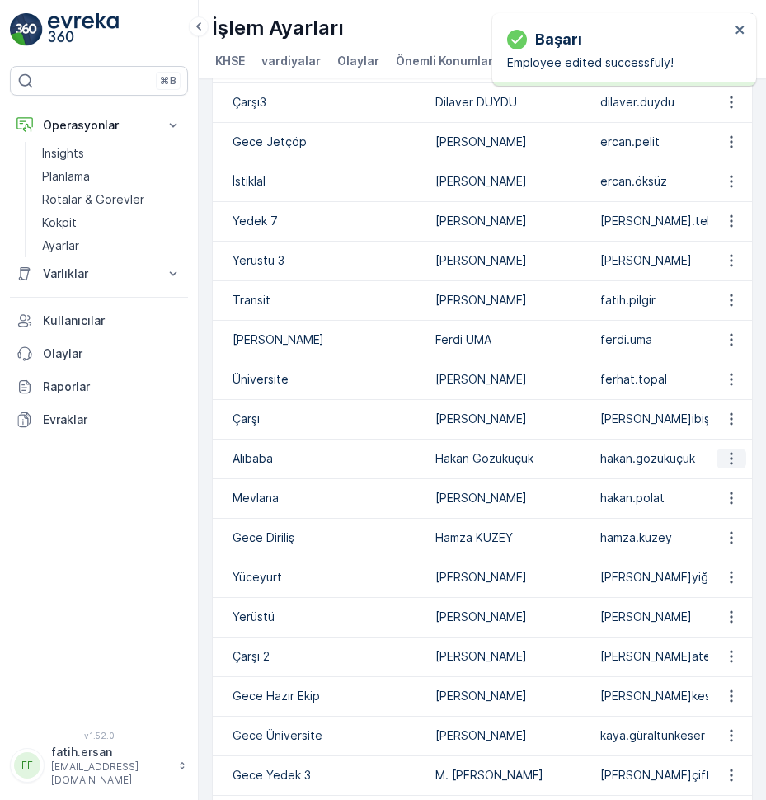
click at [723, 467] on icon "button" at bounding box center [731, 458] width 16 height 16
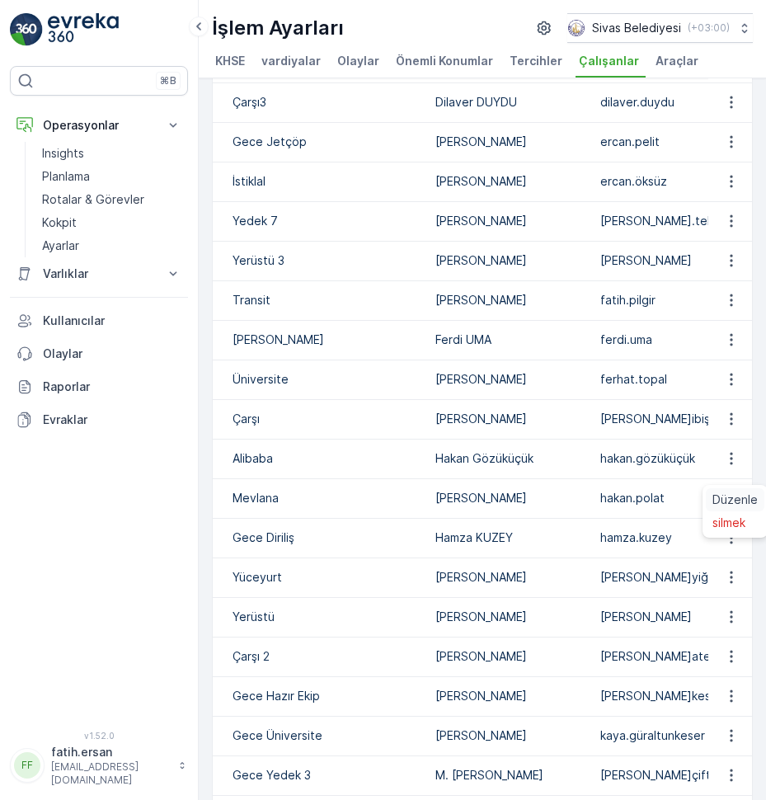
click at [725, 495] on span "Düzenle" at bounding box center [734, 499] width 45 height 16
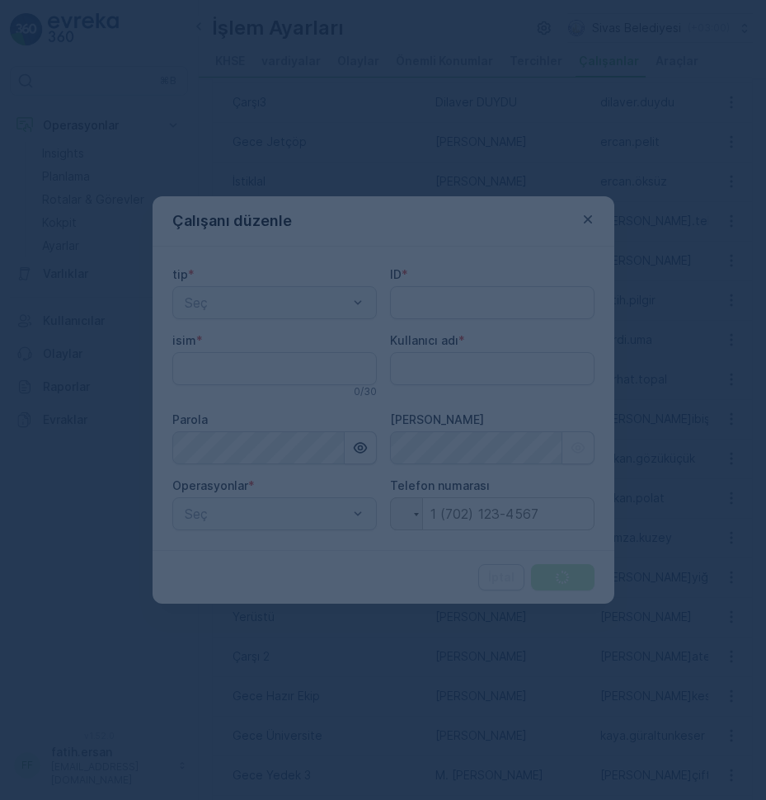
type input "Alibaba"
type input "Hakan Gözüküçük"
type adı "hakan.gözüküçük"
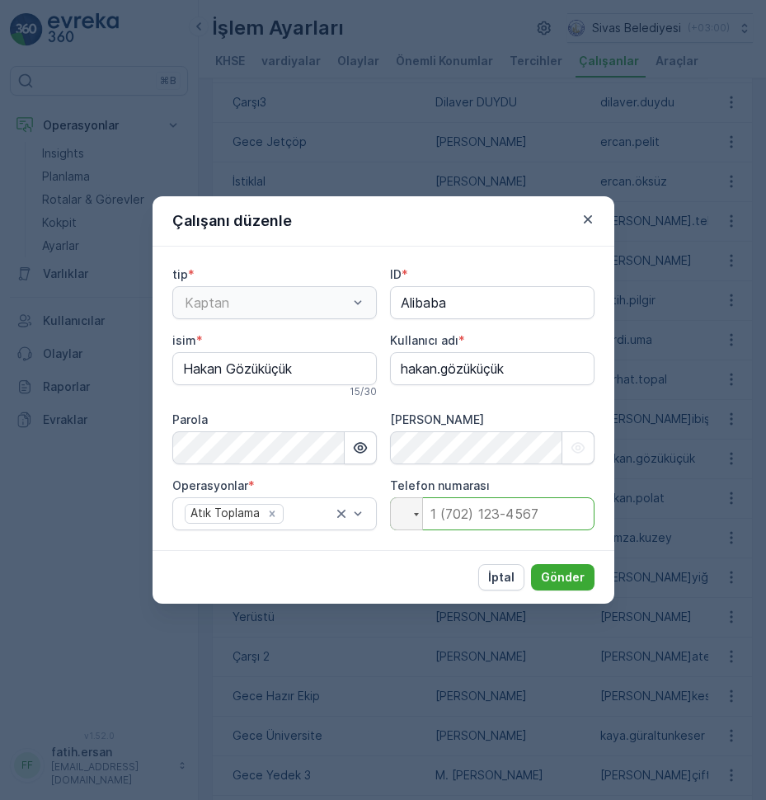
click at [443, 507] on input "tel" at bounding box center [492, 513] width 204 height 33
type input "[PHONE_NUMBER]"
click at [556, 570] on p "Gönder" at bounding box center [563, 577] width 44 height 16
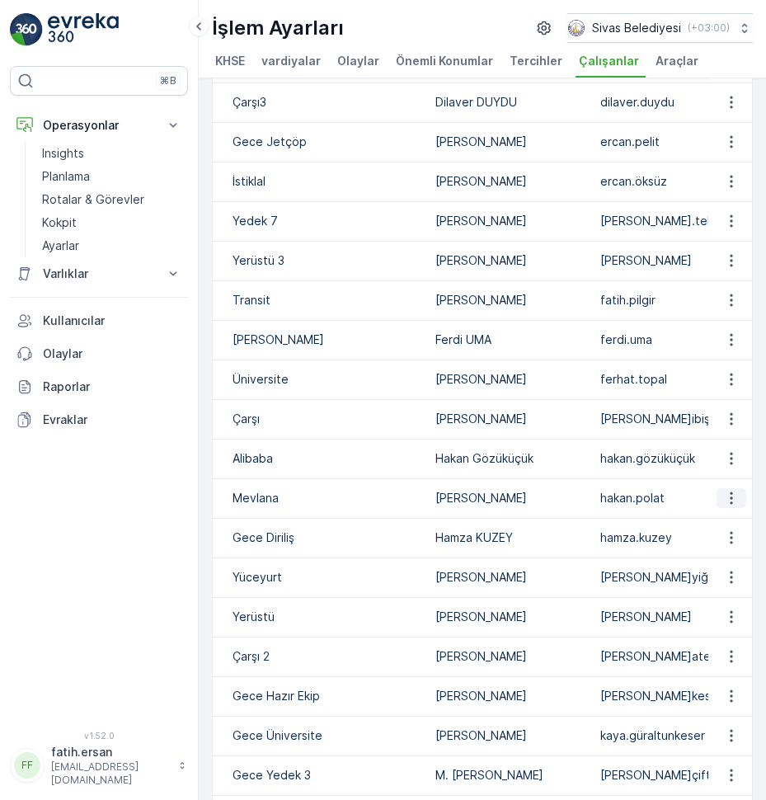
click at [730, 504] on icon "button" at bounding box center [731, 498] width 2 height 12
click at [725, 467] on icon "button" at bounding box center [731, 458] width 16 height 16
click at [729, 494] on span "Düzenle" at bounding box center [734, 499] width 45 height 16
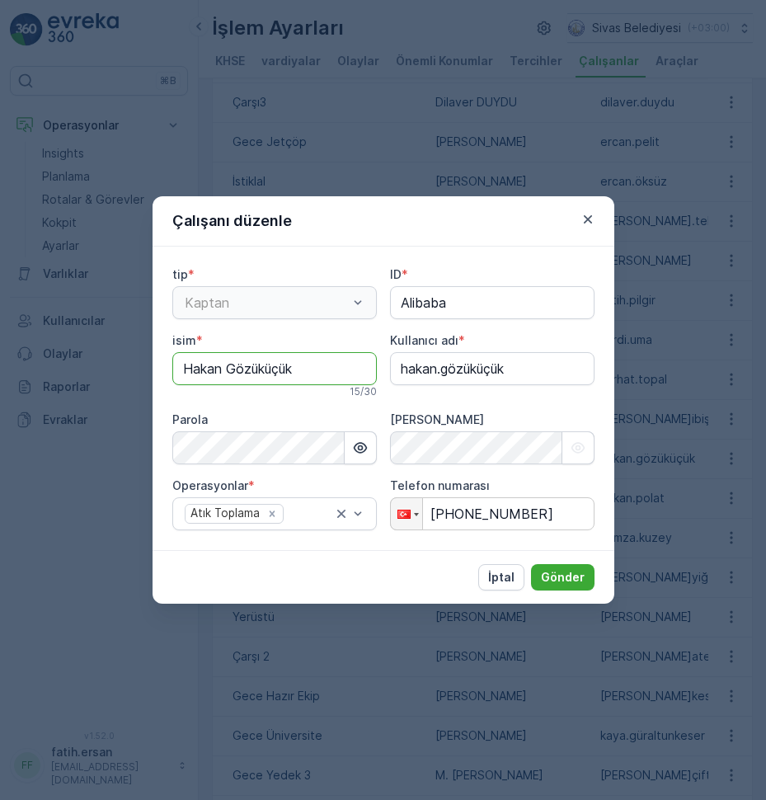
drag, startPoint x: 297, startPoint y: 369, endPoint x: 236, endPoint y: 378, distance: 61.7
click at [236, 378] on input "Hakan Gözüküçük" at bounding box center [274, 368] width 204 height 33
type input "[PERSON_NAME]"
click at [355, 443] on icon "button" at bounding box center [360, 447] width 16 height 16
click at [577, 448] on icon "button" at bounding box center [578, 447] width 16 height 16
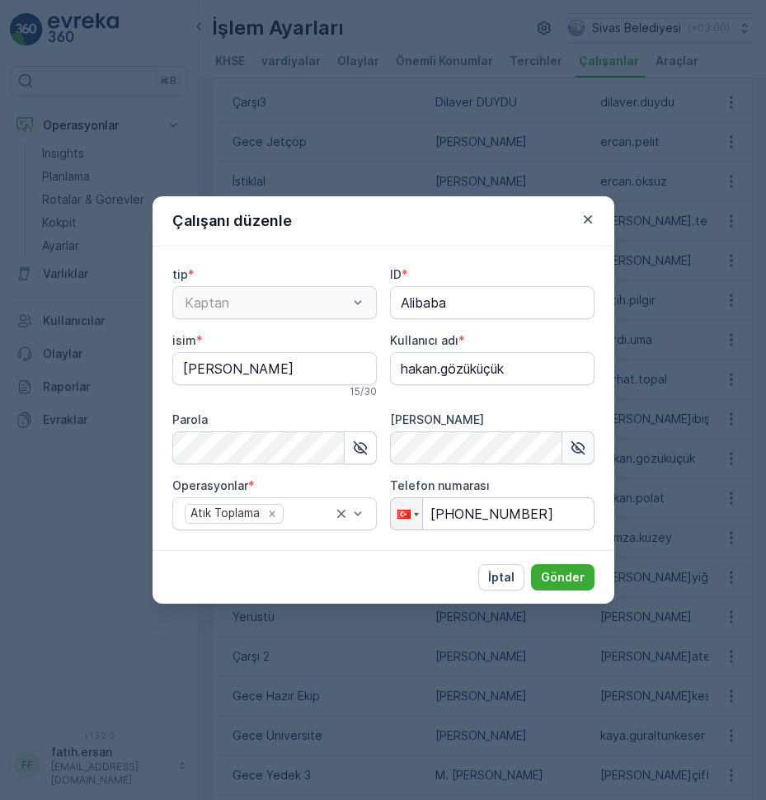
click at [573, 448] on icon "button" at bounding box center [578, 447] width 16 height 16
click at [352, 446] on icon "button" at bounding box center [360, 447] width 16 height 16
click at [358, 454] on icon "button" at bounding box center [360, 447] width 16 height 16
click at [575, 444] on icon "button" at bounding box center [578, 447] width 16 height 16
click at [588, 582] on button "Gönder" at bounding box center [562, 577] width 63 height 26
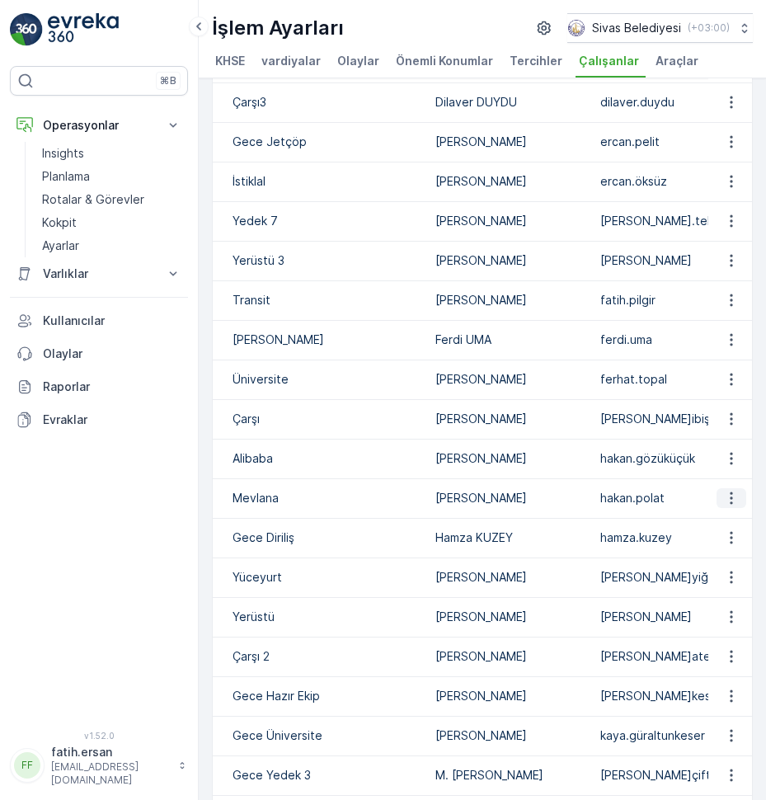
click at [731, 506] on icon "button" at bounding box center [731, 498] width 16 height 16
click at [730, 536] on span "Düzenle" at bounding box center [734, 539] width 45 height 16
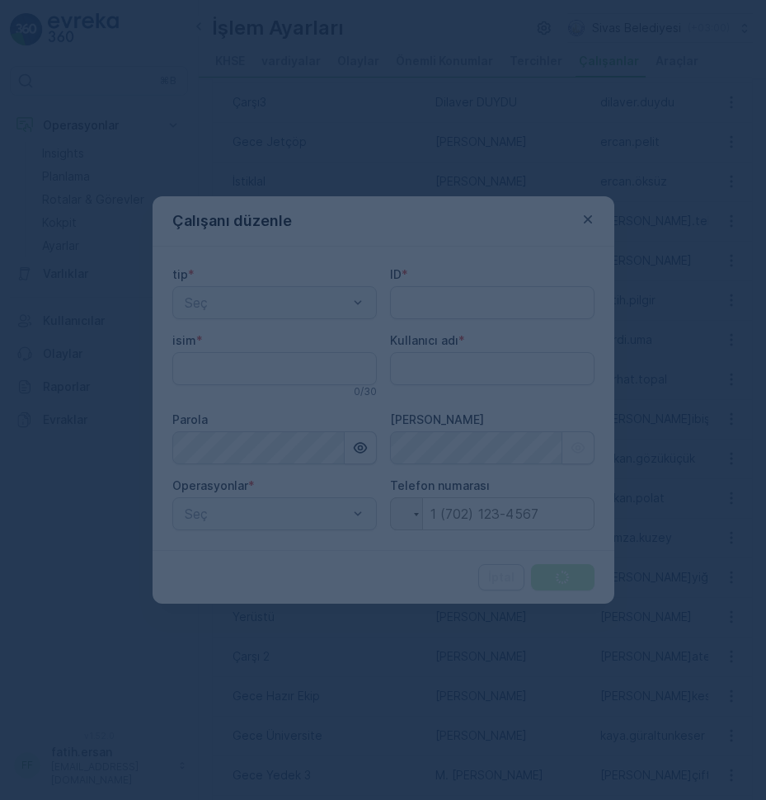
type adı "fatih.ersan"
type input "Mevlana"
type input "[PERSON_NAME]"
type adı "hakan.polat"
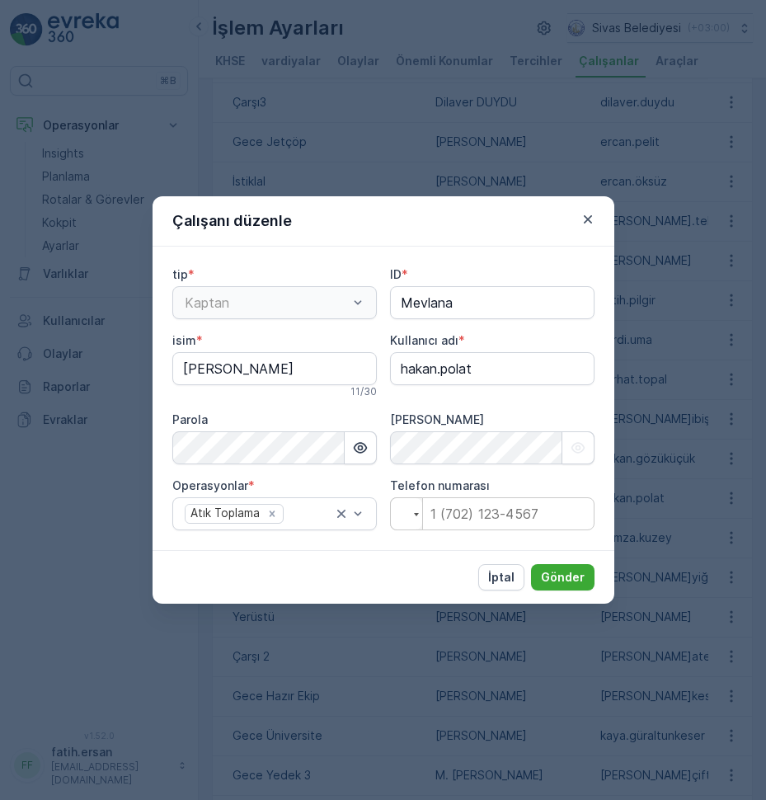
click at [408, 521] on div at bounding box center [406, 513] width 31 height 31
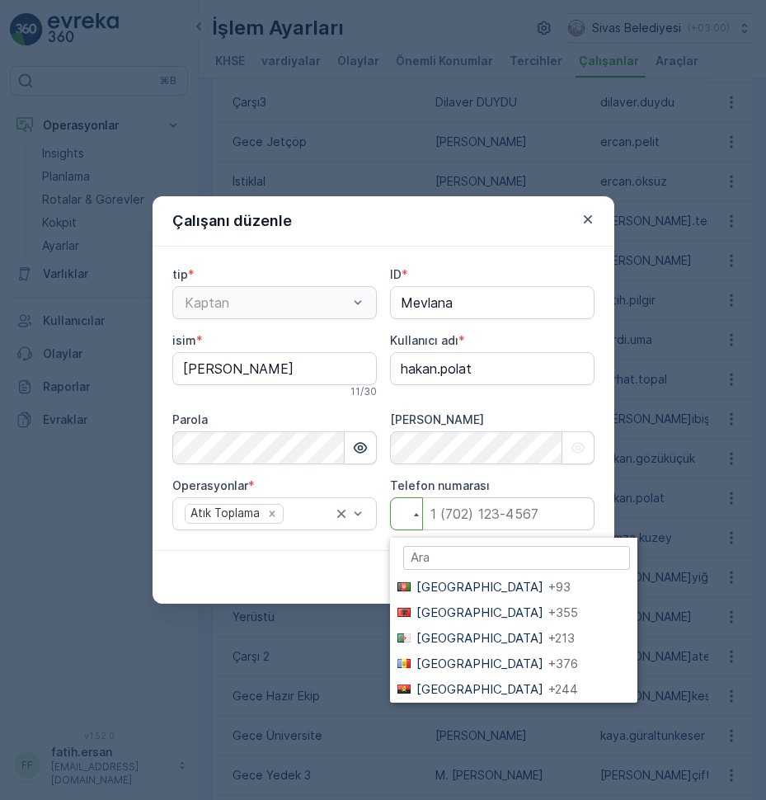
click at [413, 516] on div at bounding box center [406, 513] width 31 height 31
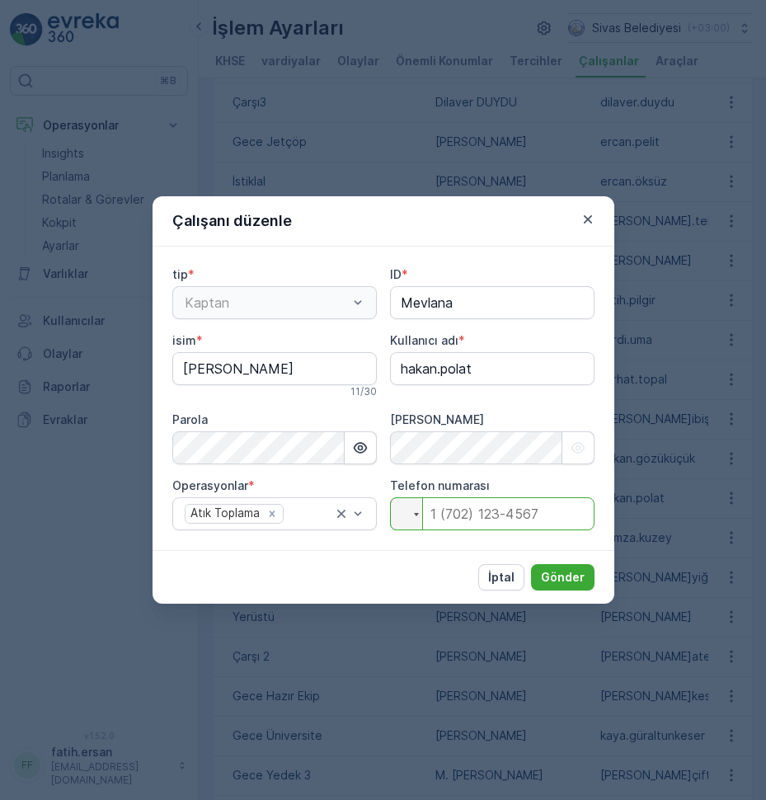
click at [448, 514] on input "tel" at bounding box center [492, 513] width 204 height 33
type input "[PHONE_NUMBER]"
click at [568, 584] on p "Gönder" at bounding box center [563, 577] width 44 height 16
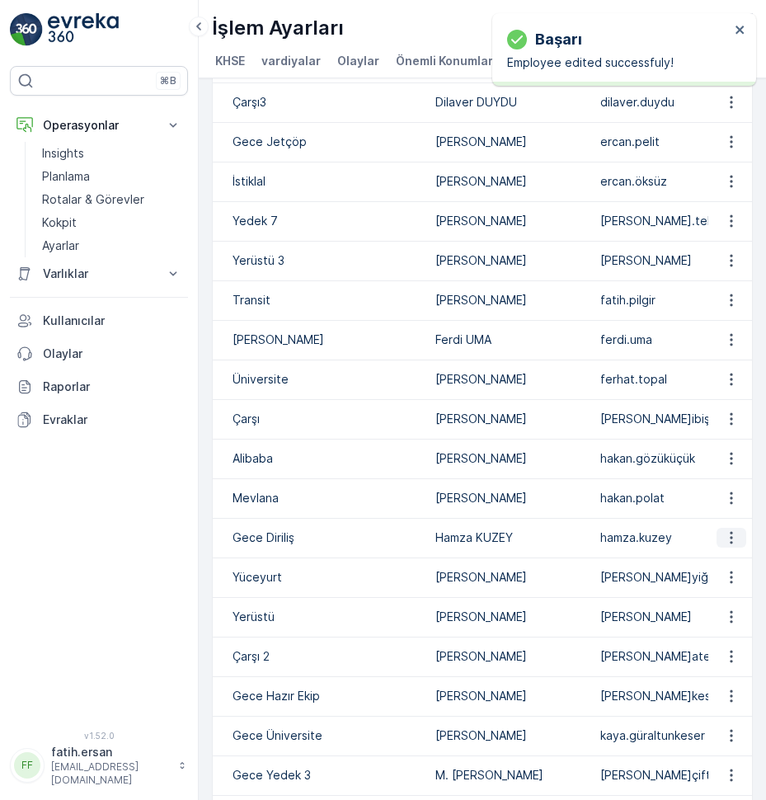
click at [723, 546] on icon "button" at bounding box center [731, 537] width 16 height 16
click at [720, 573] on span "Düzenle" at bounding box center [734, 578] width 45 height 16
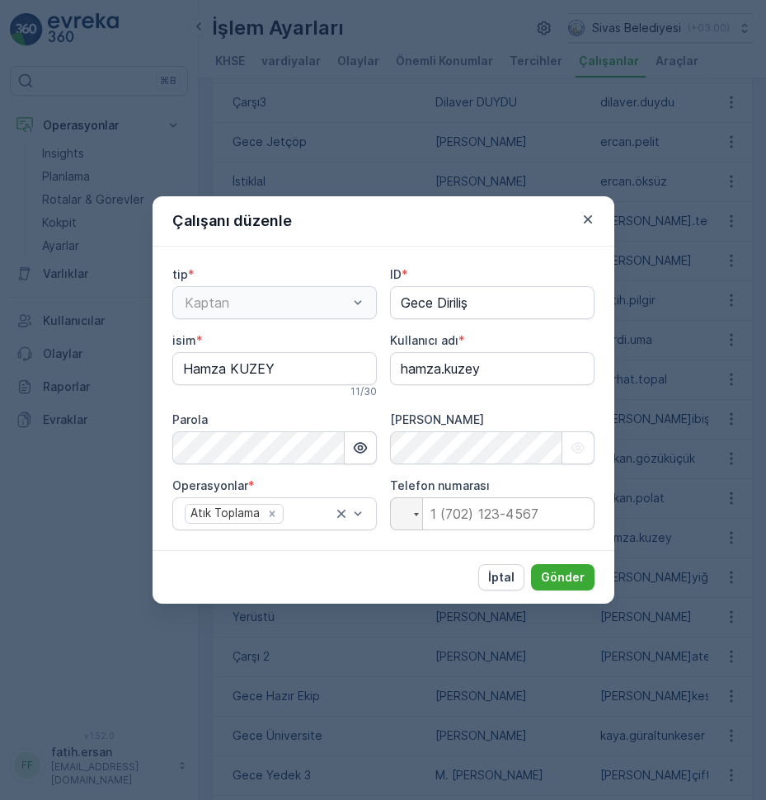
type input "Gece Diriliş"
type input "Hamza KUZEY"
type adı "hamza.kuzey"
click at [442, 518] on input "tel" at bounding box center [492, 513] width 204 height 33
type input "[PHONE_NUMBER]"
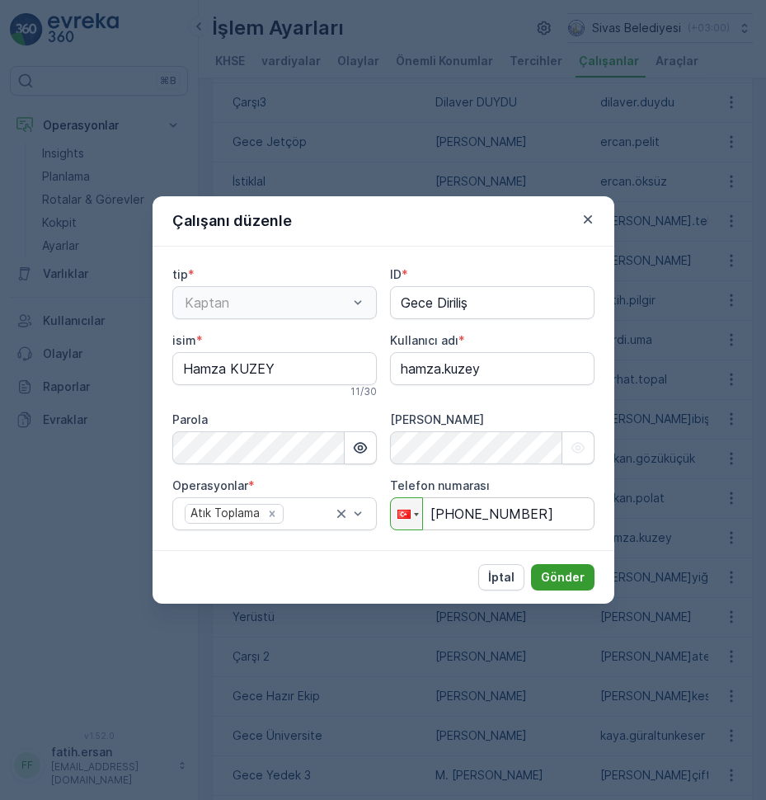
click at [580, 575] on p "Gönder" at bounding box center [563, 577] width 44 height 16
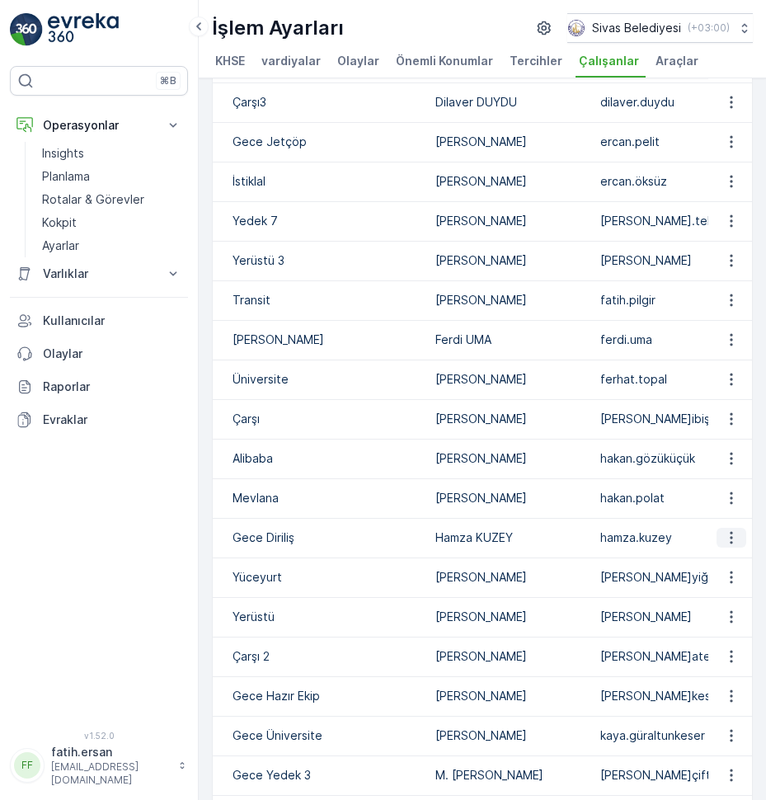
click at [730, 544] on icon "button" at bounding box center [731, 538] width 2 height 12
click at [740, 573] on span "Düzenle" at bounding box center [734, 578] width 45 height 16
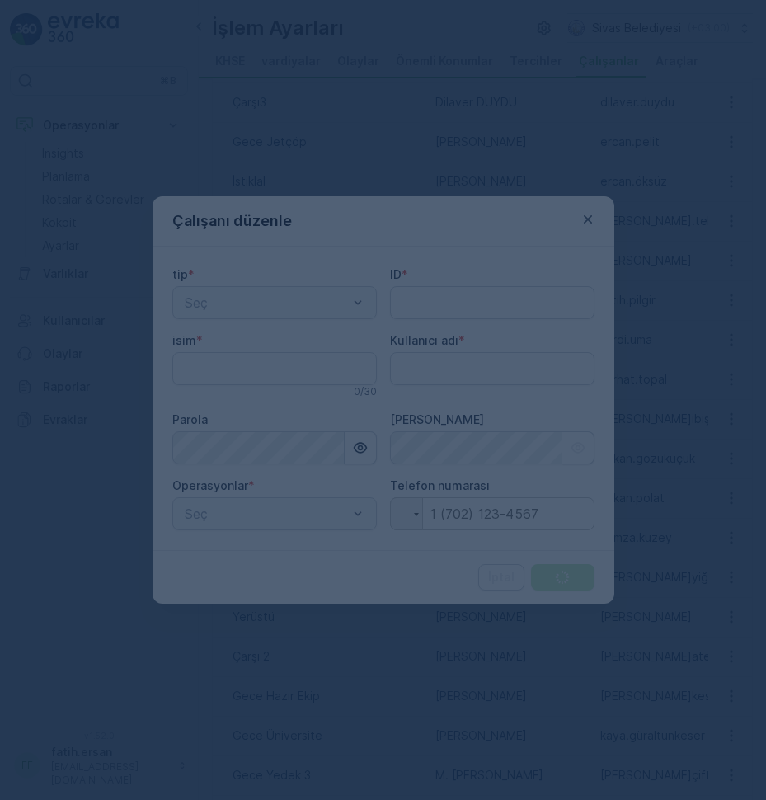
type adı "fatih.ersan"
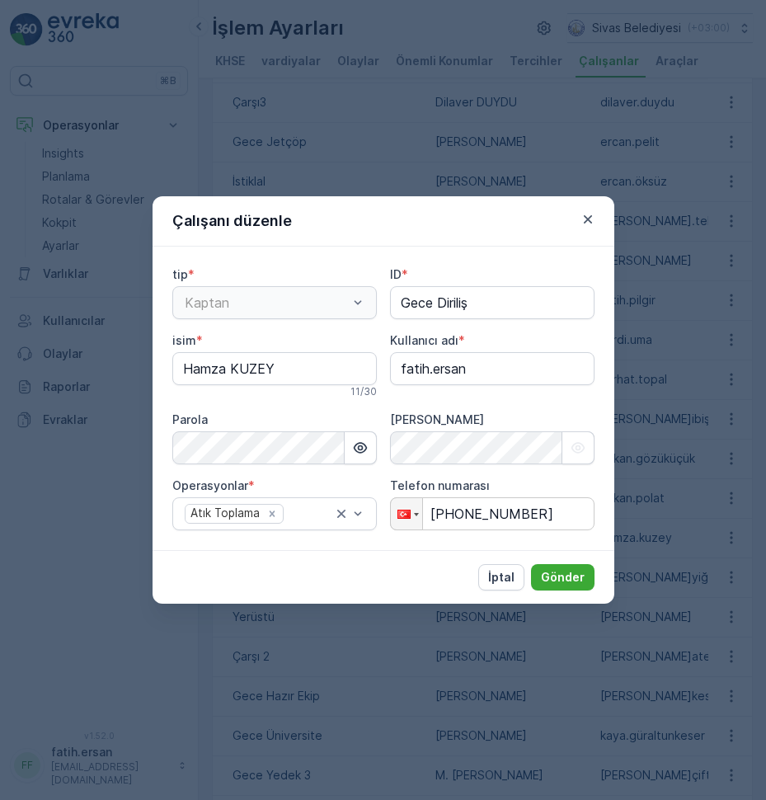
type input "Gece Diriliş"
type input "Hamza KUZEY"
type adı "hamza.kuzey"
type input "[PHONE_NUMBER]"
click at [583, 217] on icon "button" at bounding box center [587, 219] width 16 height 16
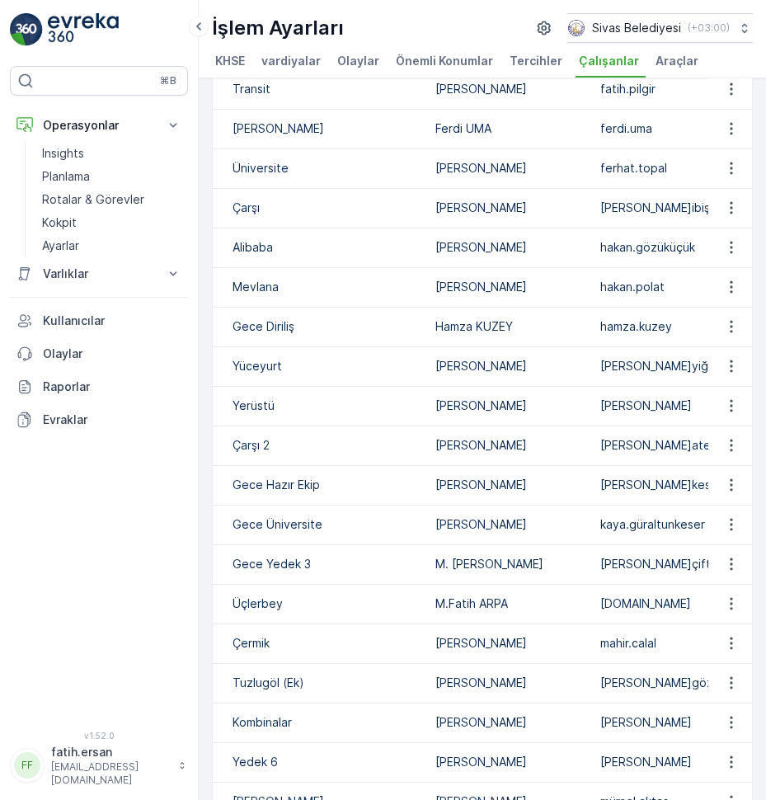
scroll to position [989, 0]
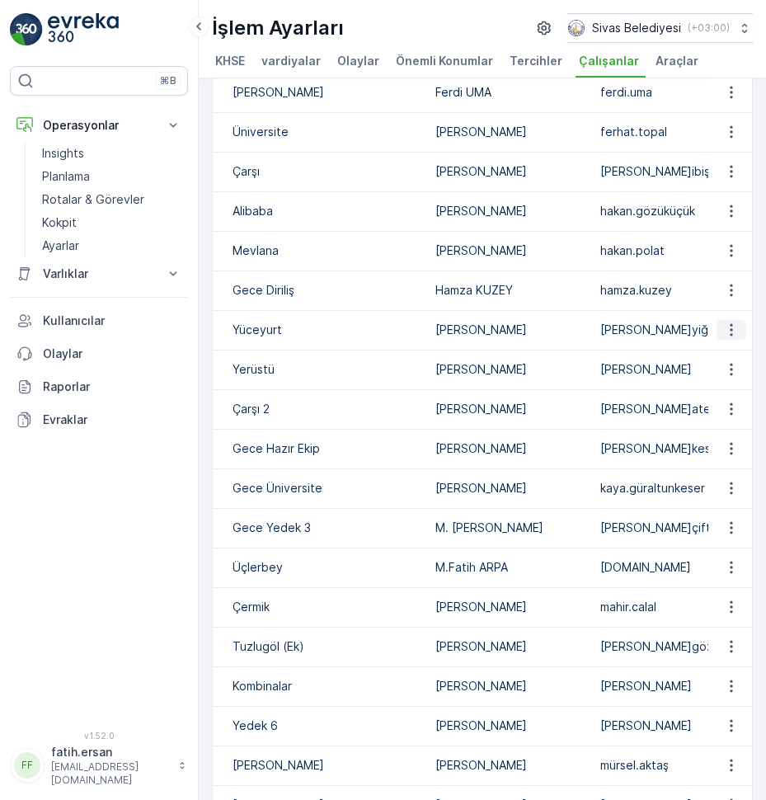
click at [723, 338] on icon "button" at bounding box center [731, 329] width 16 height 16
click at [713, 371] on span "Düzenle" at bounding box center [734, 371] width 45 height 16
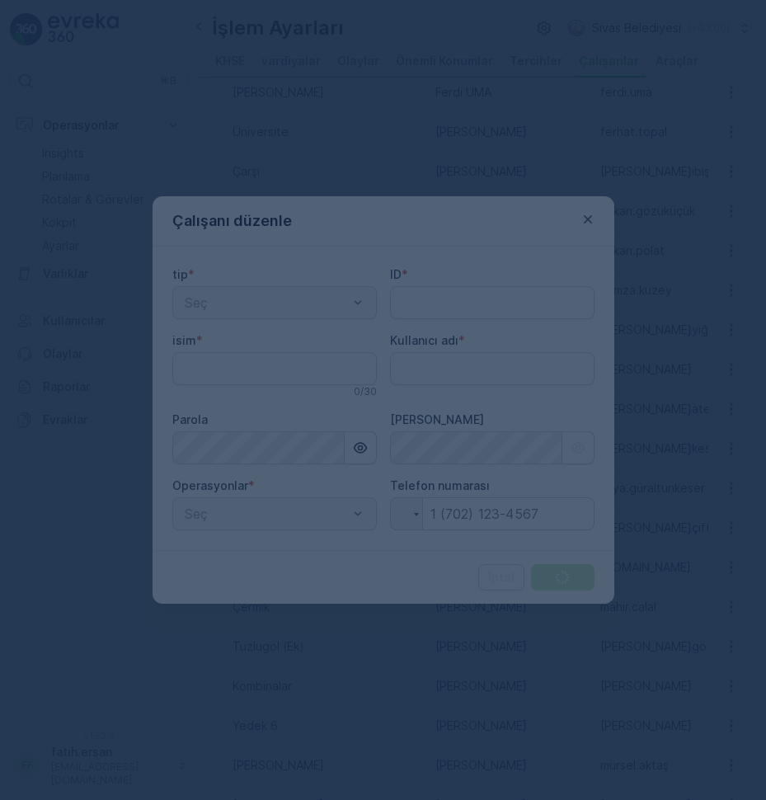
type input "Yüceyurt"
type input "[PERSON_NAME]"
type adı "[PERSON_NAME]yiğitsoy"
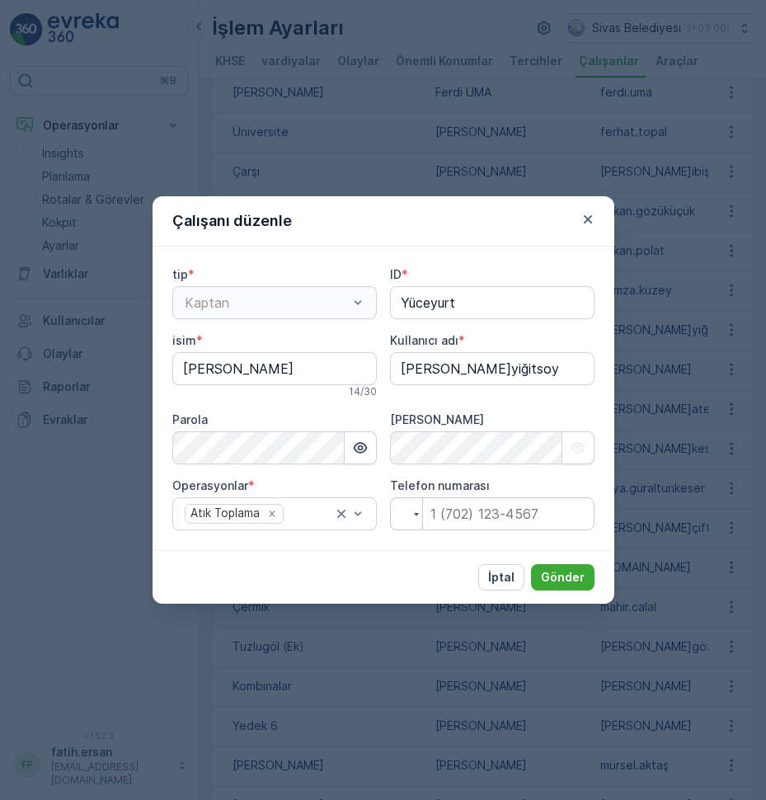
click at [410, 516] on div at bounding box center [403, 513] width 13 height 9
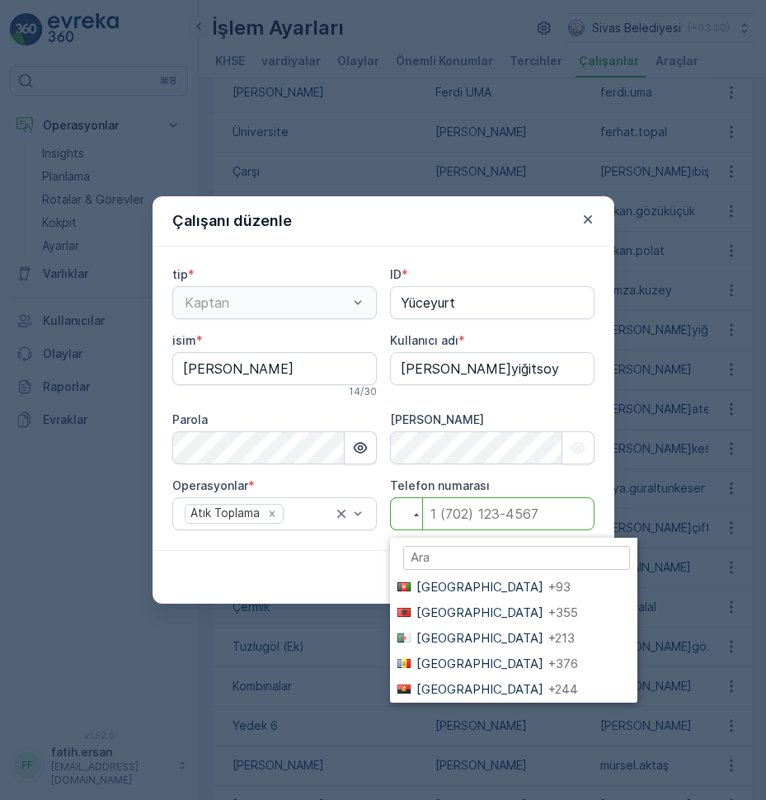
click at [478, 506] on input "tel" at bounding box center [492, 513] width 204 height 33
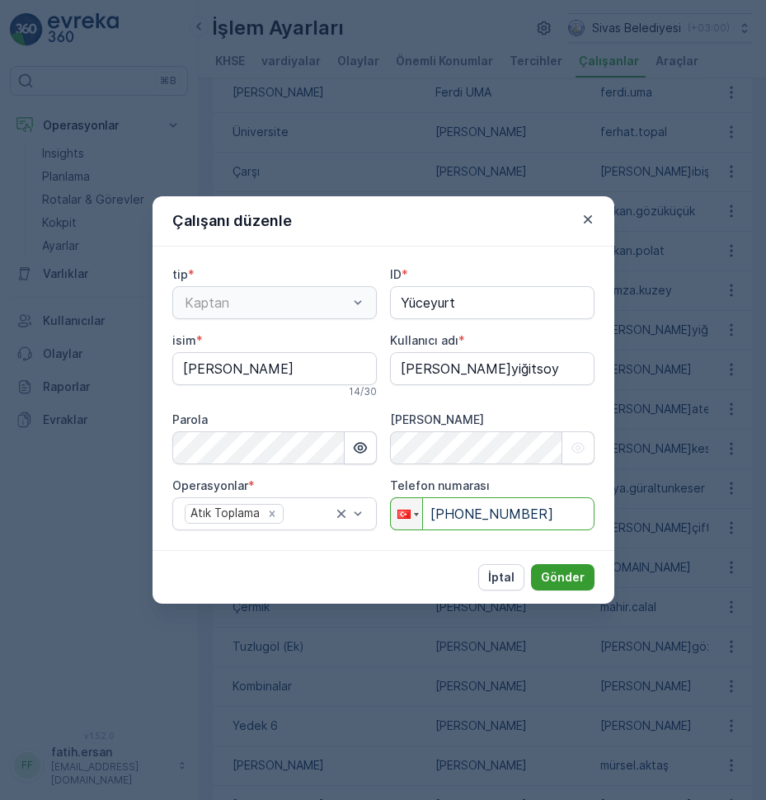
type input "[PHONE_NUMBER]"
click at [561, 575] on p "Gönder" at bounding box center [563, 577] width 44 height 16
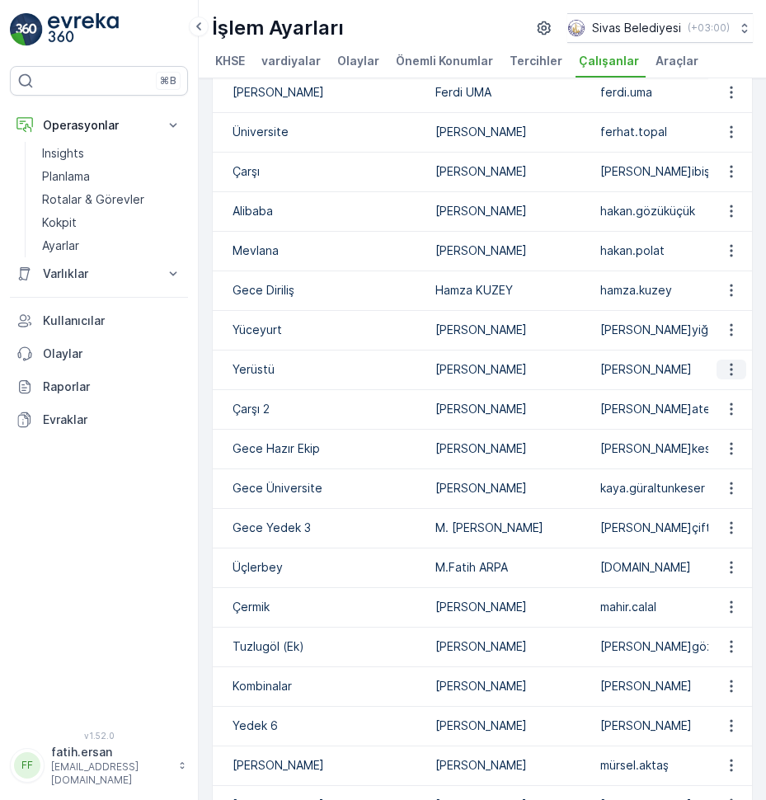
click at [730, 378] on icon "button" at bounding box center [731, 369] width 16 height 16
click at [716, 408] on span "Düzenle" at bounding box center [734, 410] width 45 height 16
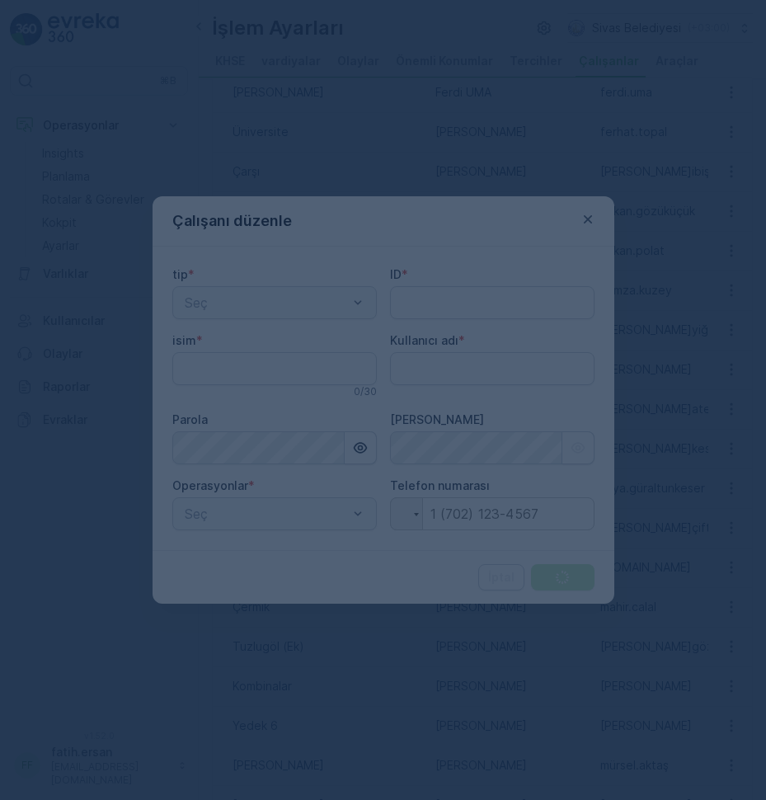
type adı "fatih.ersan"
type input "Yerüstü"
type input "[PERSON_NAME]"
type adı "[PERSON_NAME]"
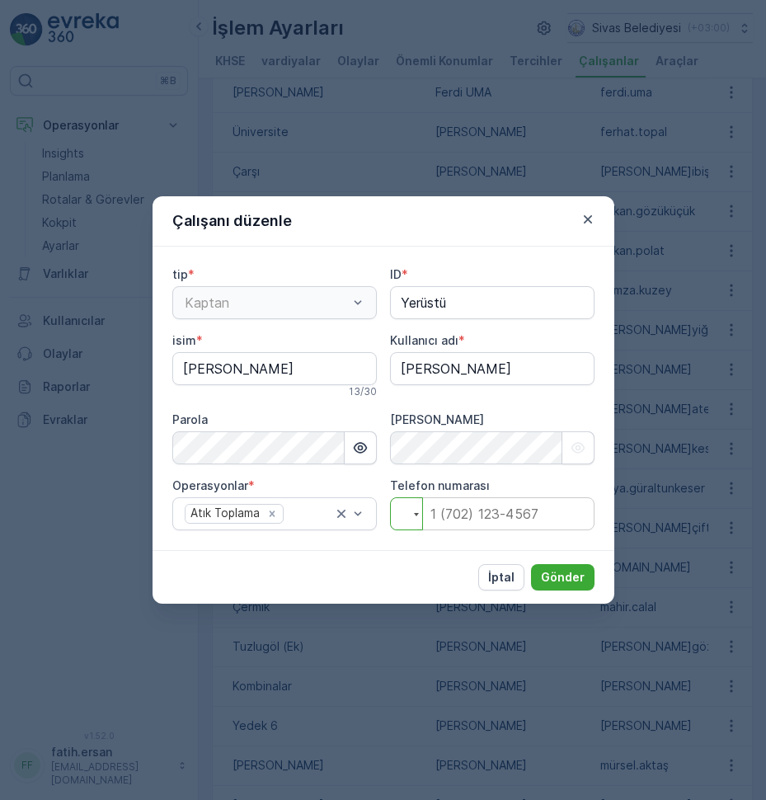
click at [416, 514] on div at bounding box center [416, 514] width 5 height 3
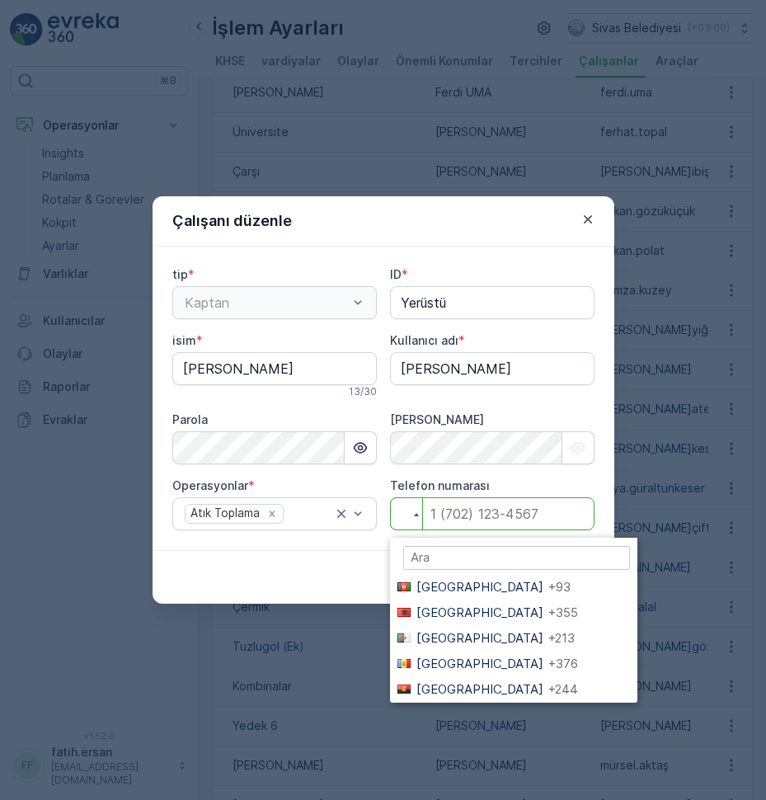
click at [443, 513] on input "tel" at bounding box center [492, 513] width 204 height 33
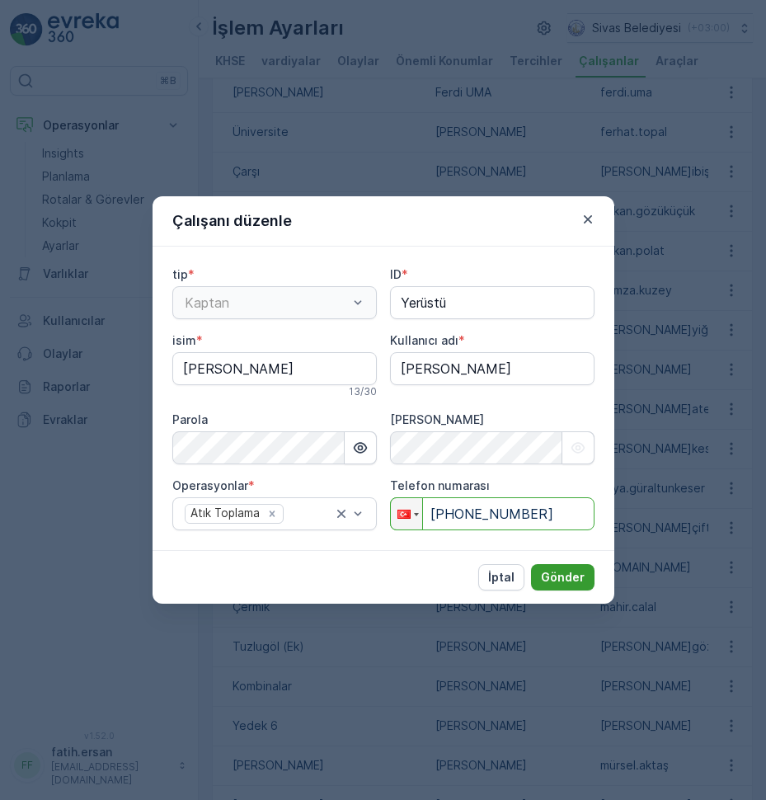
type input "[PHONE_NUMBER]"
click at [579, 571] on p "Gönder" at bounding box center [563, 577] width 44 height 16
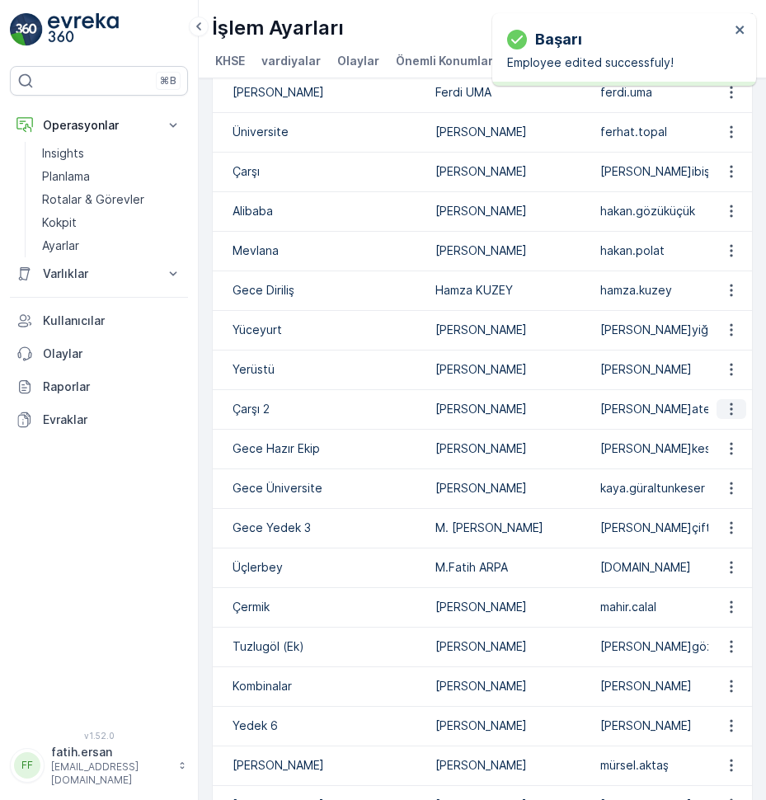
click at [721, 419] on button "button" at bounding box center [731, 409] width 30 height 20
click at [717, 448] on span "Düzenle" at bounding box center [734, 450] width 45 height 16
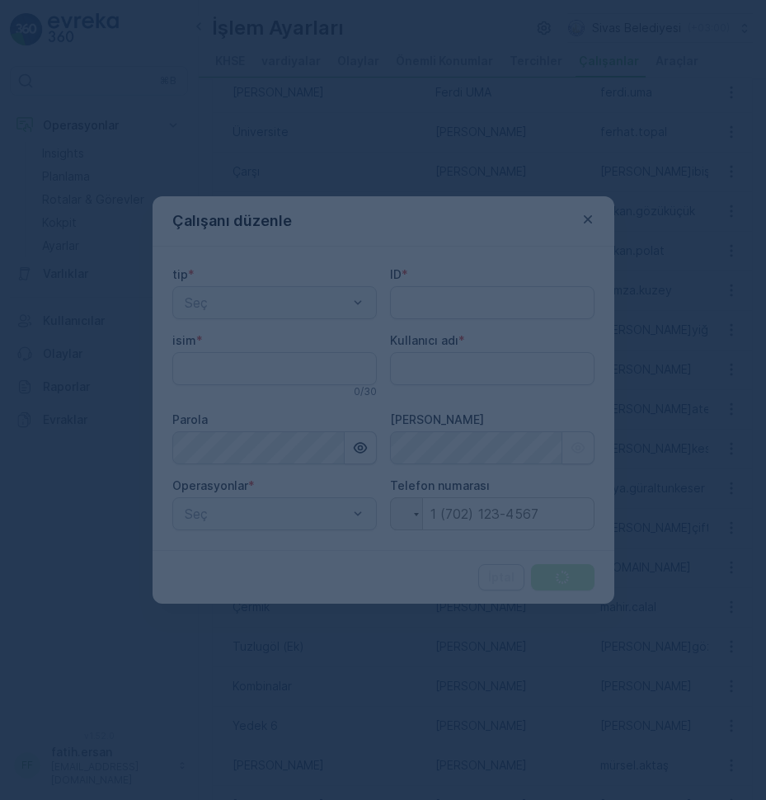
type adı "fatih.ersan"
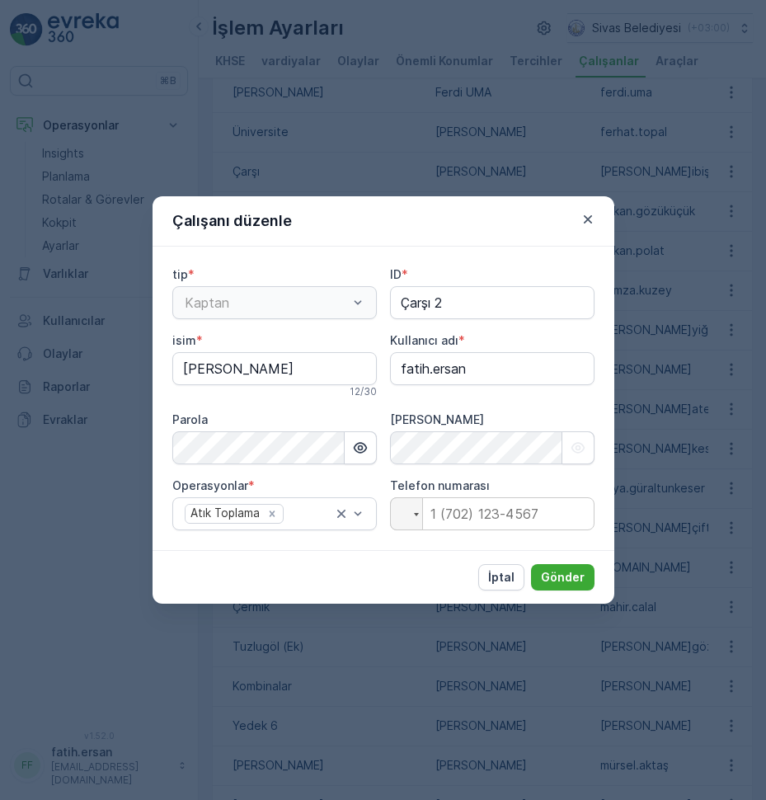
type input "Çarşı 2"
type input "[PERSON_NAME]"
type adı "[PERSON_NAME]ateş"
click at [427, 514] on input "tel" at bounding box center [492, 513] width 204 height 33
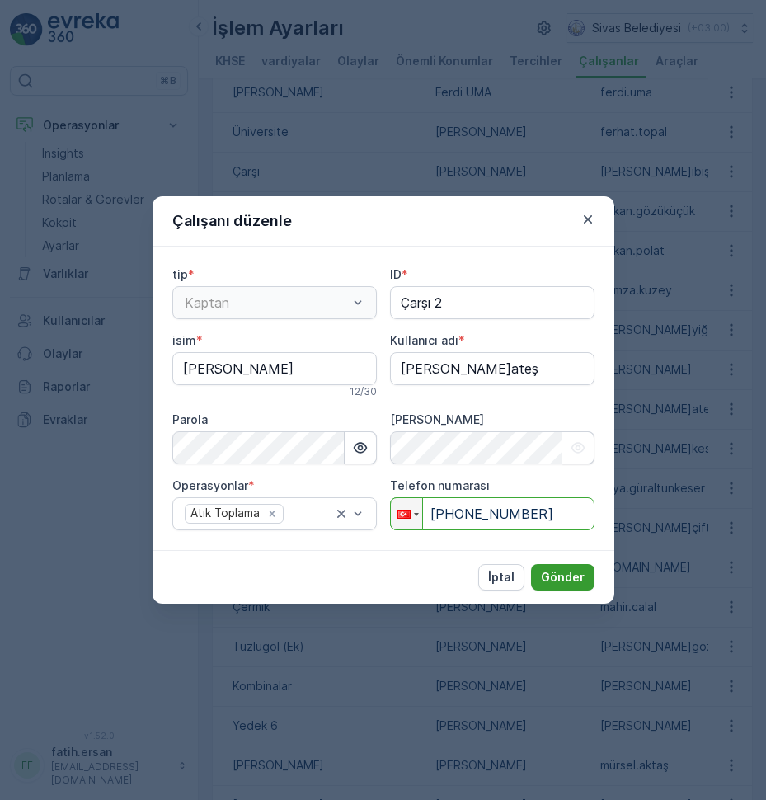
type input "[PHONE_NUMBER]"
click at [563, 570] on p "Gönder" at bounding box center [563, 577] width 44 height 16
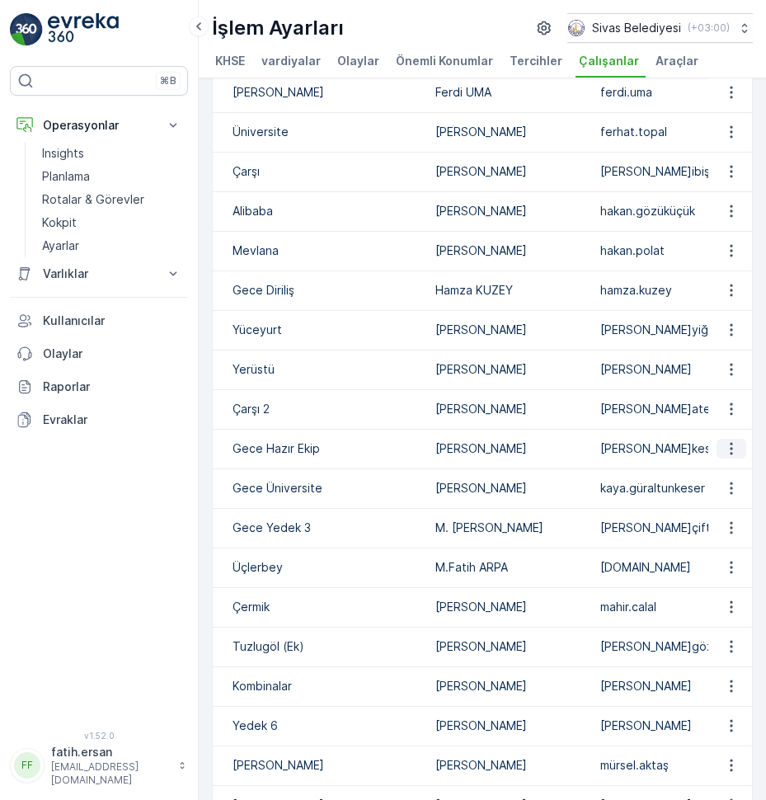
click at [723, 457] on icon "button" at bounding box center [731, 448] width 16 height 16
click at [734, 484] on span "Düzenle" at bounding box center [734, 489] width 45 height 16
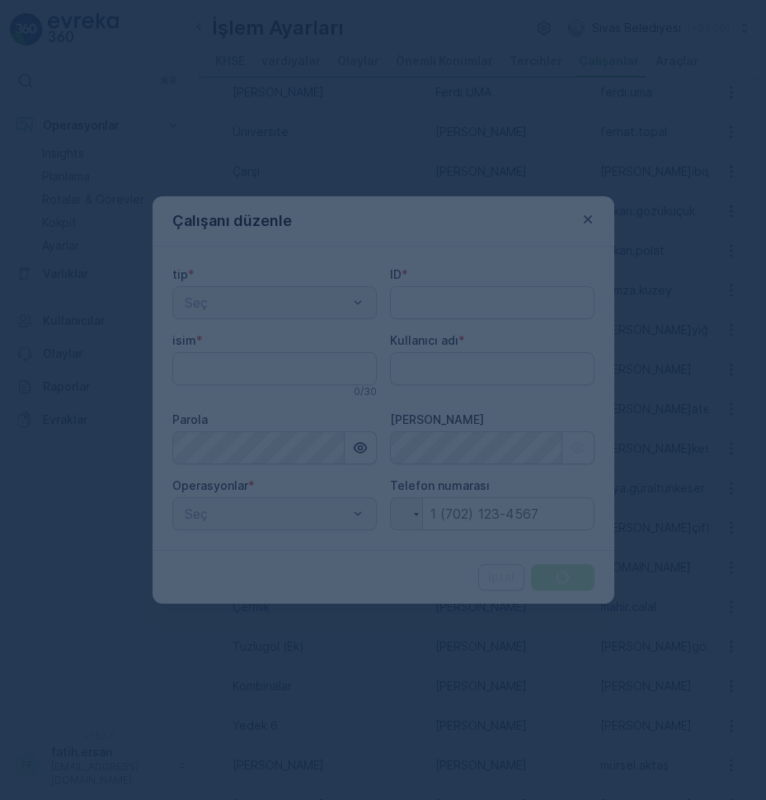
type input "Gece Hazır Ekip"
type input "[PERSON_NAME]"
type adı "[PERSON_NAME]kesmük"
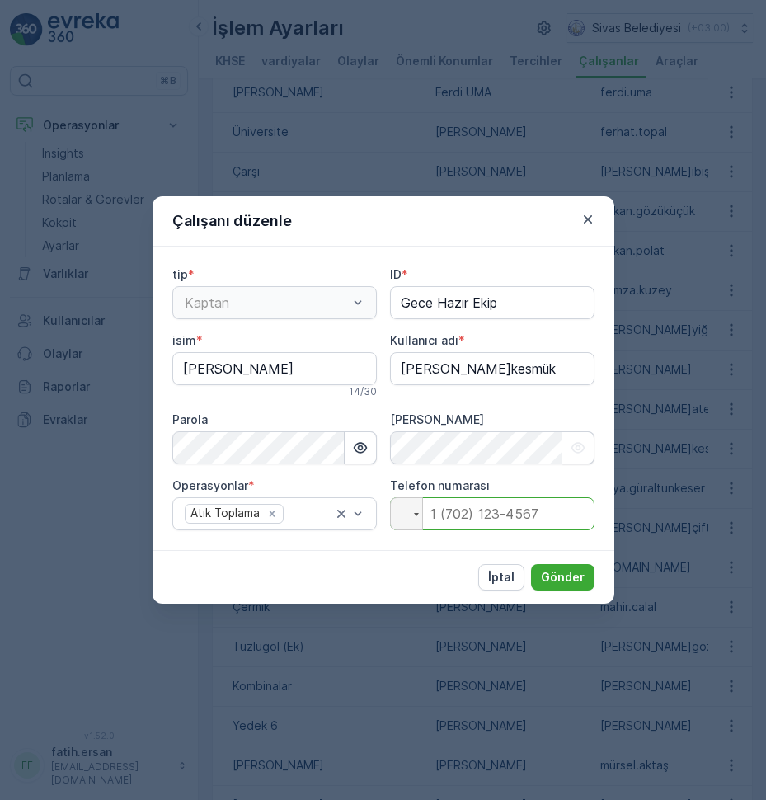
click at [437, 507] on input "tel" at bounding box center [492, 513] width 204 height 33
type input "[PHONE_NUMBER]"
click at [569, 574] on p "Gönder" at bounding box center [563, 577] width 44 height 16
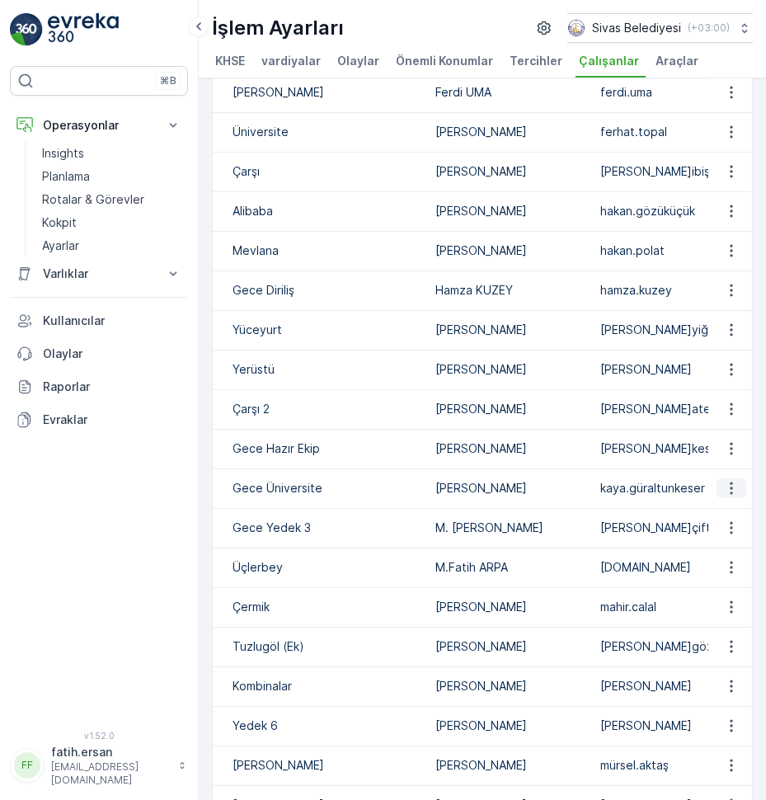
click at [725, 496] on icon "button" at bounding box center [731, 488] width 16 height 16
click at [729, 530] on span "Düzenle" at bounding box center [734, 529] width 45 height 16
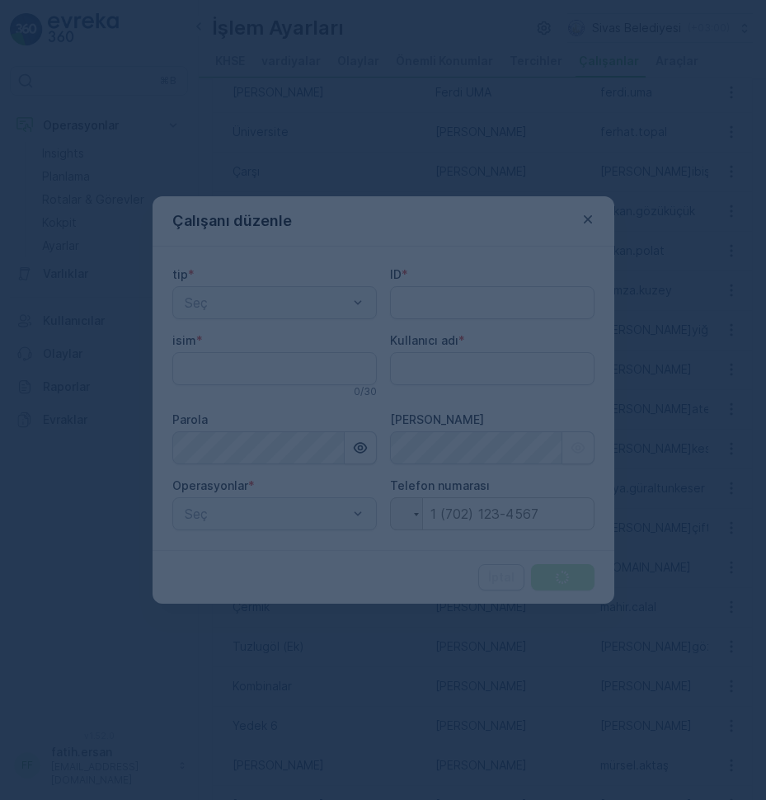
type adı "fatih.ersan"
type input "Gece Üniversite"
type input "[PERSON_NAME]"
type adı "kaya.güraltunkeser"
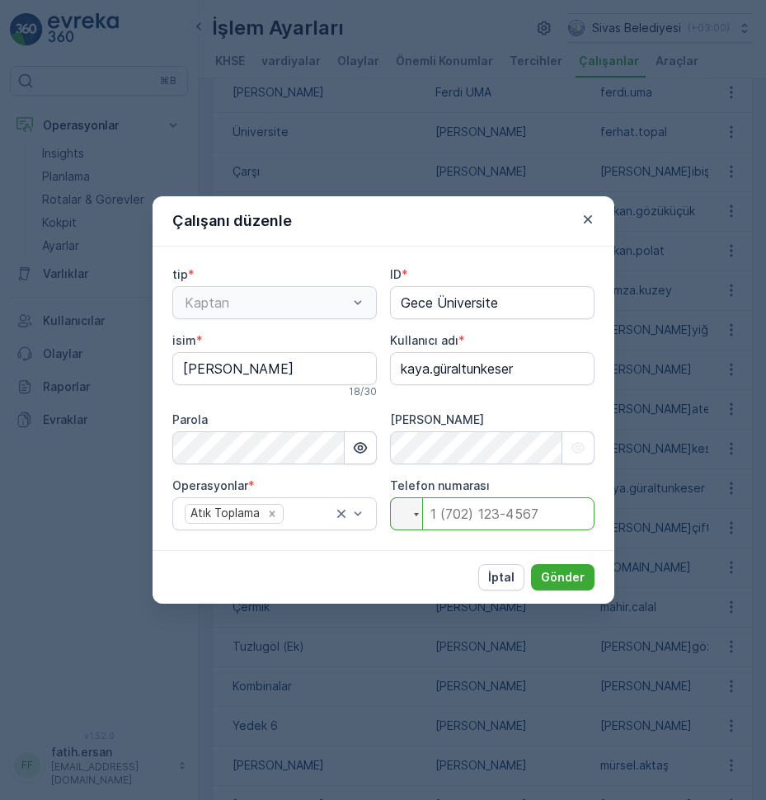
click at [423, 514] on input "tel" at bounding box center [492, 513] width 204 height 33
type input "[PHONE_NUMBER]"
click at [578, 573] on p "Gönder" at bounding box center [563, 577] width 44 height 16
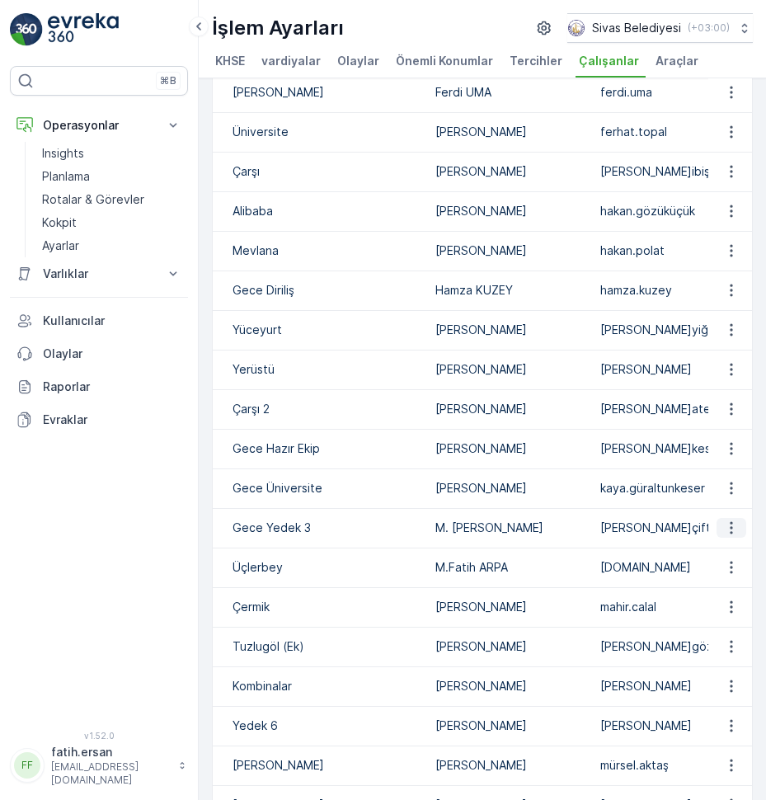
click at [725, 536] on icon "button" at bounding box center [731, 527] width 16 height 16
click at [730, 565] on span "Düzenle" at bounding box center [734, 569] width 45 height 16
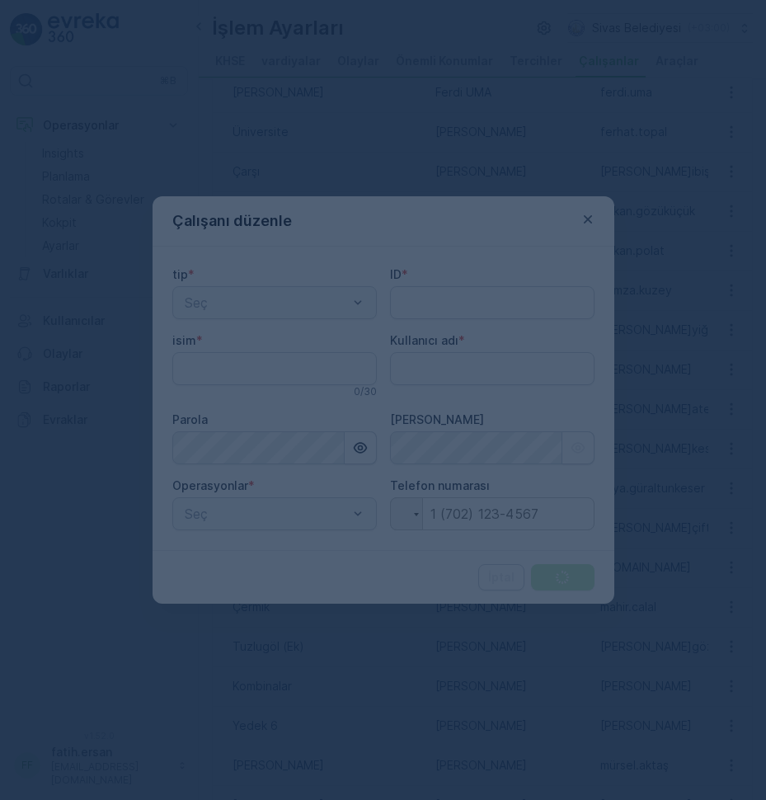
type input "Gece Yedek 3"
type input "M. [PERSON_NAME]"
type adı "[PERSON_NAME]çiftçi"
type input "[PHONE_NUMBER]"
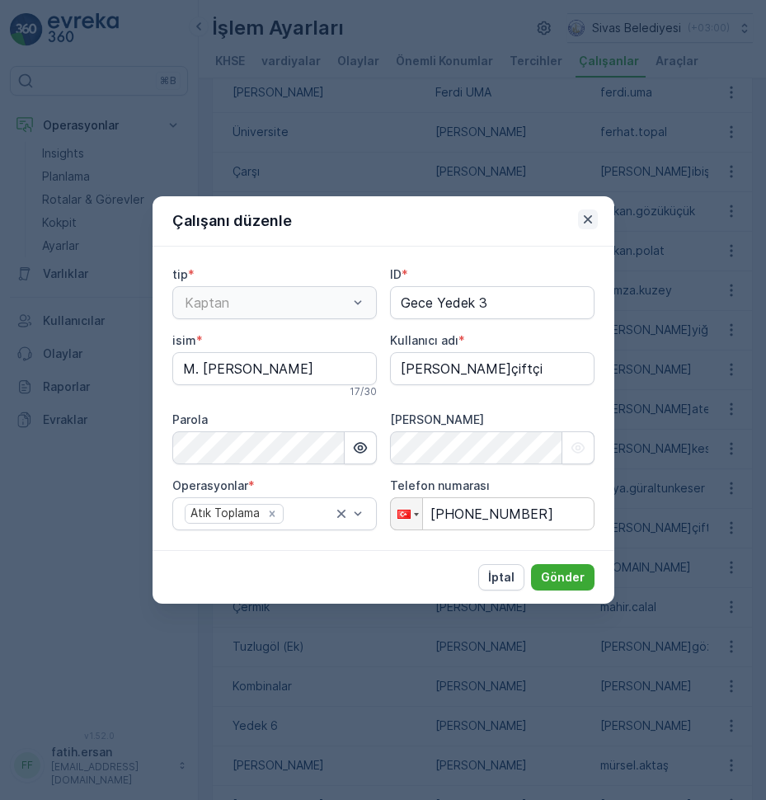
click at [583, 216] on icon "button" at bounding box center [587, 219] width 16 height 16
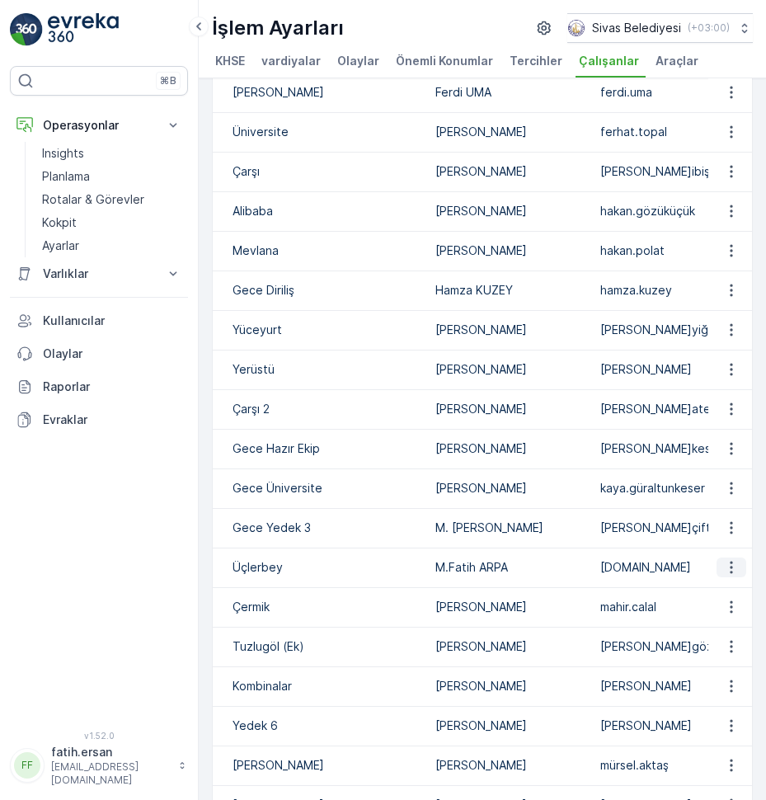
click at [730, 574] on icon "button" at bounding box center [731, 567] width 2 height 12
click at [726, 607] on span "Düzenle" at bounding box center [734, 608] width 45 height 16
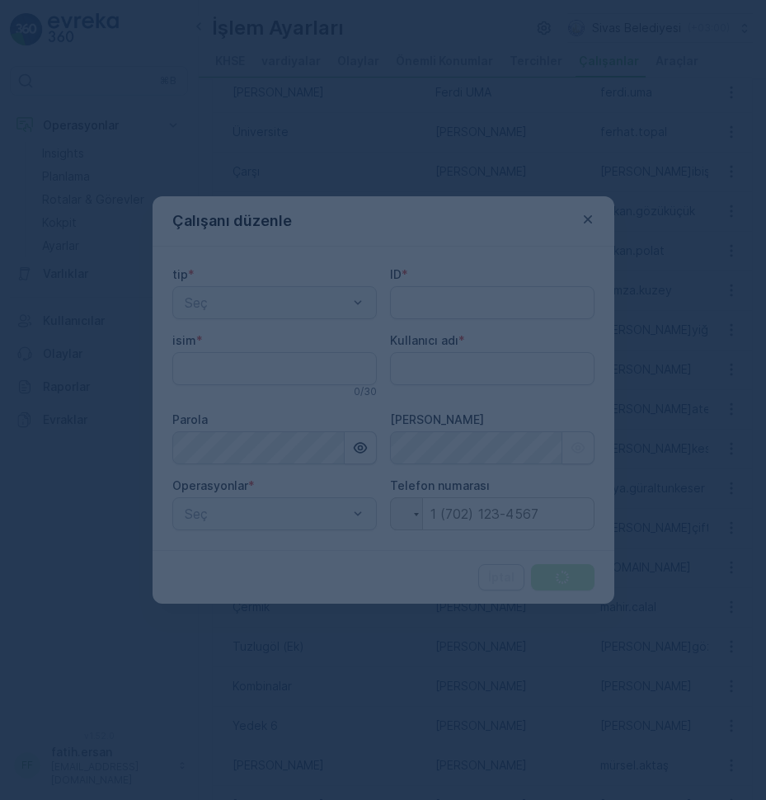
type input "Üçlerbey"
type input "M.Fatih ARPA"
type adı "[DOMAIN_NAME]"
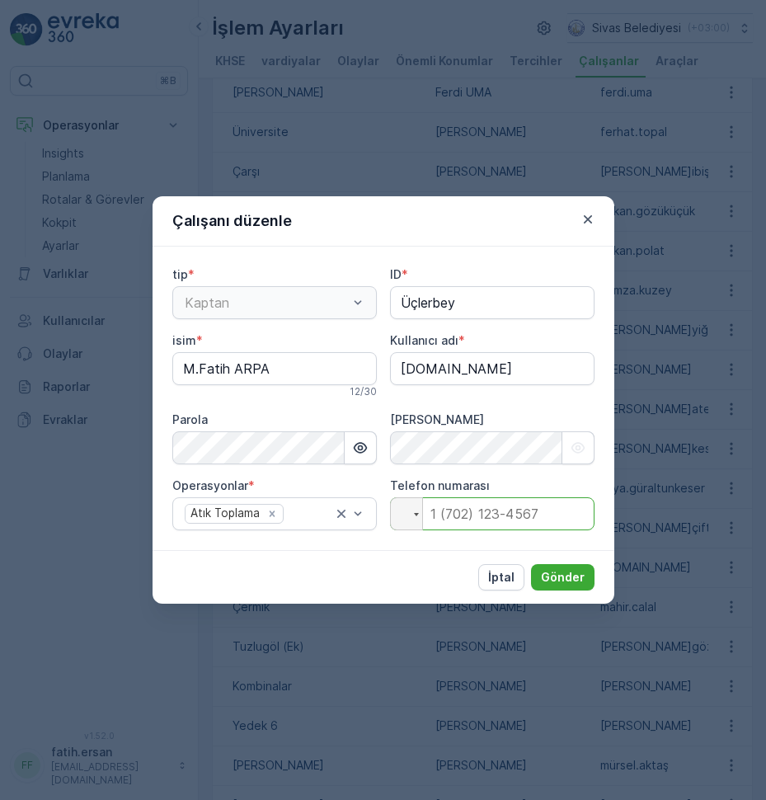
click at [477, 506] on input "tel" at bounding box center [492, 513] width 204 height 33
type input "[PHONE_NUMBER]"
click at [570, 572] on p "Gönder" at bounding box center [563, 577] width 44 height 16
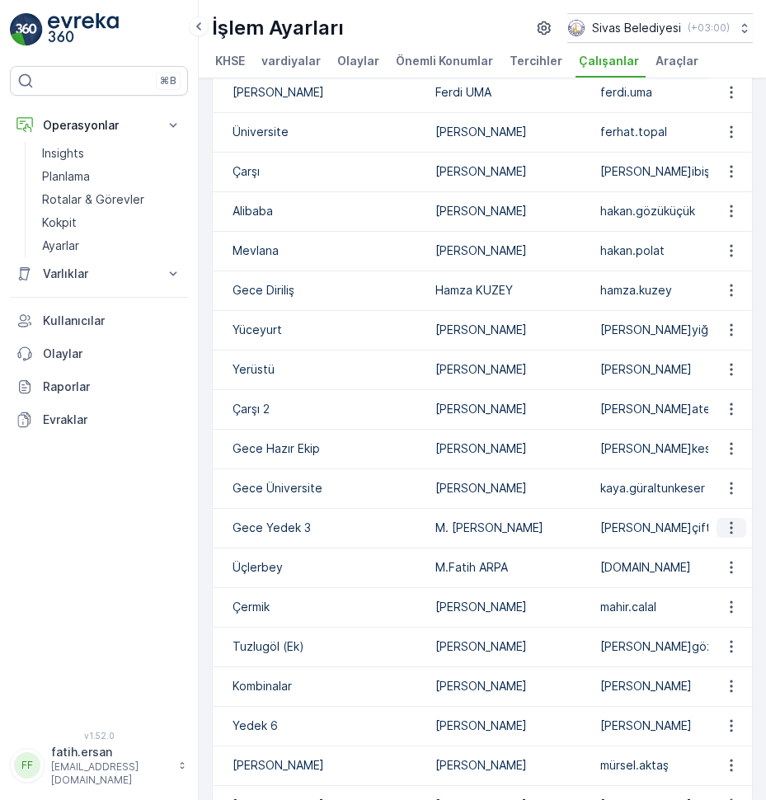
click at [724, 536] on icon "button" at bounding box center [731, 527] width 16 height 16
click at [729, 567] on span "Düzenle" at bounding box center [734, 569] width 45 height 16
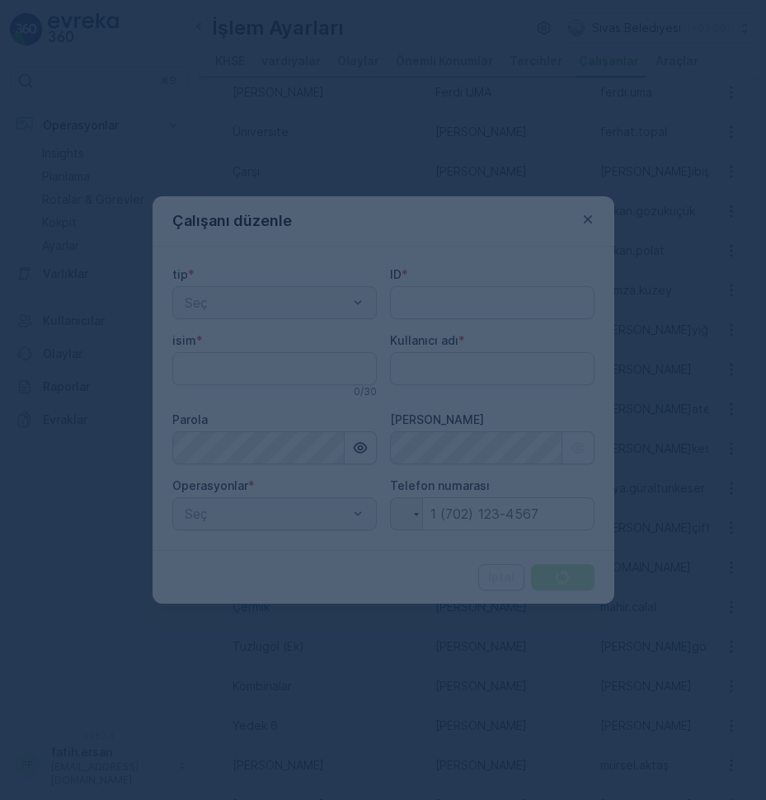
type input "Gece Yedek 3"
type input "M. [PERSON_NAME]"
type adı "[PERSON_NAME]çiftçi"
type input "[PHONE_NUMBER]"
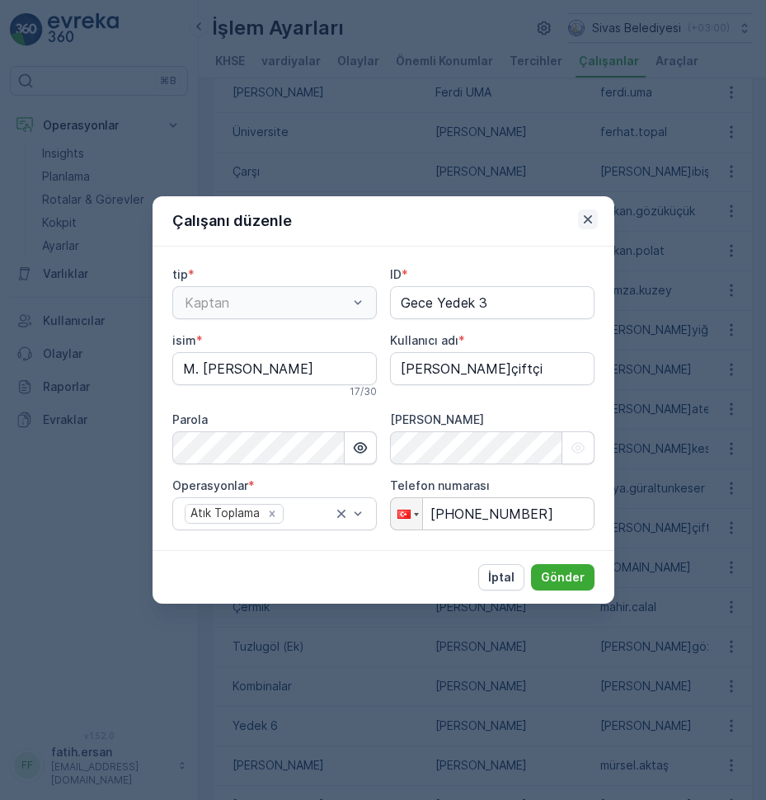
click at [588, 217] on icon "button" at bounding box center [587, 219] width 16 height 16
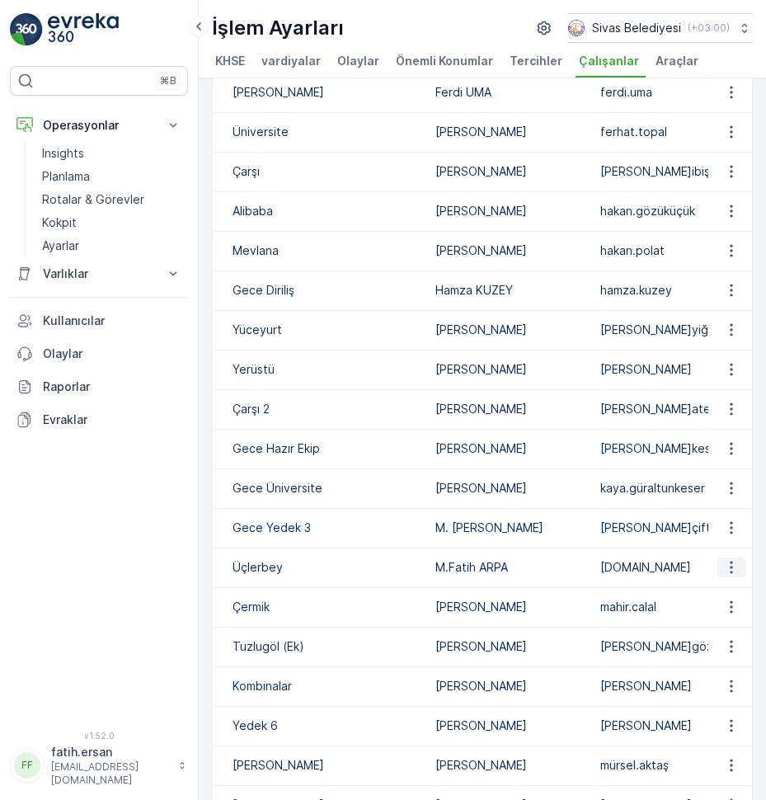
click at [730, 575] on icon "button" at bounding box center [731, 567] width 16 height 16
click at [723, 606] on span "Düzenle" at bounding box center [734, 608] width 45 height 16
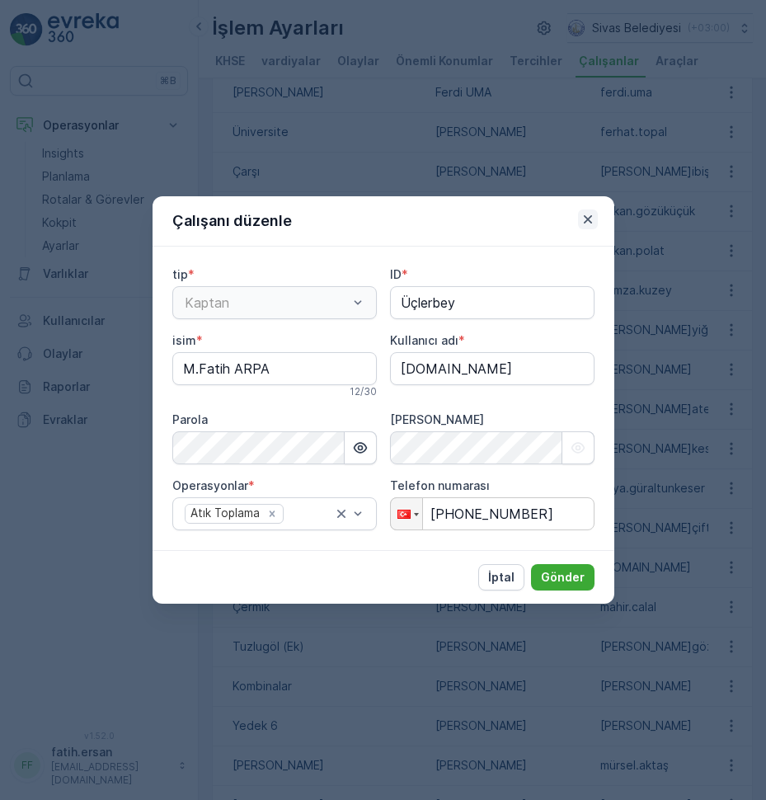
click at [590, 228] on button "button" at bounding box center [588, 219] width 20 height 20
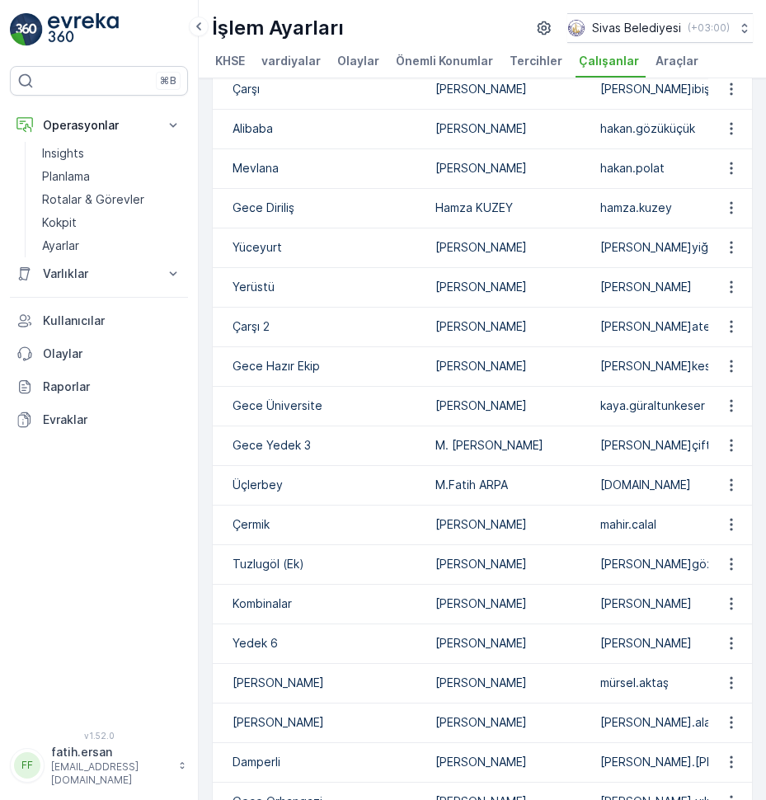
scroll to position [1154, 0]
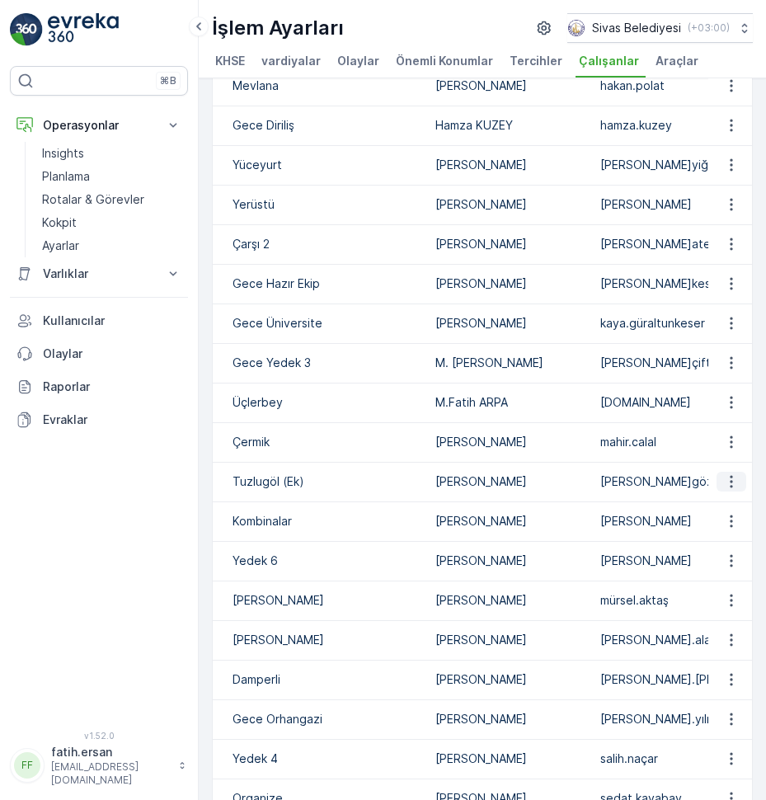
click at [723, 490] on icon "button" at bounding box center [731, 481] width 16 height 16
click at [729, 519] on span "Düzenle" at bounding box center [734, 522] width 45 height 16
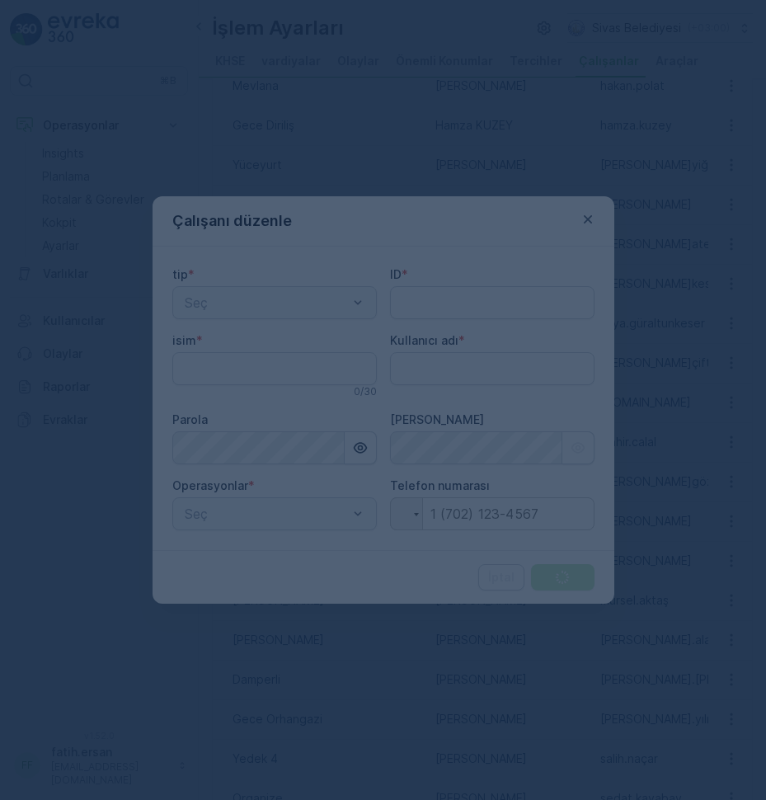
type input "Tuzlugöl (Ek)"
type input "[PERSON_NAME]"
type adı "[PERSON_NAME]gözel"
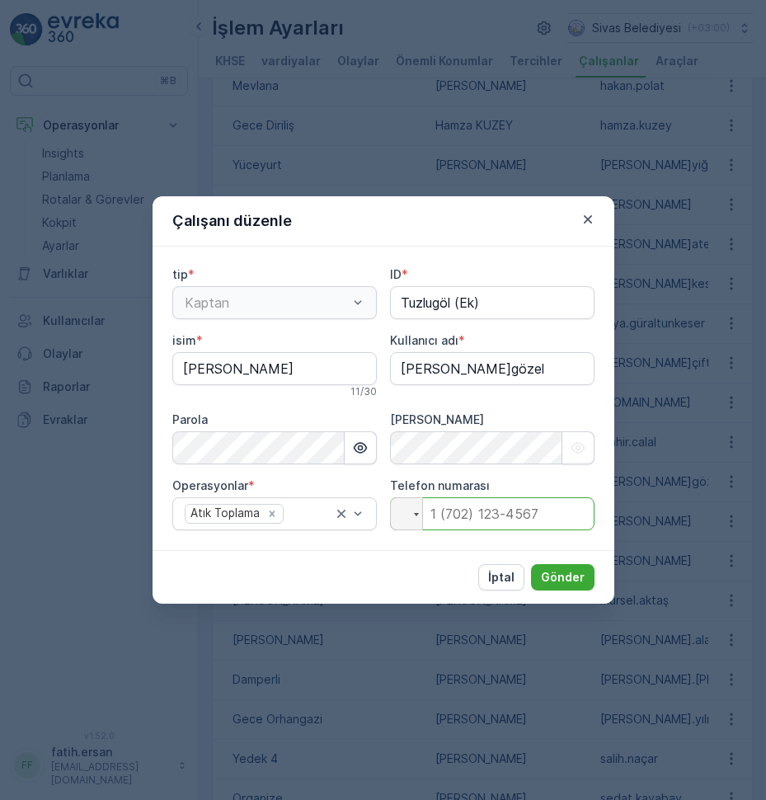
click at [503, 514] on input "tel" at bounding box center [492, 513] width 204 height 33
type input "[PHONE_NUMBER]"
click at [567, 579] on p "Gönder" at bounding box center [563, 577] width 44 height 16
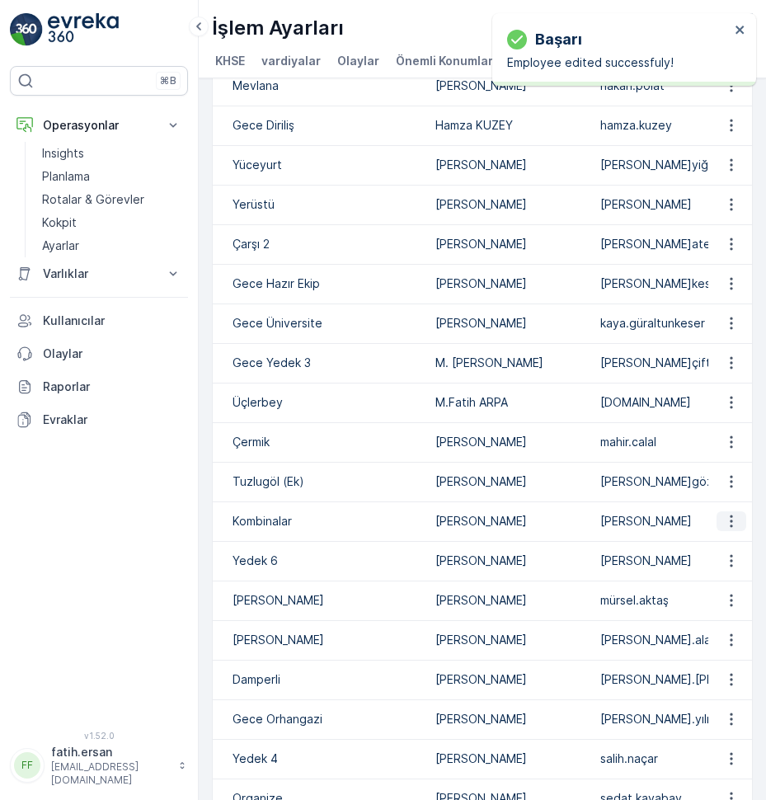
click at [730, 529] on icon "button" at bounding box center [731, 521] width 16 height 16
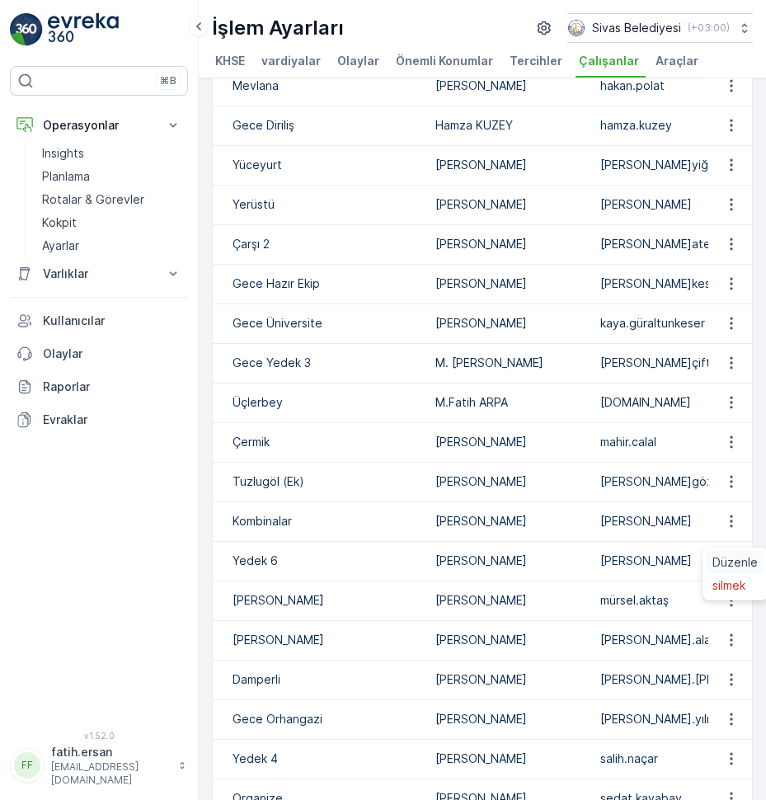
click at [729, 561] on span "Düzenle" at bounding box center [734, 562] width 45 height 16
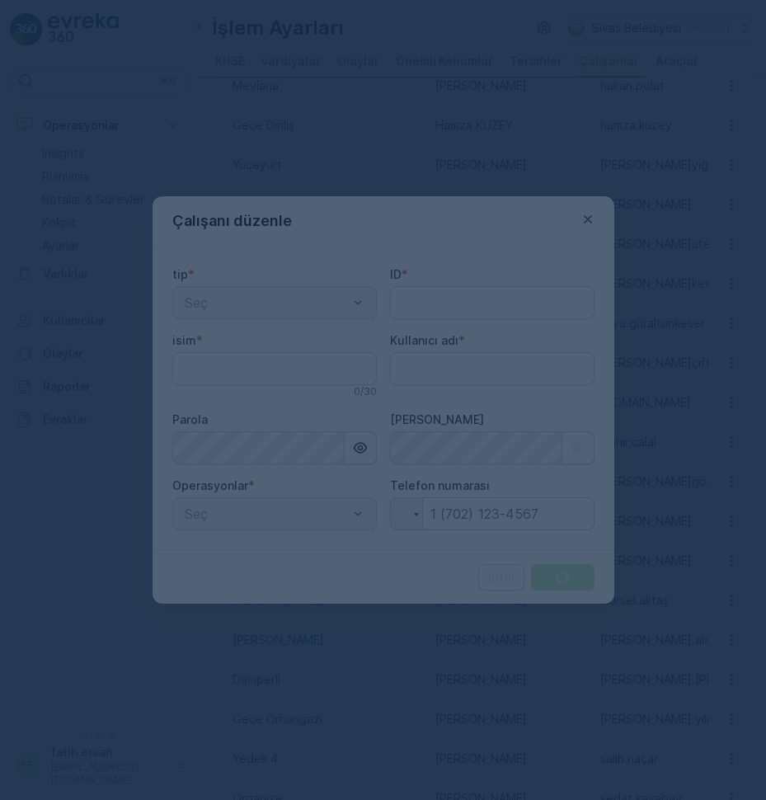
type input "Kombinalar"
type input "[PERSON_NAME]"
type adı "[PERSON_NAME]"
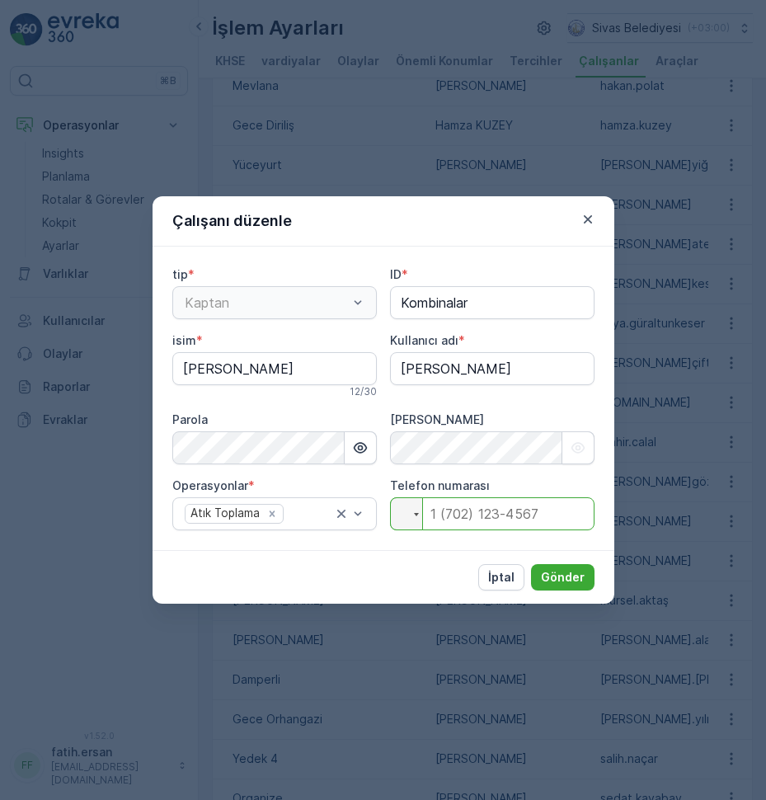
click at [485, 520] on input "tel" at bounding box center [492, 513] width 204 height 33
type input "[PHONE_NUMBER]"
click at [568, 575] on p "Gönder" at bounding box center [563, 577] width 44 height 16
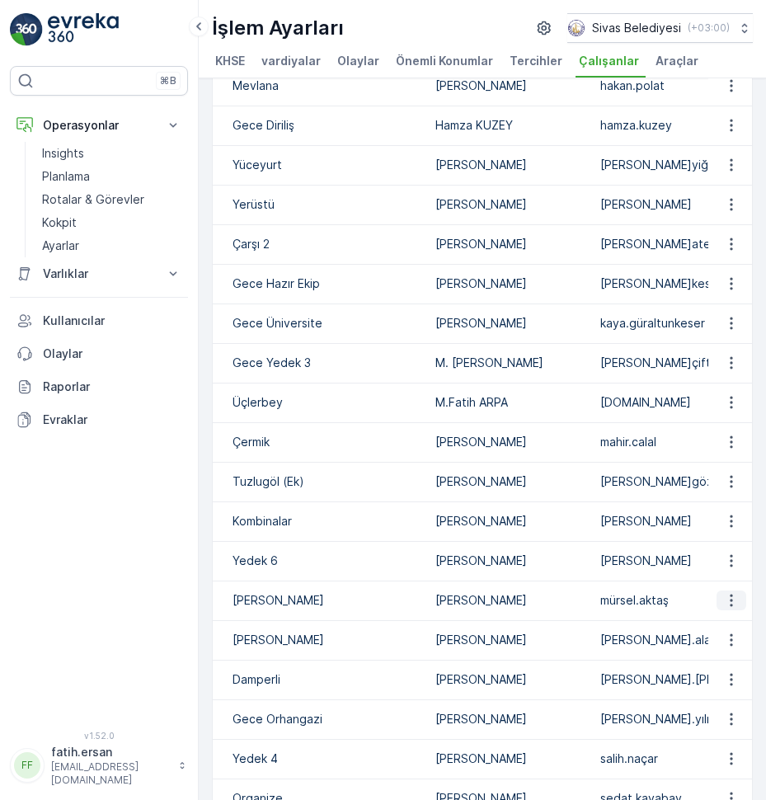
click at [735, 610] on button "button" at bounding box center [731, 600] width 30 height 20
click at [730, 639] on span "Düzenle" at bounding box center [734, 641] width 45 height 16
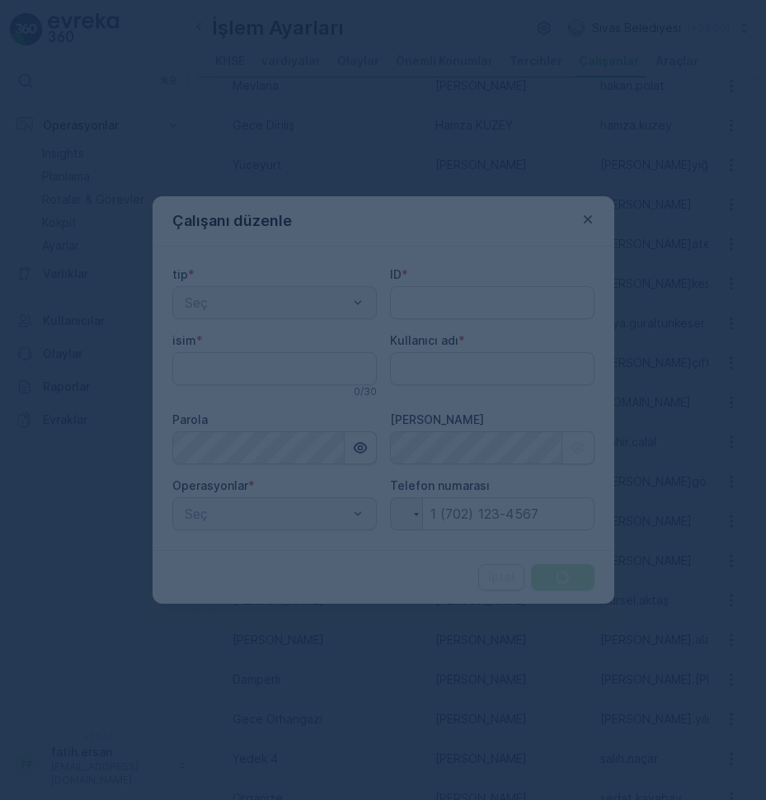
type adı "fatih.ersan"
type input "[PERSON_NAME]"
type adı "mürsel.aktaş"
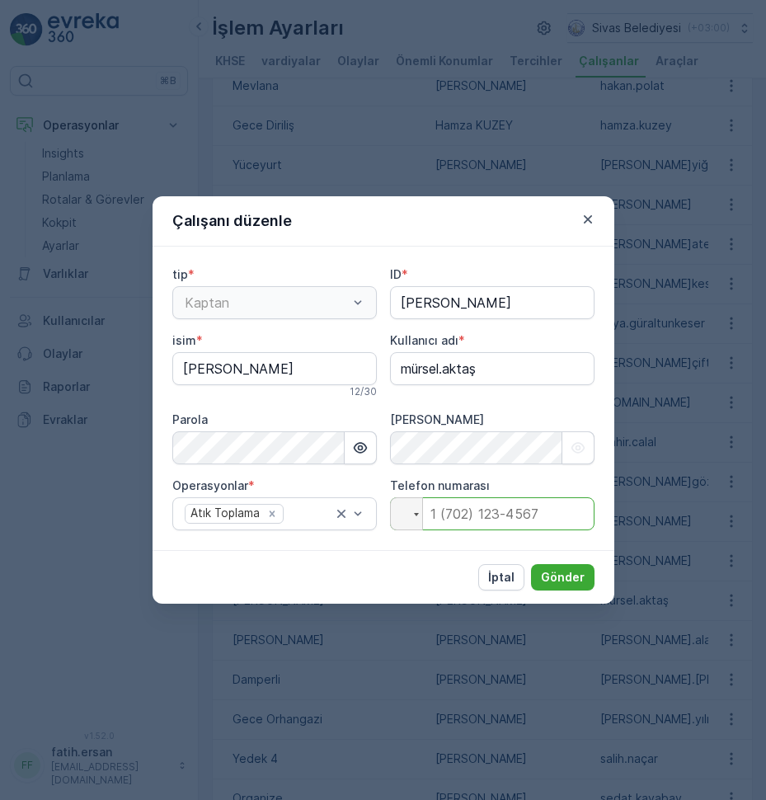
click at [457, 516] on input "tel" at bounding box center [492, 513] width 204 height 33
type input "[PHONE_NUMBER]"
click at [573, 580] on p "Gönder" at bounding box center [563, 577] width 44 height 16
